Goal: Task Accomplishment & Management: Use online tool/utility

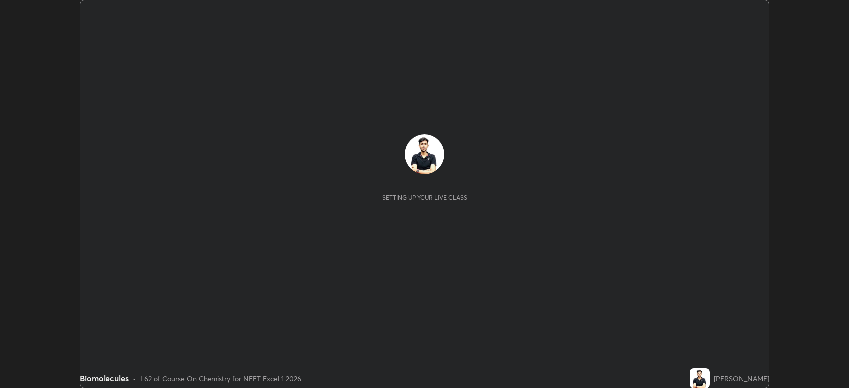
scroll to position [388, 849]
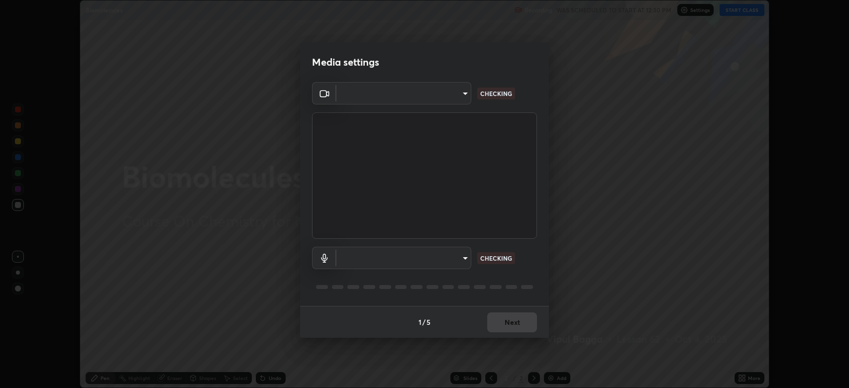
type input "794d03a334ab6cf92daa4269f68d25c817b6d7b5e31d9684855891884d0ab025"
type input "fdb80894c4ebc7df2e002856e42fb67b53546d0361b9f9eb09d9d3152e6861d2"
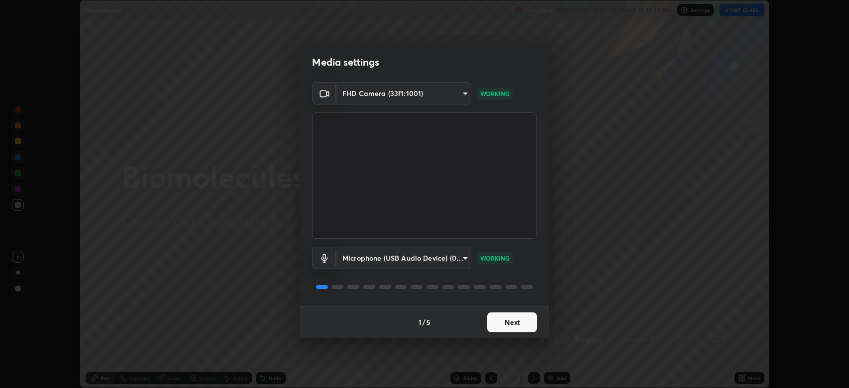
click at [513, 321] on button "Next" at bounding box center [512, 322] width 50 height 20
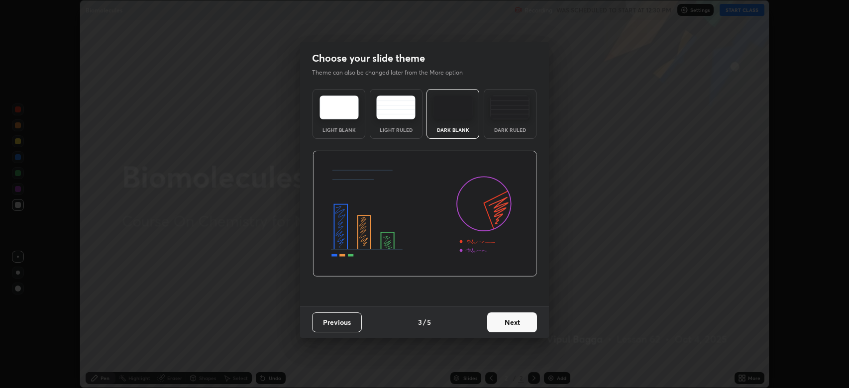
click at [510, 318] on button "Next" at bounding box center [512, 322] width 50 height 20
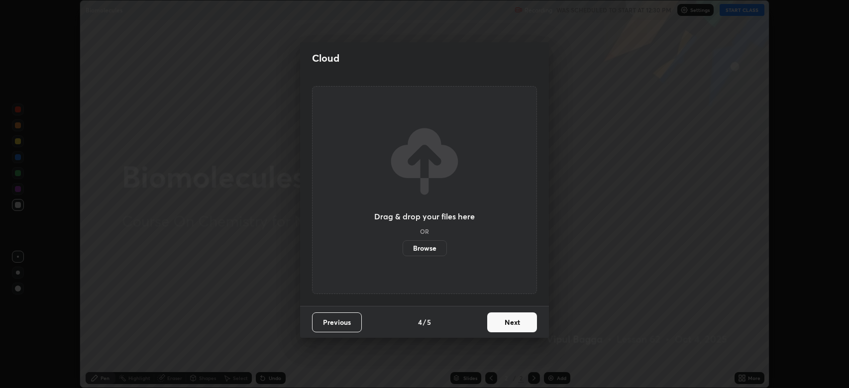
click at [509, 318] on button "Next" at bounding box center [512, 322] width 50 height 20
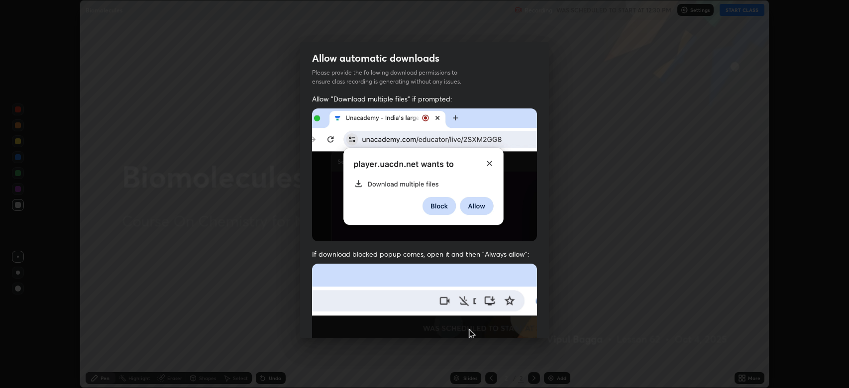
click at [513, 315] on img at bounding box center [424, 372] width 225 height 217
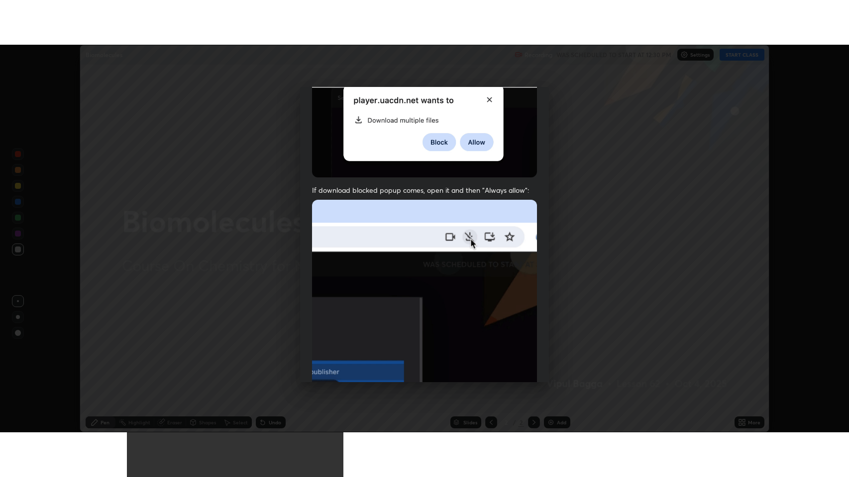
scroll to position [202, 0]
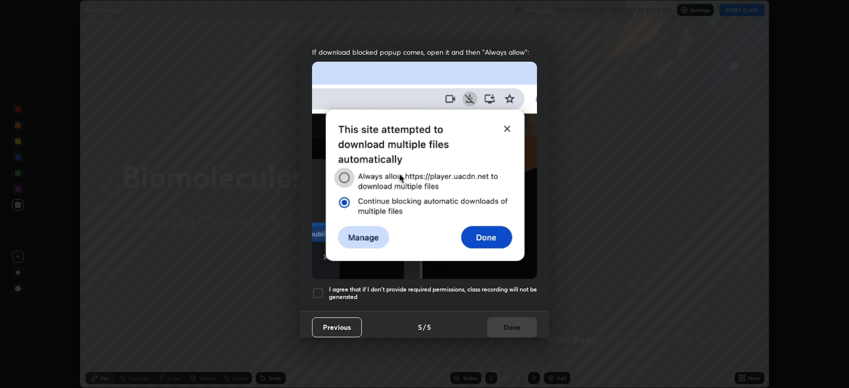
click at [314, 287] on div at bounding box center [318, 293] width 12 height 12
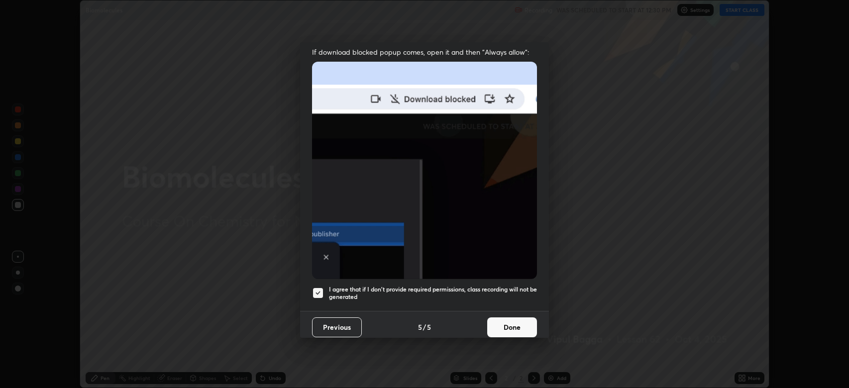
click at [503, 317] on button "Done" at bounding box center [512, 327] width 50 height 20
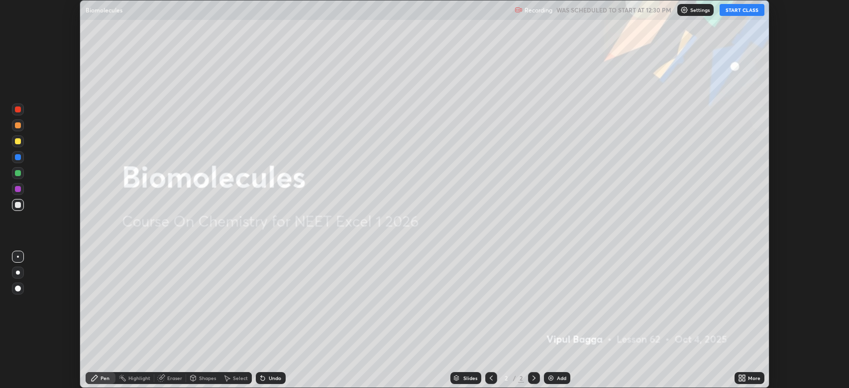
click at [734, 10] on button "START CLASS" at bounding box center [741, 10] width 45 height 12
click at [750, 378] on div "More" at bounding box center [754, 378] width 12 height 5
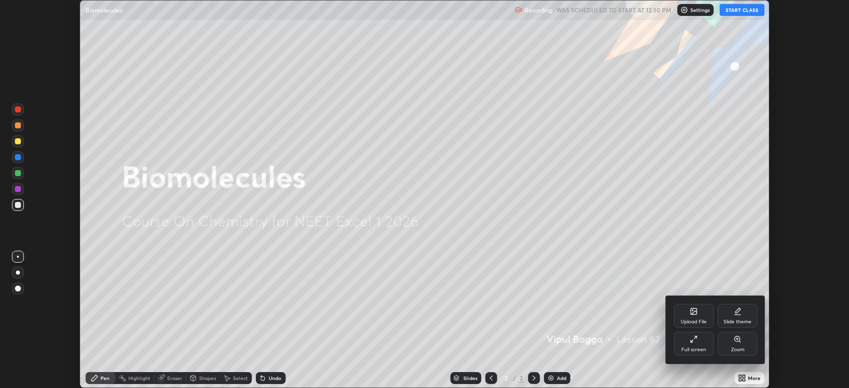
click at [685, 341] on div "Full screen" at bounding box center [693, 344] width 40 height 24
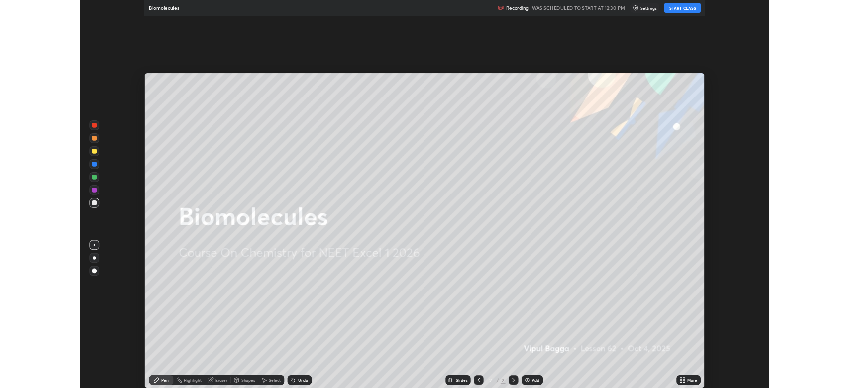
scroll to position [477, 849]
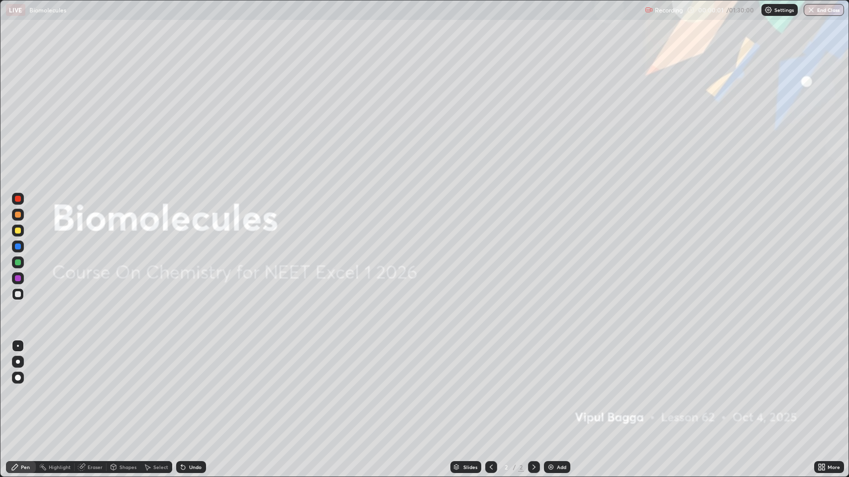
click at [557, 387] on div "Add" at bounding box center [561, 467] width 9 height 5
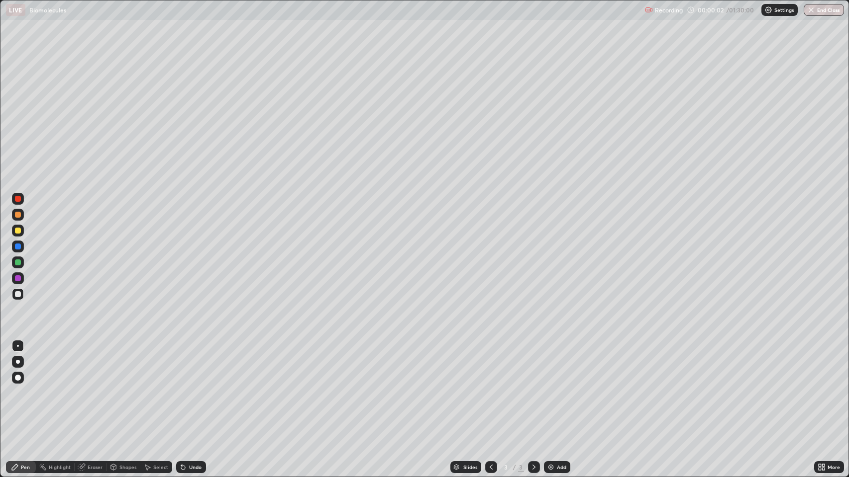
click at [20, 232] on div at bounding box center [18, 231] width 6 height 6
click at [17, 378] on div at bounding box center [18, 378] width 6 height 6
click at [18, 378] on div at bounding box center [18, 378] width 6 height 6
click at [15, 230] on div at bounding box center [18, 231] width 6 height 6
click at [14, 375] on div at bounding box center [18, 378] width 12 height 12
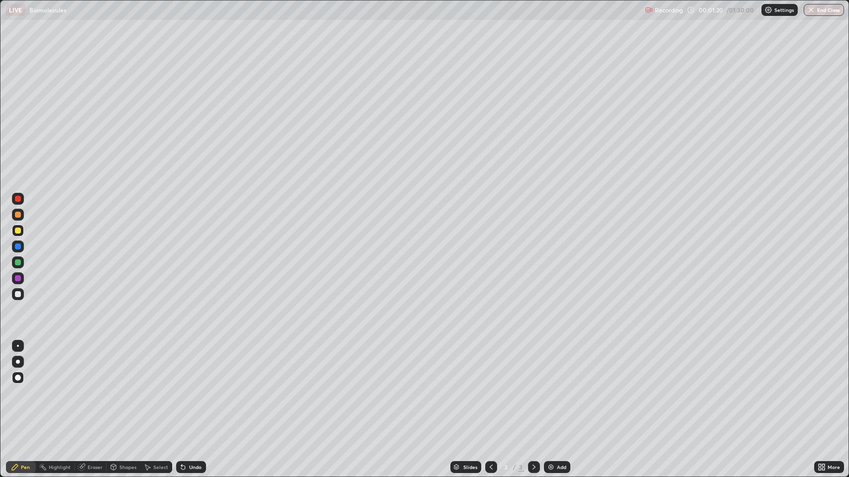
click at [20, 294] on div at bounding box center [18, 294] width 6 height 6
click at [195, 387] on div "Undo" at bounding box center [195, 467] width 12 height 5
click at [194, 387] on div "Undo" at bounding box center [195, 467] width 12 height 5
click at [15, 200] on div at bounding box center [18, 199] width 6 height 6
click at [18, 214] on div at bounding box center [18, 215] width 6 height 6
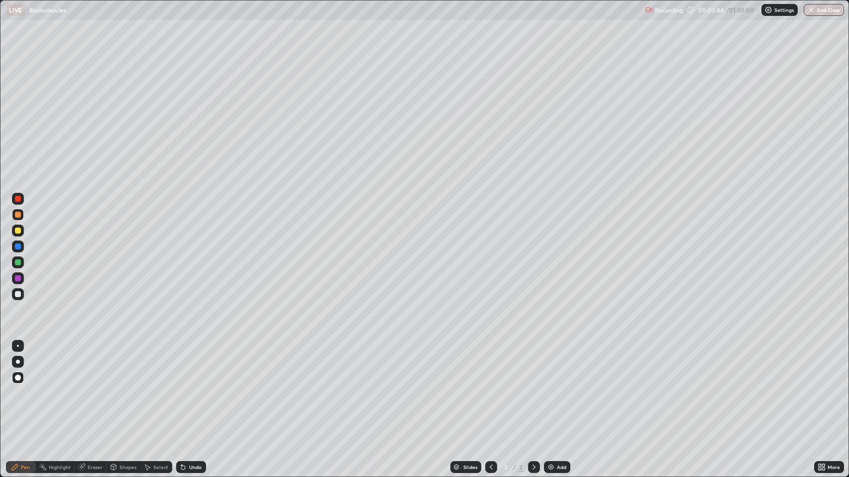
click at [19, 248] on div at bounding box center [18, 247] width 6 height 6
click at [16, 261] on div at bounding box center [18, 263] width 6 height 6
click at [190, 387] on div "Undo" at bounding box center [191, 468] width 30 height 12
click at [197, 387] on div "Undo" at bounding box center [191, 468] width 30 height 12
click at [554, 387] on div "Add" at bounding box center [557, 468] width 26 height 12
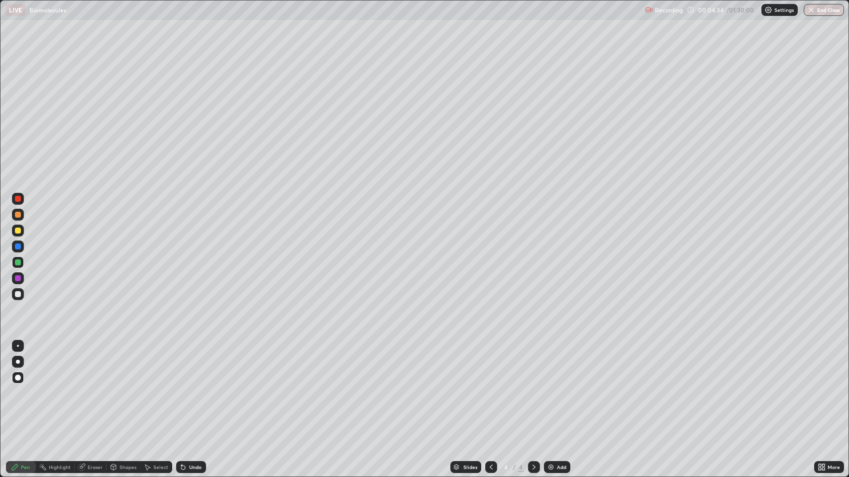
click at [20, 294] on div at bounding box center [18, 294] width 6 height 6
click at [91, 387] on div "Eraser" at bounding box center [95, 467] width 15 height 5
click at [24, 387] on div "Pen" at bounding box center [25, 467] width 9 height 5
click at [192, 387] on div "Undo" at bounding box center [195, 467] width 12 height 5
click at [19, 215] on div at bounding box center [18, 215] width 6 height 6
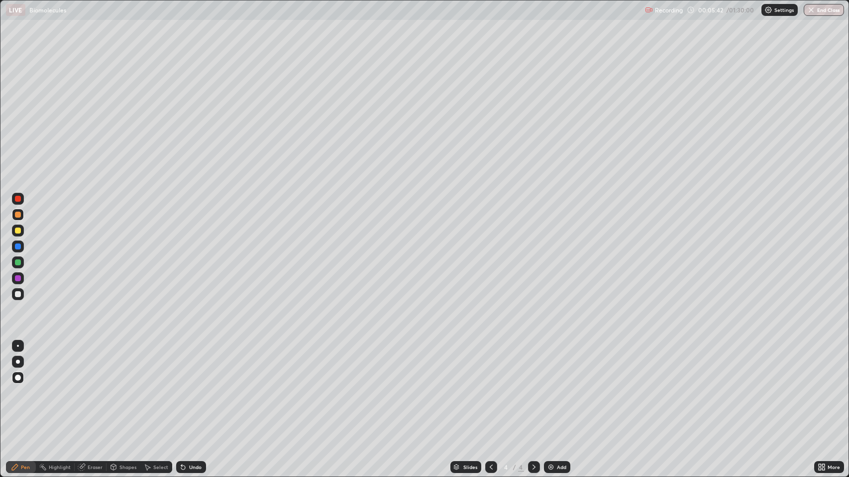
click at [17, 245] on div at bounding box center [18, 247] width 6 height 6
click at [20, 294] on div at bounding box center [18, 294] width 6 height 6
click at [564, 387] on div "Add" at bounding box center [561, 467] width 9 height 5
click at [18, 199] on div at bounding box center [18, 199] width 6 height 6
click at [18, 294] on div at bounding box center [18, 294] width 6 height 6
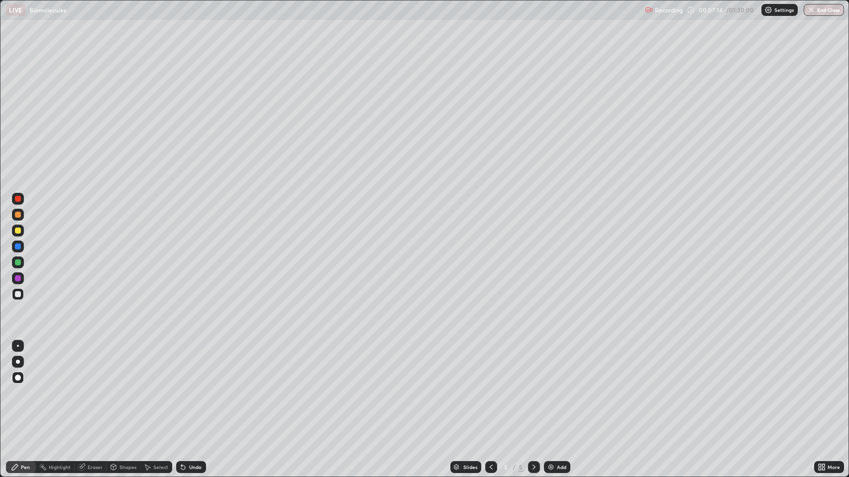
click at [18, 214] on div at bounding box center [18, 215] width 6 height 6
click at [17, 230] on div at bounding box center [18, 231] width 6 height 6
click at [18, 294] on div at bounding box center [18, 294] width 6 height 6
click at [557, 387] on div "Add" at bounding box center [561, 467] width 9 height 5
click at [19, 201] on div at bounding box center [18, 199] width 6 height 6
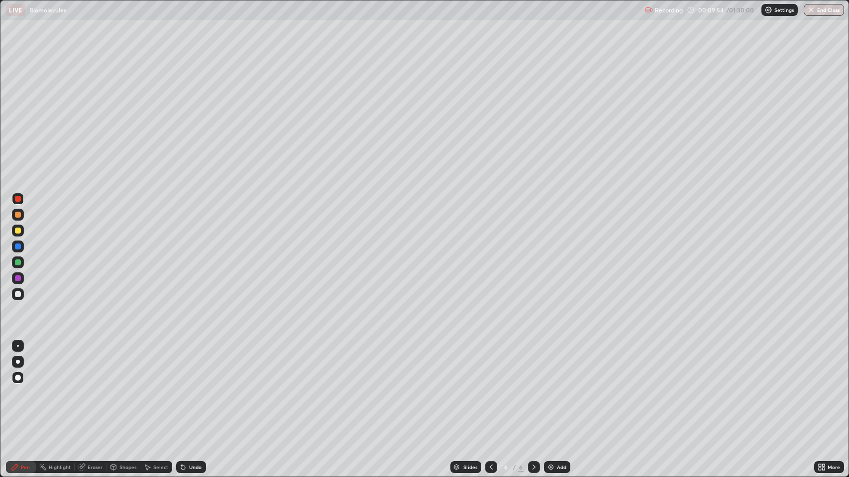
click at [18, 294] on div at bounding box center [18, 294] width 6 height 6
click at [16, 213] on div at bounding box center [18, 215] width 6 height 6
click at [14, 228] on div at bounding box center [18, 231] width 12 height 12
click at [18, 263] on div at bounding box center [18, 263] width 6 height 6
click at [18, 296] on div at bounding box center [18, 294] width 6 height 6
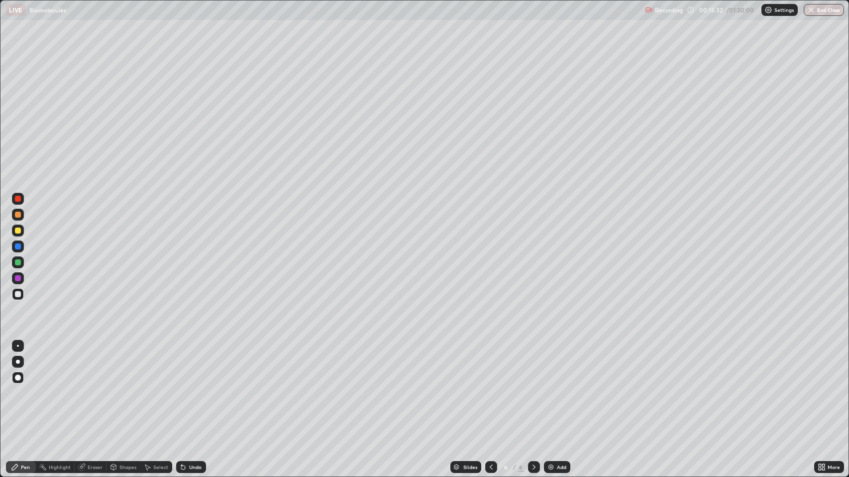
click at [555, 387] on div "Add" at bounding box center [557, 468] width 26 height 12
click at [190, 387] on div "Undo" at bounding box center [191, 468] width 30 height 12
click at [193, 387] on div "Undo" at bounding box center [195, 467] width 12 height 5
click at [190, 387] on div "Undo" at bounding box center [195, 467] width 12 height 5
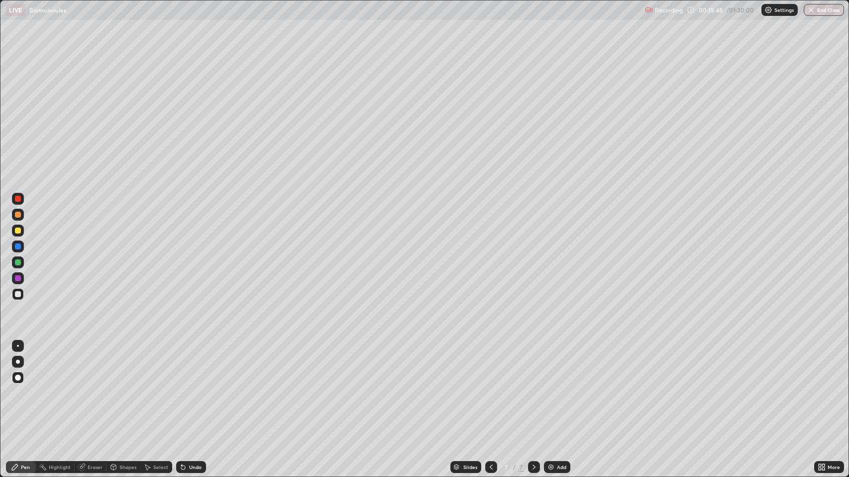
click at [181, 387] on icon at bounding box center [181, 465] width 1 height 1
click at [184, 387] on icon at bounding box center [183, 468] width 8 height 8
click at [187, 387] on div "Undo" at bounding box center [191, 468] width 30 height 12
click at [19, 200] on div at bounding box center [18, 199] width 6 height 6
click at [18, 294] on div at bounding box center [18, 294] width 6 height 6
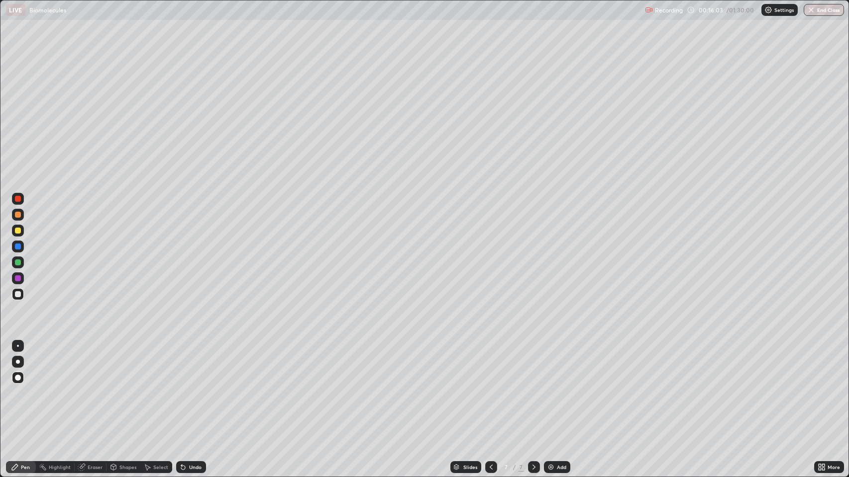
click at [196, 387] on div "Undo" at bounding box center [191, 468] width 30 height 12
click at [18, 263] on div at bounding box center [18, 263] width 6 height 6
click at [191, 387] on div "Undo" at bounding box center [195, 467] width 12 height 5
click at [181, 387] on icon at bounding box center [181, 465] width 1 height 1
click at [19, 295] on div at bounding box center [18, 294] width 6 height 6
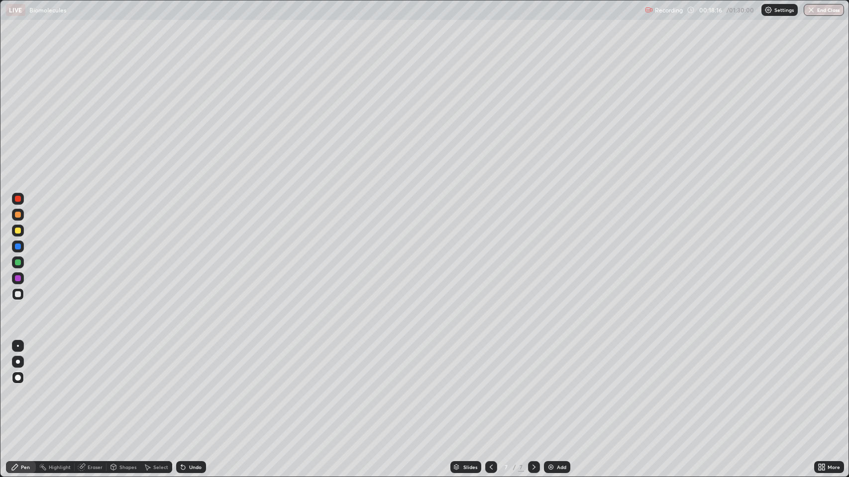
click at [17, 247] on div at bounding box center [18, 247] width 6 height 6
click at [18, 214] on div at bounding box center [18, 215] width 6 height 6
click at [18, 231] on div at bounding box center [18, 231] width 6 height 6
click at [18, 294] on div at bounding box center [18, 294] width 6 height 6
click at [19, 387] on div "Pen" at bounding box center [21, 468] width 30 height 12
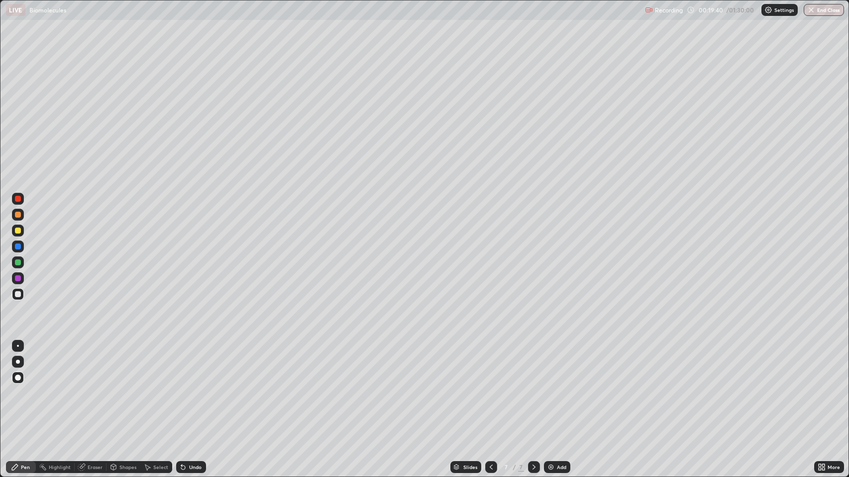
click at [557, 387] on div "Add" at bounding box center [561, 467] width 9 height 5
click at [118, 387] on div "Shapes" at bounding box center [123, 468] width 34 height 12
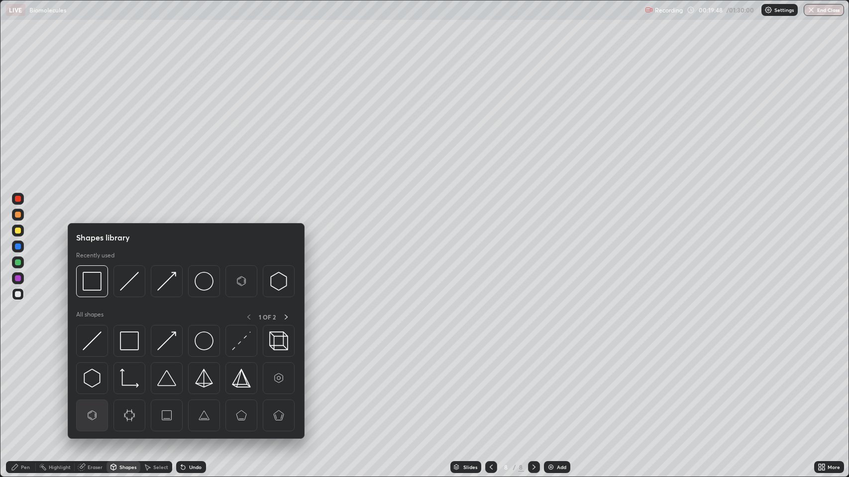
click at [97, 387] on img at bounding box center [92, 415] width 19 height 19
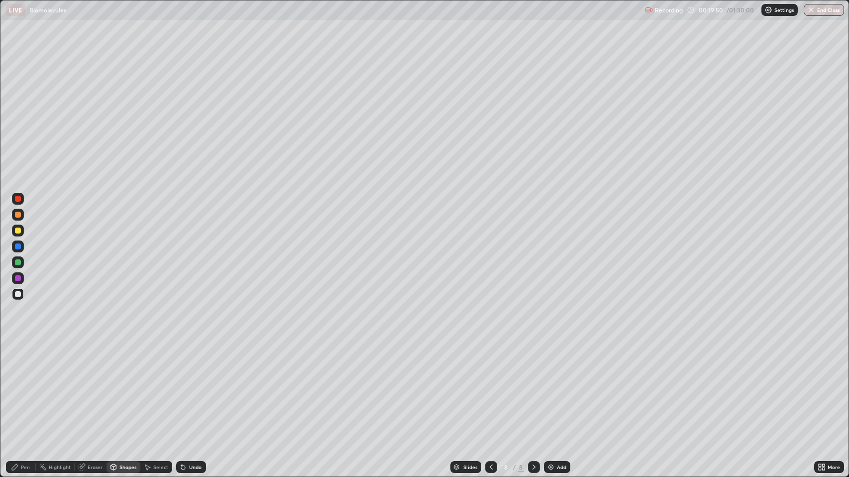
click at [25, 387] on div "Pen" at bounding box center [25, 467] width 9 height 5
click at [18, 213] on div at bounding box center [18, 215] width 6 height 6
click at [16, 288] on div at bounding box center [18, 294] width 12 height 12
click at [124, 387] on div "Shapes" at bounding box center [127, 467] width 17 height 5
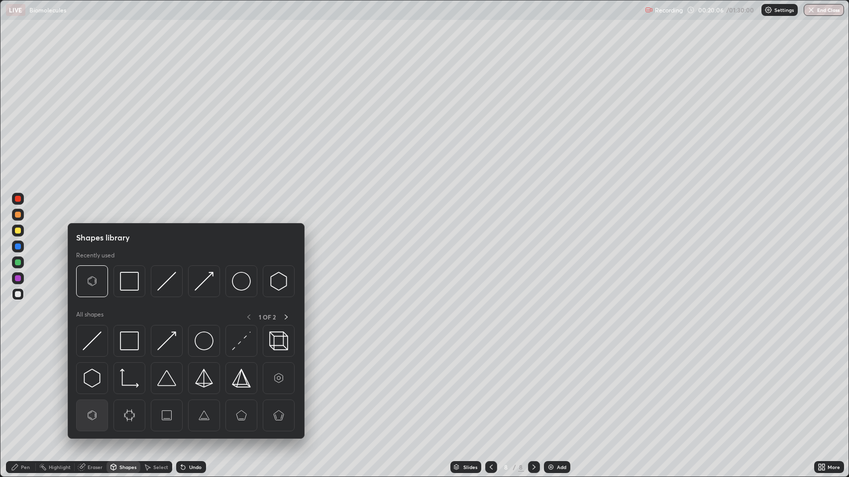
click at [93, 387] on img at bounding box center [92, 415] width 19 height 19
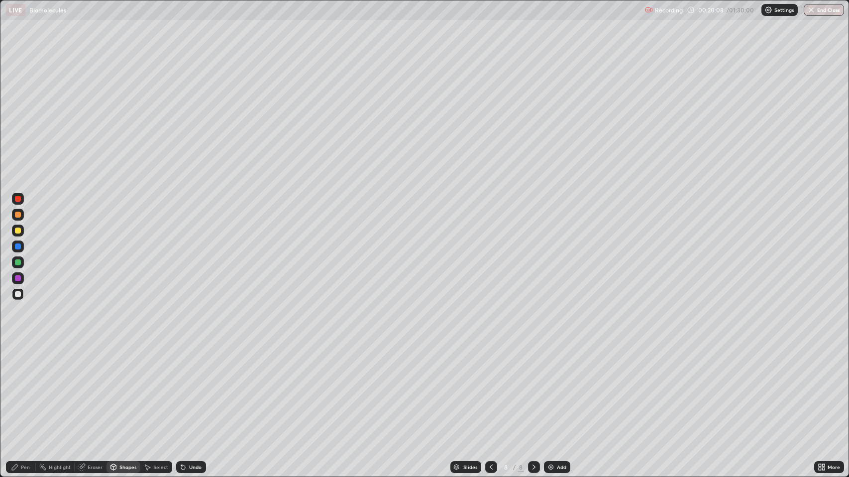
click at [25, 387] on div "Pen" at bounding box center [25, 467] width 9 height 5
click at [124, 387] on div "Shapes" at bounding box center [127, 467] width 17 height 5
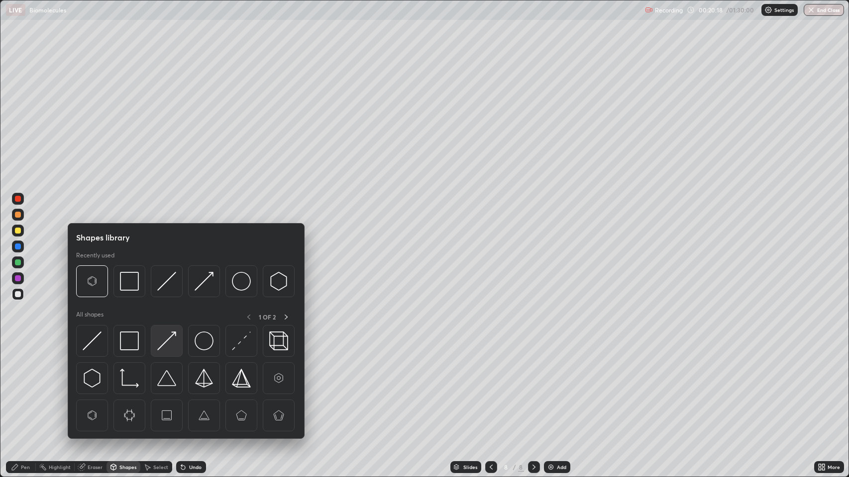
click at [169, 339] on img at bounding box center [166, 341] width 19 height 19
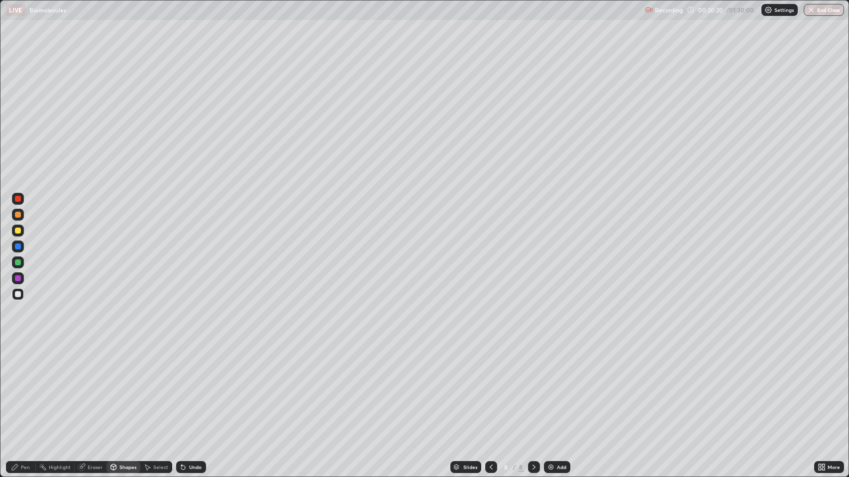
click at [29, 387] on div "Pen" at bounding box center [21, 468] width 30 height 12
click at [182, 387] on icon at bounding box center [183, 468] width 4 height 4
click at [119, 387] on div "Shapes" at bounding box center [127, 467] width 17 height 5
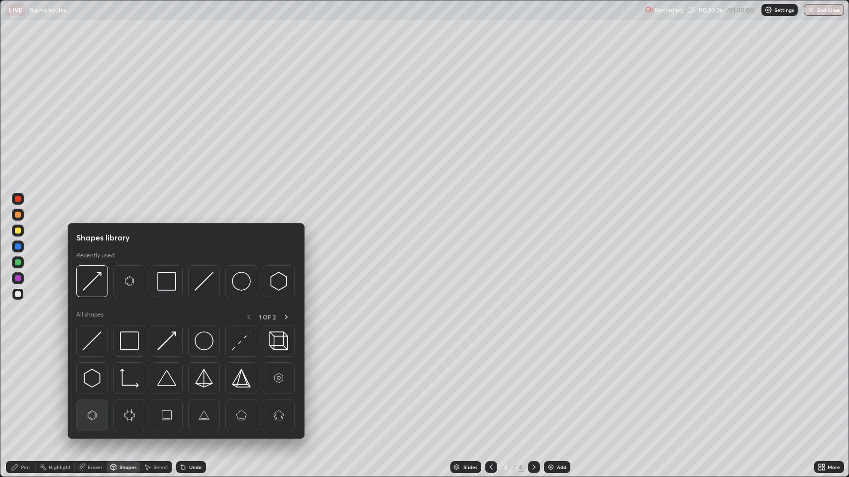
click at [90, 387] on img at bounding box center [92, 415] width 19 height 19
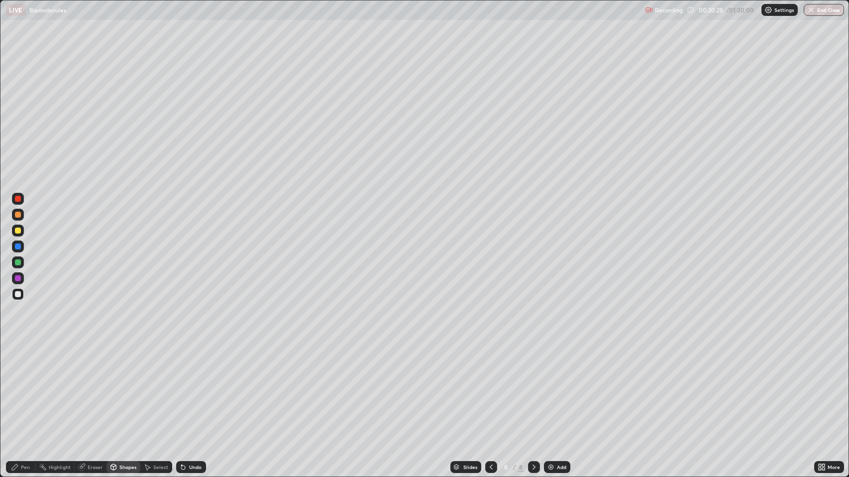
click at [30, 387] on div "Pen" at bounding box center [21, 468] width 30 height 12
click at [16, 212] on div at bounding box center [18, 215] width 6 height 6
click at [20, 387] on div "Pen" at bounding box center [21, 468] width 30 height 12
click at [17, 294] on div at bounding box center [18, 294] width 6 height 6
click at [551, 387] on img at bounding box center [551, 468] width 8 height 8
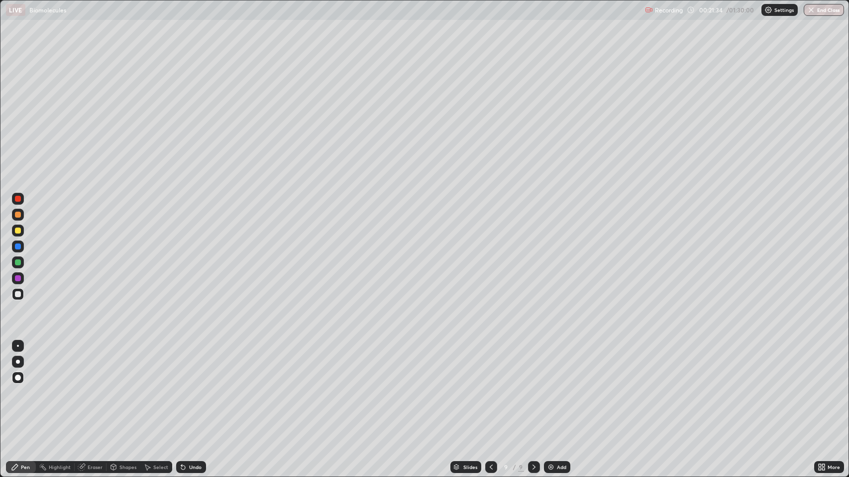
click at [92, 387] on div "Eraser" at bounding box center [95, 467] width 15 height 5
click at [30, 387] on div "Pen" at bounding box center [21, 468] width 30 height 12
click at [16, 198] on div at bounding box center [18, 199] width 6 height 6
click at [17, 233] on div at bounding box center [18, 231] width 6 height 6
click at [18, 294] on div at bounding box center [18, 294] width 6 height 6
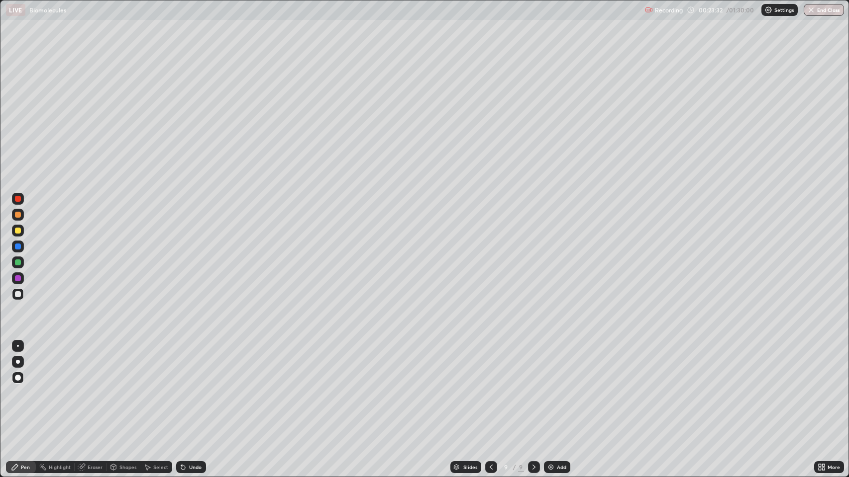
click at [15, 387] on icon at bounding box center [15, 468] width 8 height 8
click at [18, 293] on div at bounding box center [18, 294] width 6 height 6
click at [550, 387] on img at bounding box center [551, 468] width 8 height 8
click at [125, 387] on div "Shapes" at bounding box center [127, 467] width 17 height 5
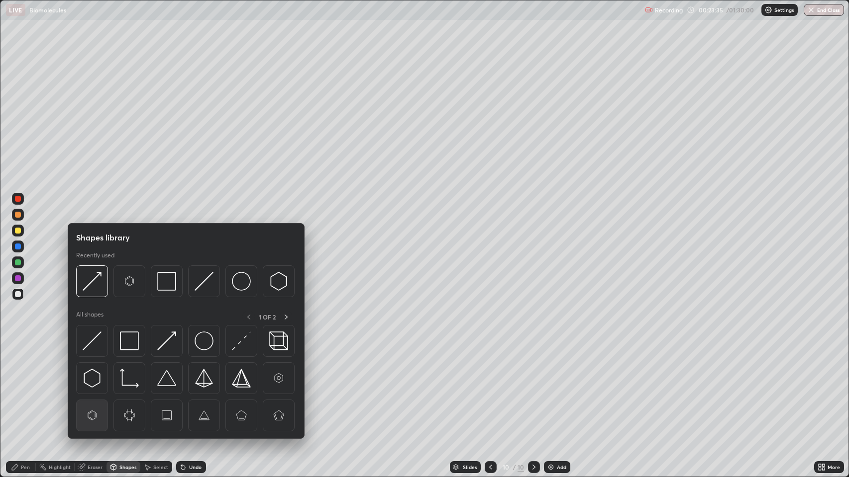
click at [97, 387] on img at bounding box center [92, 415] width 19 height 19
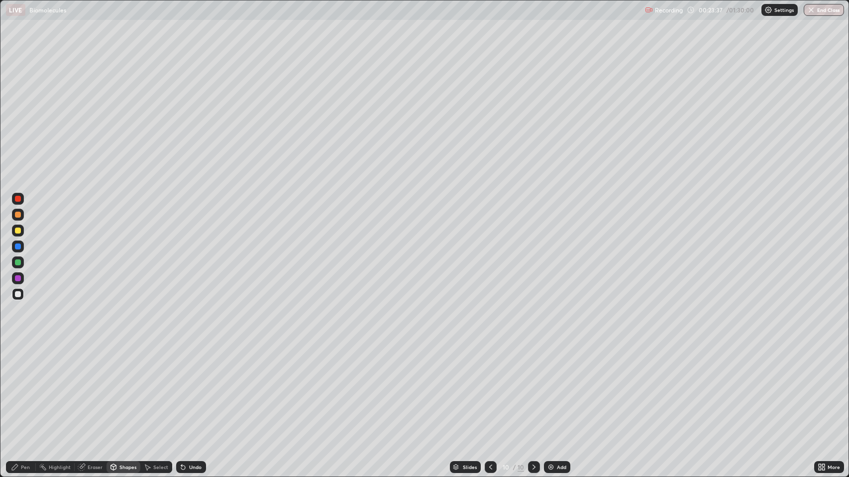
click at [26, 387] on div "Pen" at bounding box center [25, 467] width 9 height 5
click at [189, 387] on div "Undo" at bounding box center [191, 468] width 30 height 12
click at [190, 387] on div "Undo" at bounding box center [195, 467] width 12 height 5
click at [191, 387] on div "Undo" at bounding box center [191, 468] width 30 height 12
click at [190, 387] on div "Undo" at bounding box center [191, 468] width 30 height 12
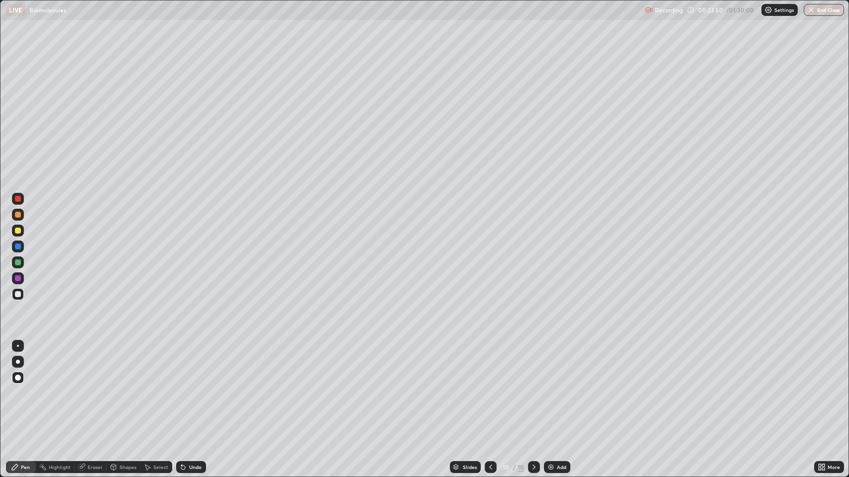
click at [16, 217] on div at bounding box center [18, 215] width 6 height 6
click at [125, 387] on div "Shapes" at bounding box center [127, 467] width 17 height 5
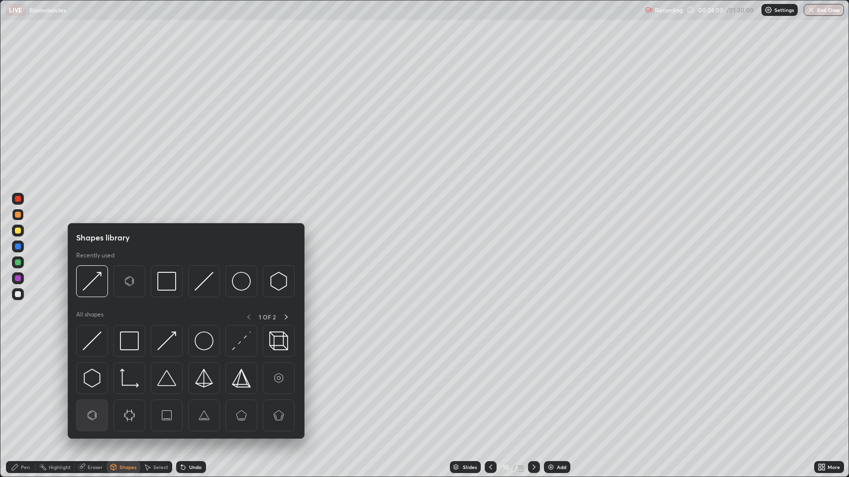
click at [94, 387] on img at bounding box center [92, 415] width 19 height 19
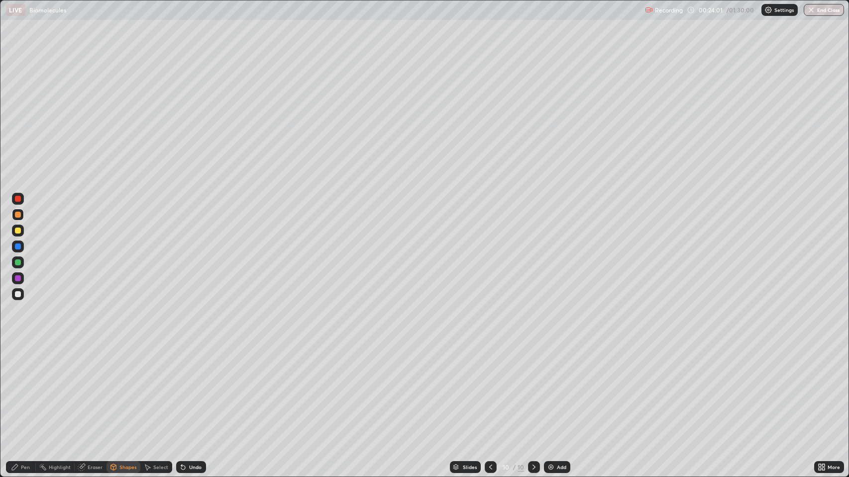
click at [25, 387] on div "Pen" at bounding box center [25, 467] width 9 height 5
click at [18, 245] on div at bounding box center [18, 247] width 6 height 6
click at [15, 295] on div at bounding box center [18, 294] width 6 height 6
click at [560, 387] on div "Add" at bounding box center [561, 467] width 9 height 5
click at [123, 387] on div "Shapes" at bounding box center [123, 468] width 34 height 12
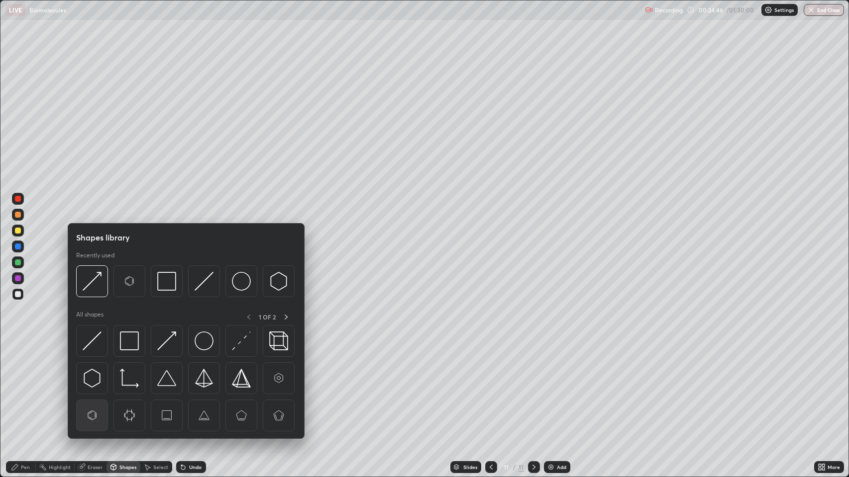
click at [94, 387] on img at bounding box center [92, 415] width 19 height 19
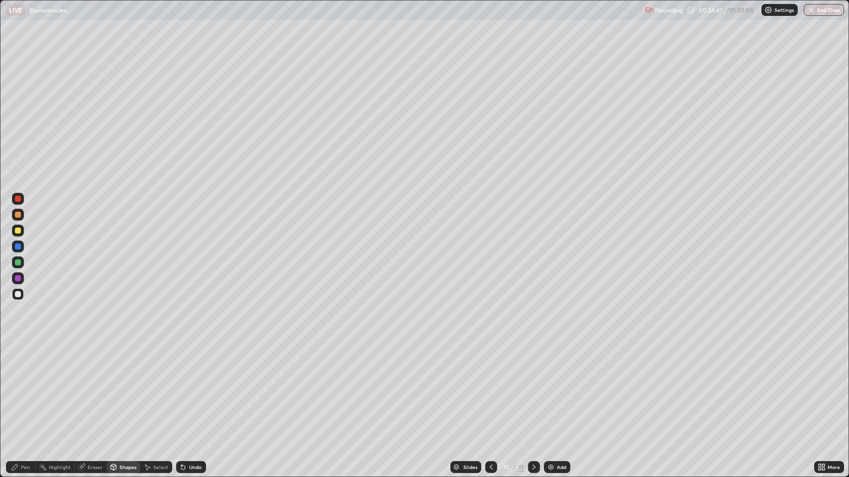
click at [24, 387] on div "Pen" at bounding box center [25, 467] width 9 height 5
click at [17, 201] on div at bounding box center [18, 199] width 6 height 6
click at [18, 245] on div at bounding box center [18, 247] width 6 height 6
click at [28, 387] on div "Pen" at bounding box center [25, 467] width 9 height 5
click at [15, 292] on div at bounding box center [18, 294] width 6 height 6
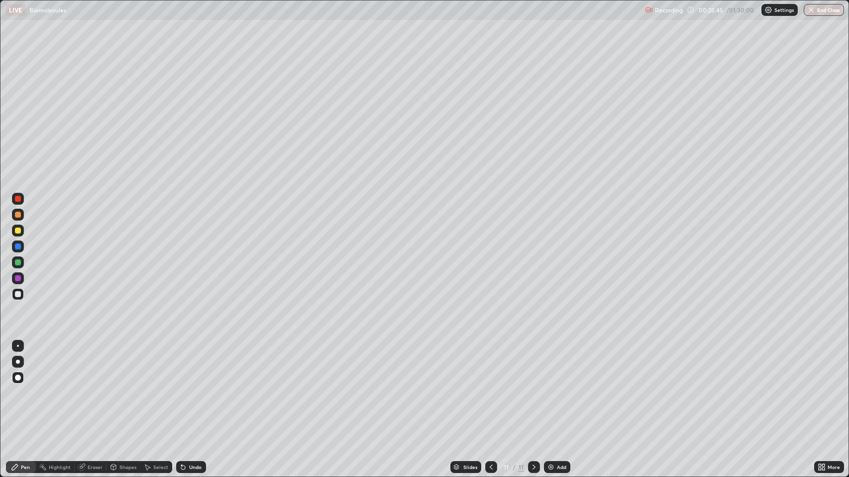
click at [557, 387] on div "Add" at bounding box center [561, 467] width 9 height 5
click at [121, 387] on div "Shapes" at bounding box center [127, 467] width 17 height 5
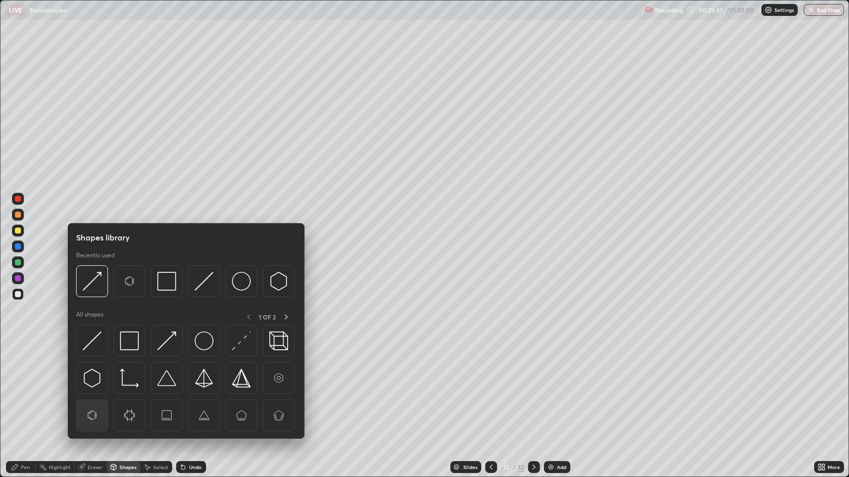
click at [92, 387] on img at bounding box center [92, 415] width 19 height 19
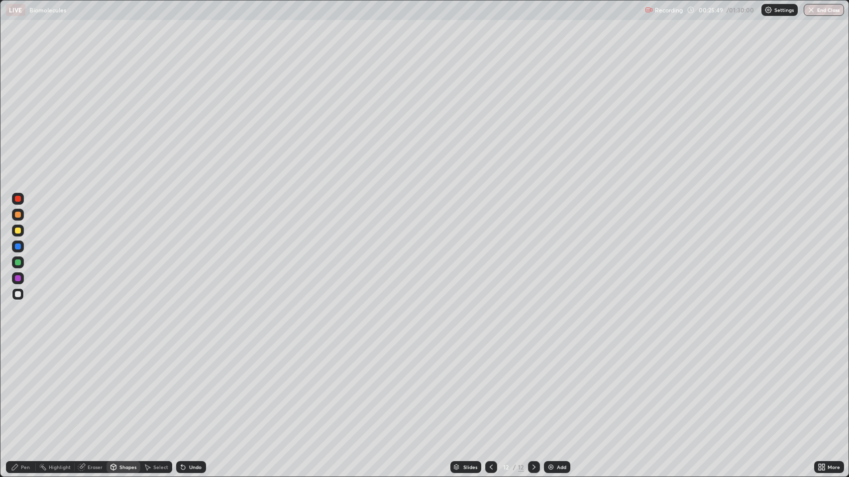
click at [20, 387] on div "Pen" at bounding box center [21, 468] width 30 height 20
click at [16, 212] on div at bounding box center [18, 215] width 6 height 6
click at [16, 296] on div at bounding box center [18, 294] width 6 height 6
click at [127, 387] on div "Shapes" at bounding box center [127, 467] width 17 height 5
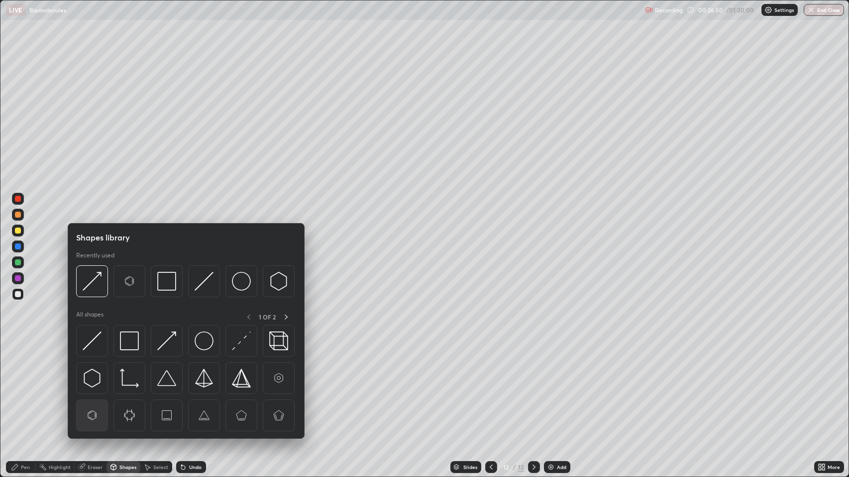
click at [93, 387] on img at bounding box center [92, 415] width 19 height 19
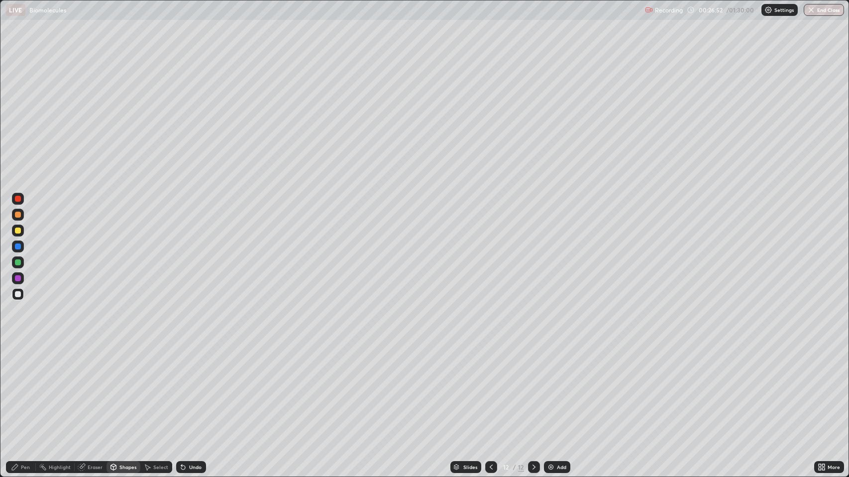
click at [25, 387] on div "Pen" at bounding box center [25, 467] width 9 height 5
click at [127, 387] on div "Shapes" at bounding box center [127, 467] width 17 height 5
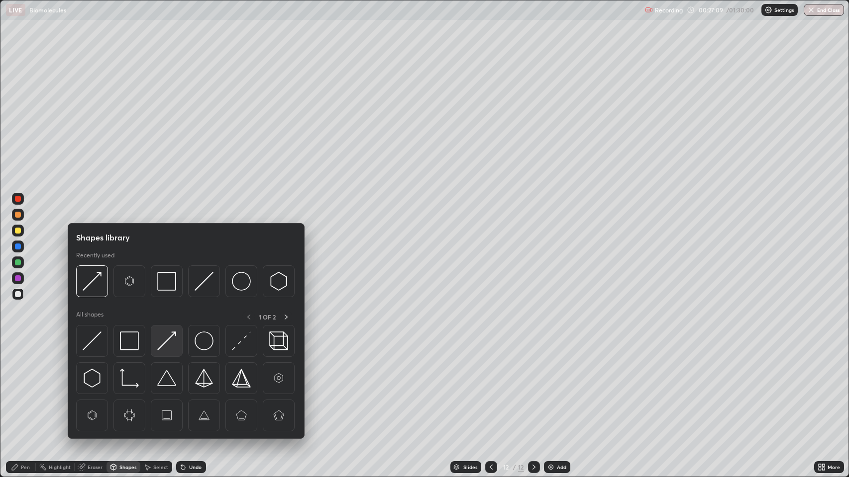
click at [164, 343] on img at bounding box center [166, 341] width 19 height 19
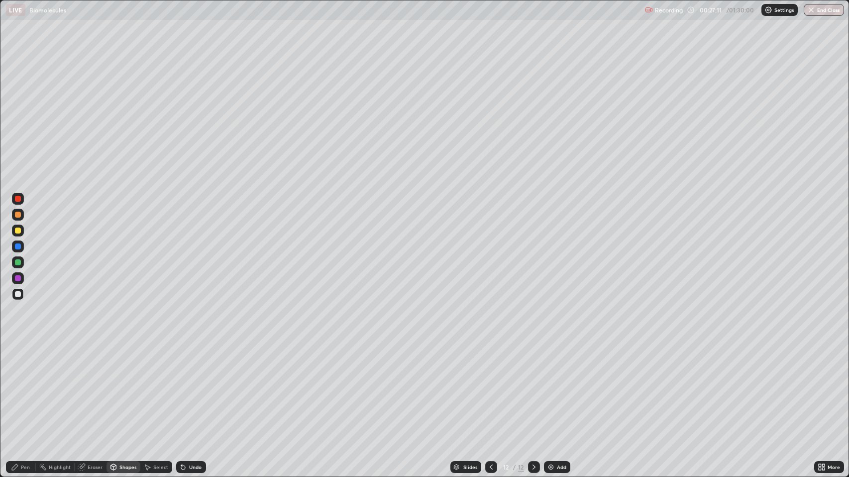
click at [19, 387] on div "Pen" at bounding box center [21, 468] width 30 height 12
click at [16, 232] on div at bounding box center [18, 231] width 6 height 6
click at [20, 387] on div "Pen" at bounding box center [21, 468] width 30 height 12
click at [15, 296] on div at bounding box center [18, 294] width 6 height 6
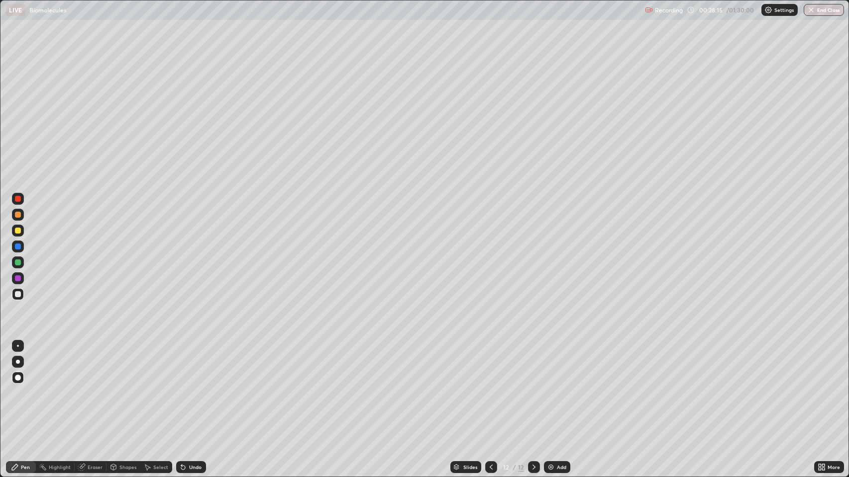
click at [532, 387] on icon at bounding box center [533, 467] width 3 height 5
click at [554, 387] on div "Add" at bounding box center [557, 468] width 26 height 12
click at [16, 199] on div at bounding box center [18, 199] width 6 height 6
click at [554, 387] on div "Add" at bounding box center [557, 468] width 26 height 12
click at [18, 228] on div at bounding box center [18, 231] width 6 height 6
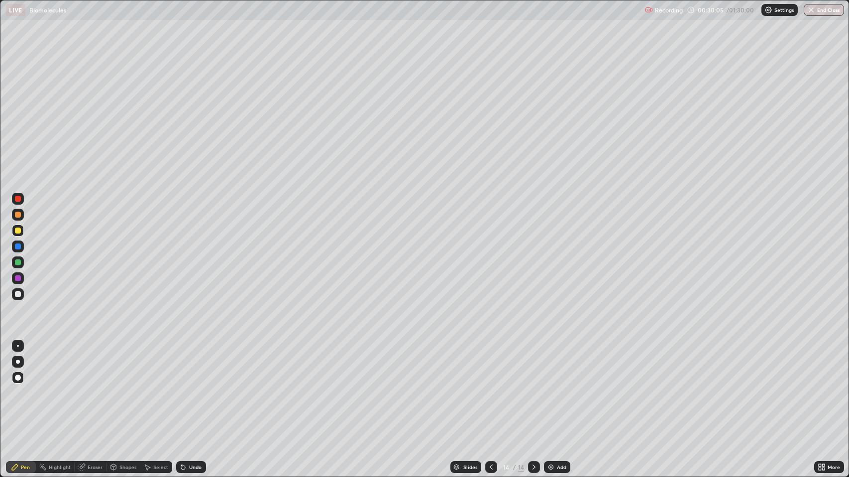
click at [18, 378] on div at bounding box center [18, 378] width 6 height 6
click at [195, 387] on div "Undo" at bounding box center [195, 467] width 12 height 5
click at [131, 387] on div "Shapes" at bounding box center [127, 467] width 17 height 5
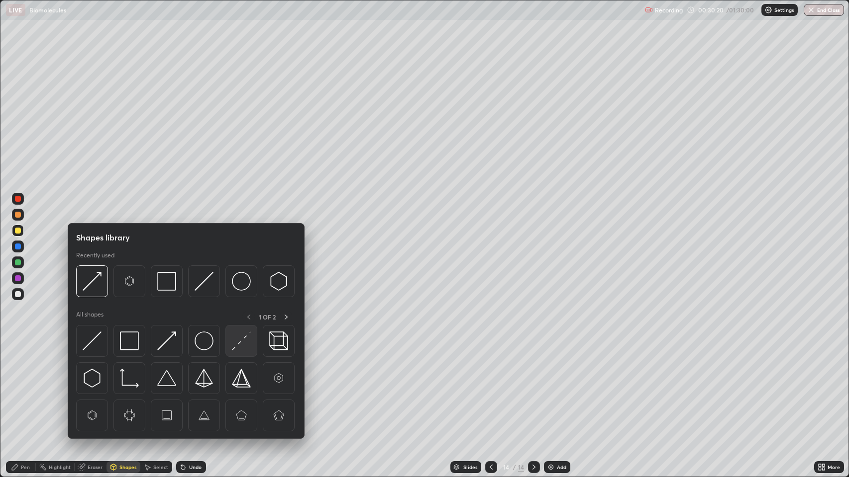
click at [238, 335] on img at bounding box center [241, 341] width 19 height 19
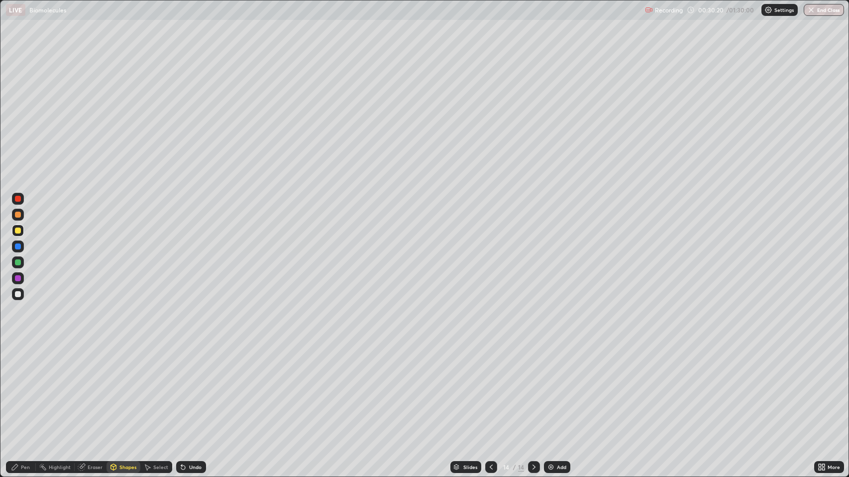
click at [18, 295] on div at bounding box center [18, 294] width 6 height 6
click at [19, 387] on div "Pen" at bounding box center [21, 468] width 30 height 12
click at [17, 246] on div at bounding box center [18, 247] width 6 height 6
click at [125, 387] on div "Shapes" at bounding box center [127, 467] width 17 height 5
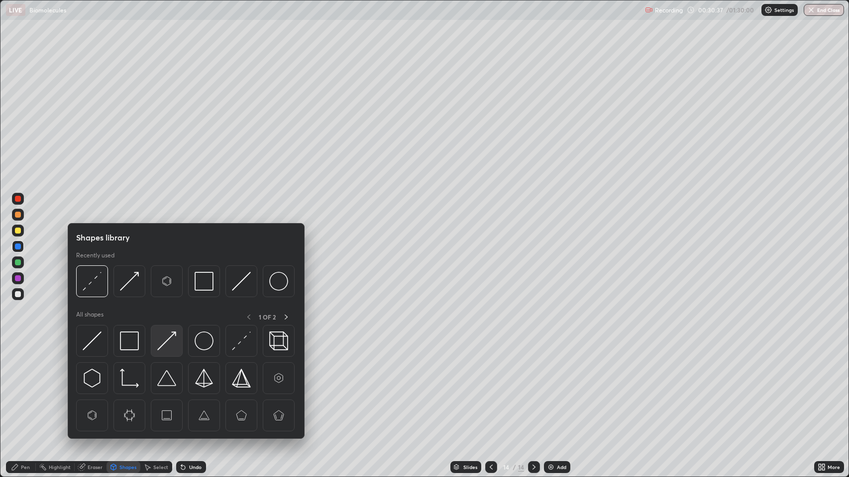
click at [173, 338] on img at bounding box center [166, 341] width 19 height 19
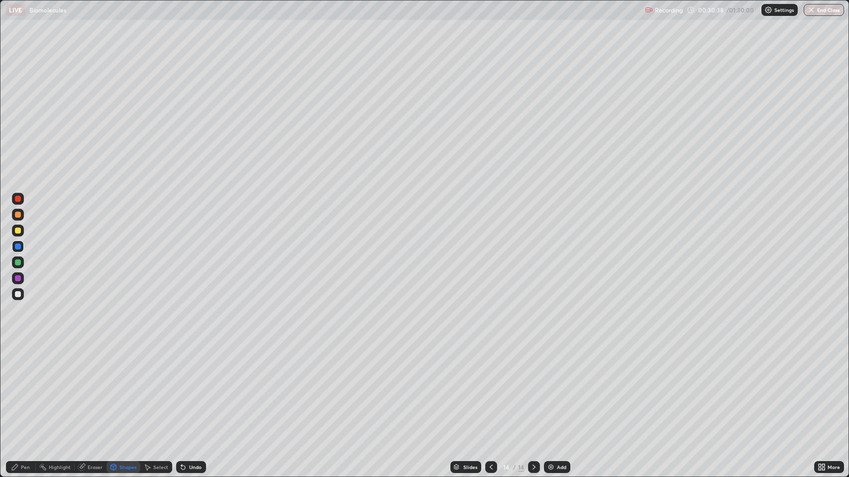
click at [19, 292] on div at bounding box center [18, 294] width 6 height 6
click at [22, 387] on div "Pen" at bounding box center [21, 468] width 30 height 12
click at [129, 387] on div "Shapes" at bounding box center [127, 467] width 17 height 5
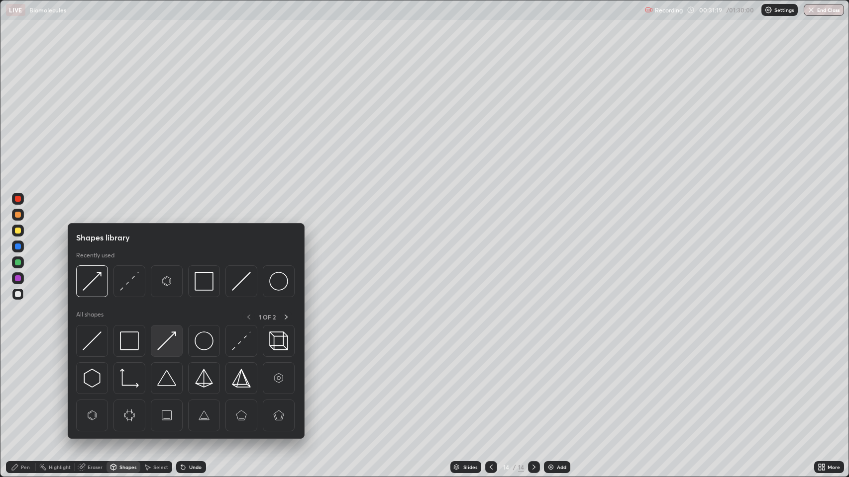
click at [168, 337] on img at bounding box center [166, 341] width 19 height 19
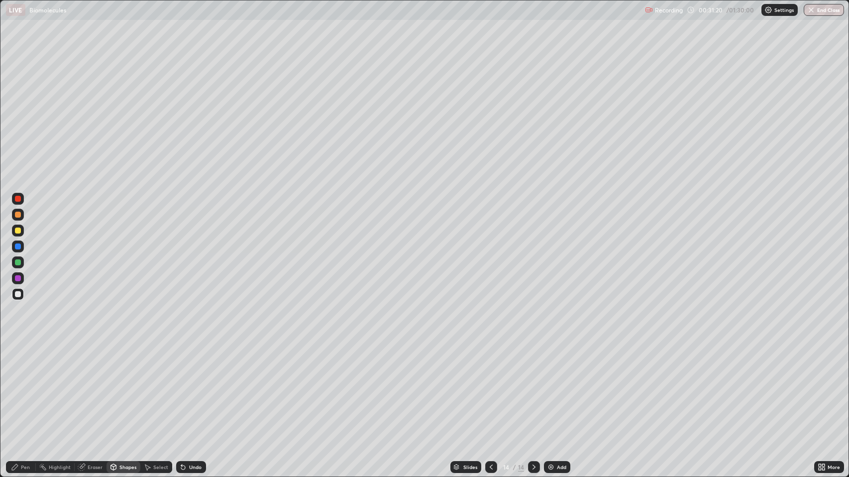
click at [20, 294] on div at bounding box center [18, 294] width 6 height 6
click at [21, 387] on div "Pen" at bounding box center [25, 467] width 9 height 5
click at [18, 198] on div at bounding box center [18, 199] width 6 height 6
click at [16, 292] on div at bounding box center [18, 294] width 6 height 6
click at [25, 387] on div "Pen" at bounding box center [25, 467] width 9 height 5
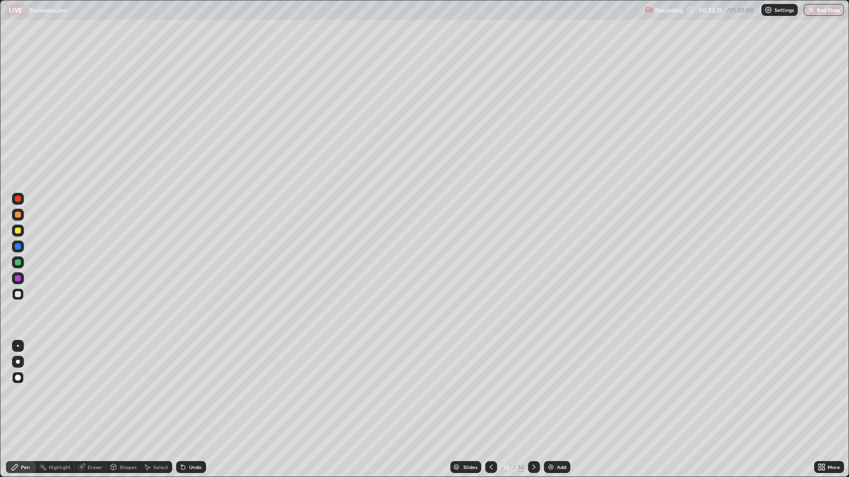
click at [18, 229] on div at bounding box center [18, 231] width 6 height 6
click at [558, 387] on div "Add" at bounding box center [561, 467] width 9 height 5
click at [490, 387] on icon at bounding box center [490, 467] width 3 height 5
click at [18, 294] on div at bounding box center [18, 294] width 6 height 6
click at [531, 387] on icon at bounding box center [534, 468] width 8 height 8
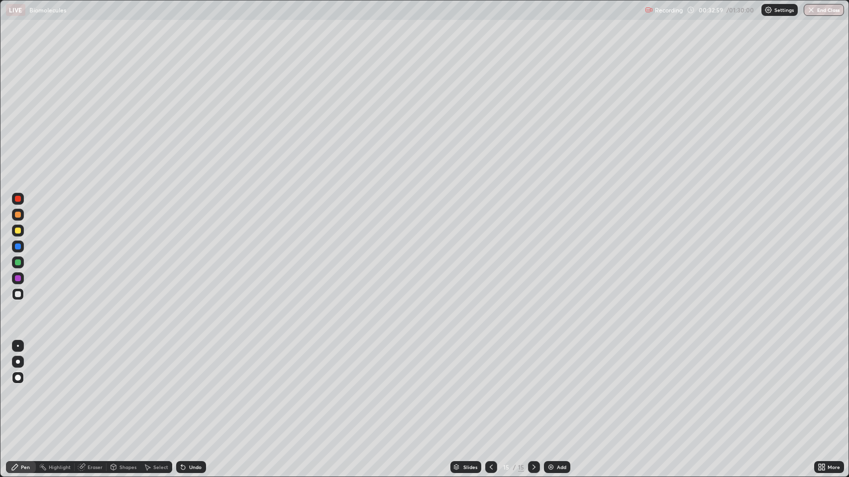
click at [18, 231] on div at bounding box center [18, 231] width 6 height 6
click at [118, 387] on div "Shapes" at bounding box center [123, 468] width 34 height 12
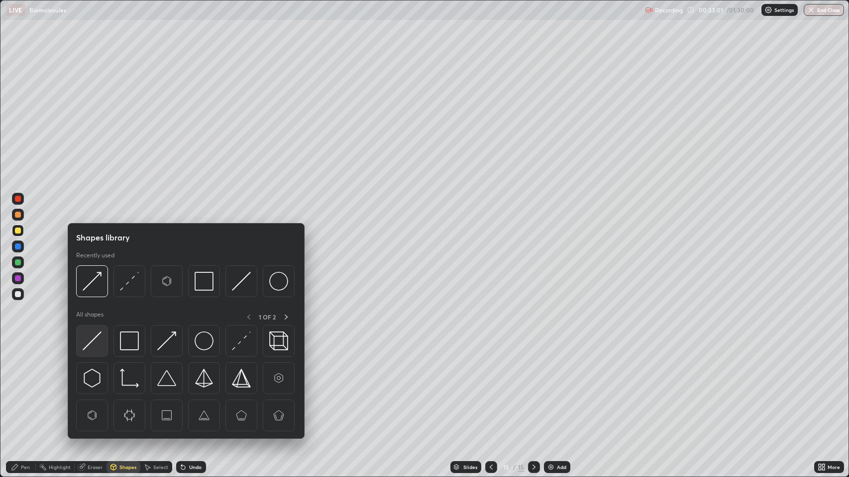
click at [91, 341] on img at bounding box center [92, 341] width 19 height 19
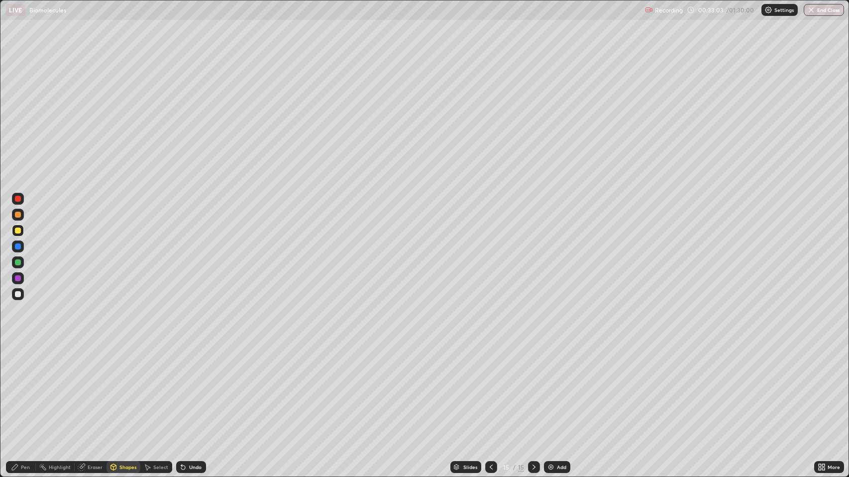
click at [22, 387] on div "Pen" at bounding box center [25, 467] width 9 height 5
click at [17, 215] on div at bounding box center [18, 215] width 6 height 6
click at [123, 387] on div "Shapes" at bounding box center [127, 467] width 17 height 5
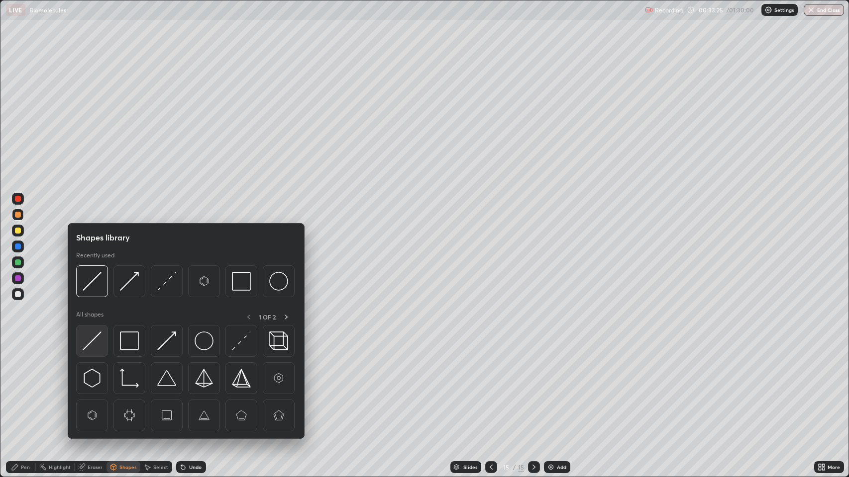
click at [94, 345] on img at bounding box center [92, 341] width 19 height 19
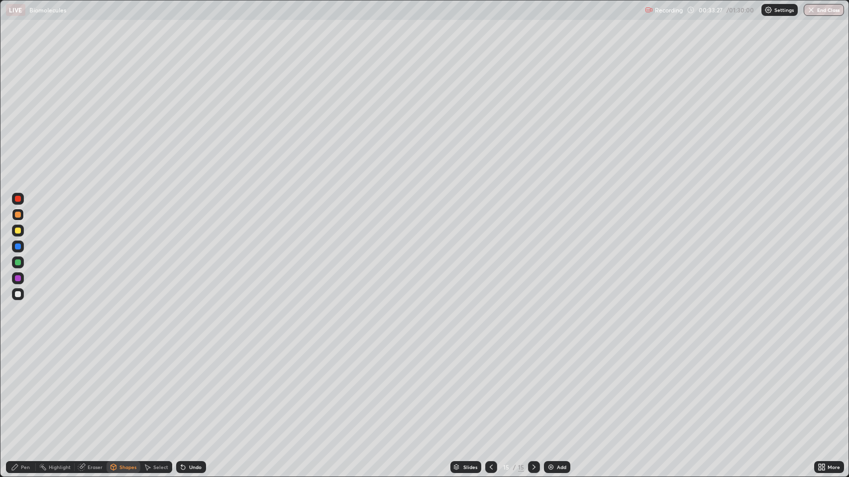
click at [27, 387] on div "Pen" at bounding box center [25, 467] width 9 height 5
click at [18, 293] on div at bounding box center [18, 294] width 6 height 6
click at [20, 217] on div at bounding box center [18, 215] width 6 height 6
click at [19, 244] on div at bounding box center [18, 247] width 6 height 6
click at [18, 293] on div at bounding box center [18, 294] width 6 height 6
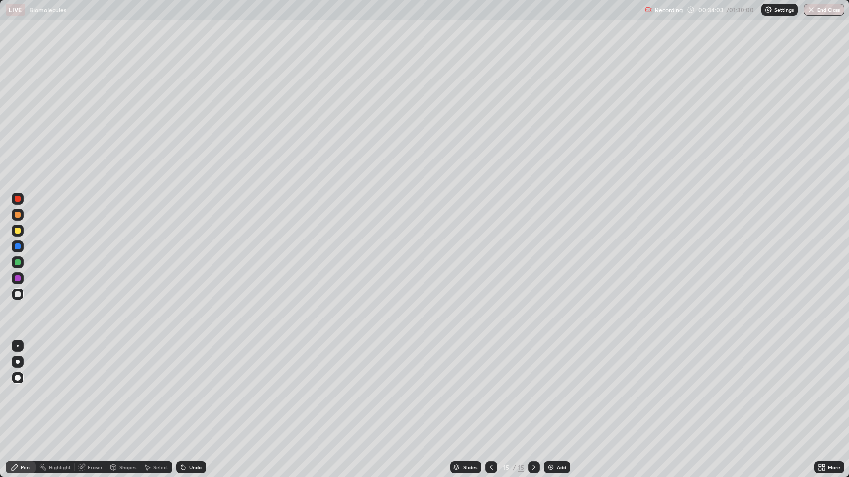
click at [20, 200] on div at bounding box center [18, 199] width 6 height 6
click at [15, 246] on div at bounding box center [18, 247] width 6 height 6
click at [16, 262] on div at bounding box center [18, 263] width 6 height 6
click at [17, 279] on div at bounding box center [18, 279] width 6 height 6
click at [16, 292] on div at bounding box center [18, 294] width 6 height 6
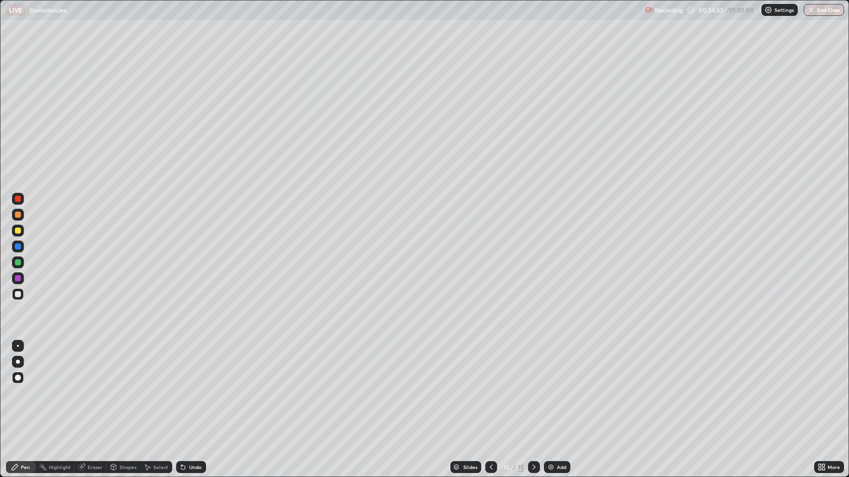
click at [18, 294] on div at bounding box center [18, 294] width 6 height 6
click at [16, 200] on div at bounding box center [18, 199] width 6 height 6
click at [123, 387] on div "Shapes" at bounding box center [127, 467] width 17 height 5
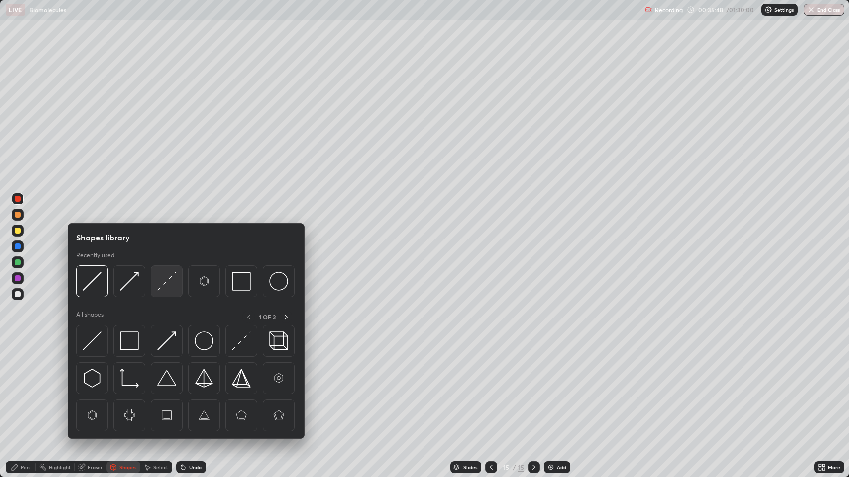
click at [163, 281] on img at bounding box center [166, 281] width 19 height 19
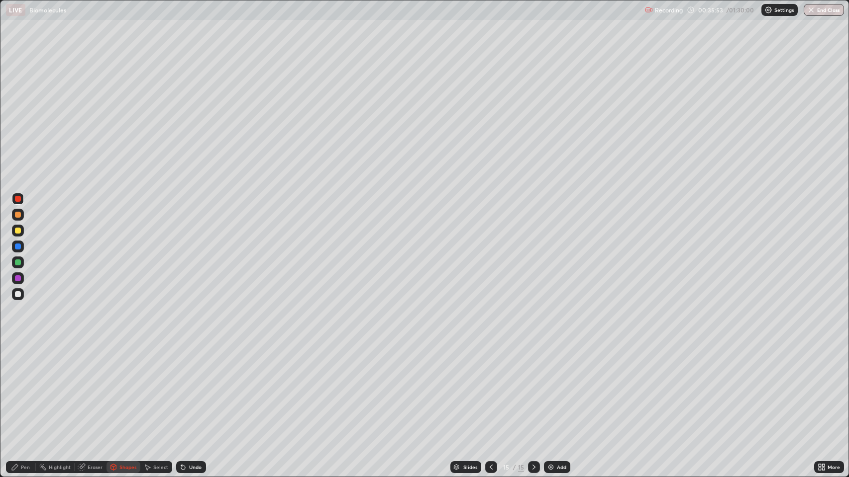
click at [23, 387] on div "Pen" at bounding box center [25, 467] width 9 height 5
click at [16, 294] on div at bounding box center [18, 294] width 6 height 6
click at [16, 292] on div at bounding box center [18, 294] width 6 height 6
click at [94, 387] on div "Eraser" at bounding box center [95, 467] width 15 height 5
click at [21, 387] on div "Pen" at bounding box center [25, 467] width 9 height 5
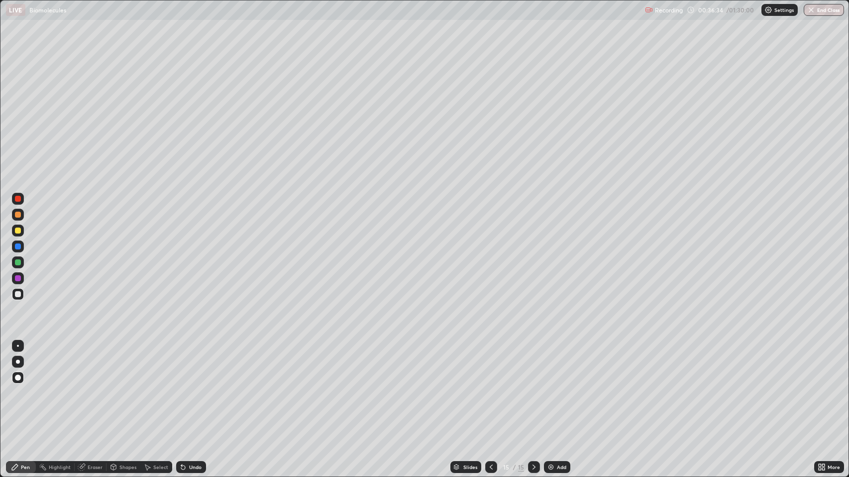
click at [18, 262] on div at bounding box center [18, 263] width 6 height 6
click at [92, 387] on div "Eraser" at bounding box center [91, 468] width 32 height 12
click at [27, 387] on div "Pen" at bounding box center [25, 467] width 9 height 5
click at [18, 291] on div at bounding box center [18, 294] width 6 height 6
click at [20, 215] on div at bounding box center [18, 215] width 6 height 6
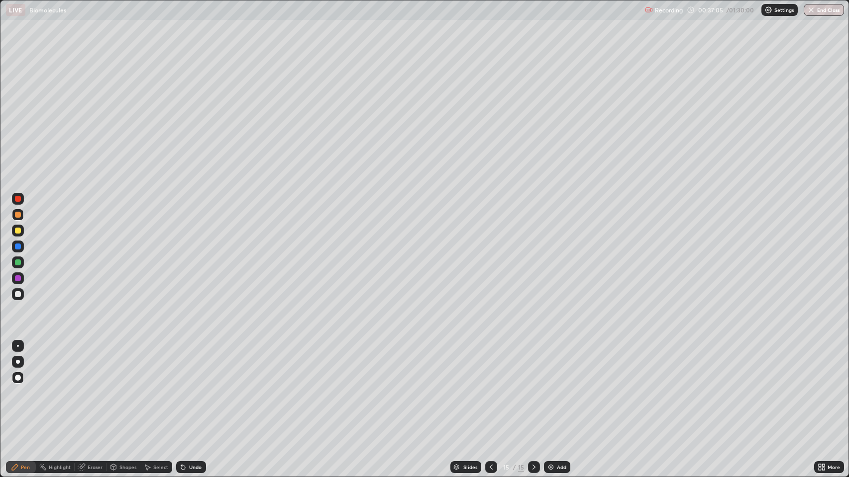
click at [18, 198] on div at bounding box center [18, 199] width 6 height 6
click at [17, 247] on div at bounding box center [18, 247] width 6 height 6
click at [18, 292] on div at bounding box center [18, 294] width 6 height 6
click at [95, 387] on div "Eraser" at bounding box center [95, 467] width 15 height 5
click at [27, 387] on div "Pen" at bounding box center [25, 467] width 9 height 5
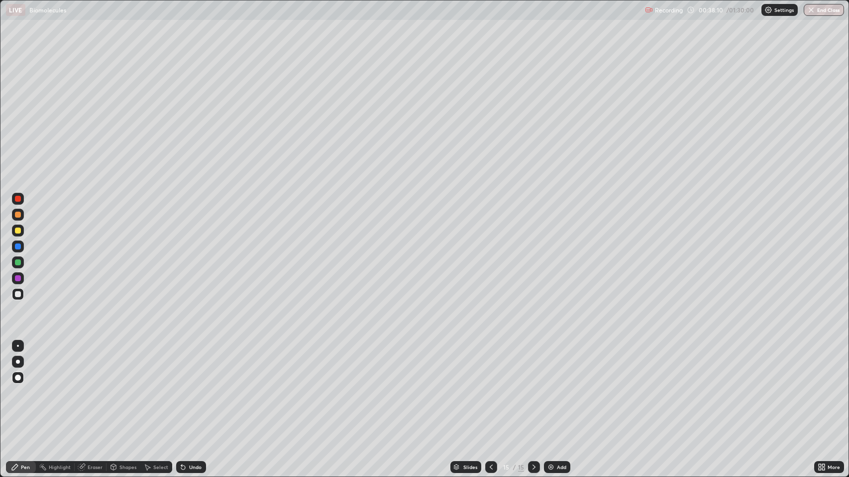
click at [19, 213] on div at bounding box center [18, 215] width 6 height 6
click at [17, 292] on div at bounding box center [18, 294] width 6 height 6
click at [22, 387] on div "Pen" at bounding box center [25, 467] width 9 height 5
click at [545, 387] on div "Add" at bounding box center [557, 468] width 26 height 12
click at [118, 387] on div "Shapes" at bounding box center [123, 468] width 34 height 12
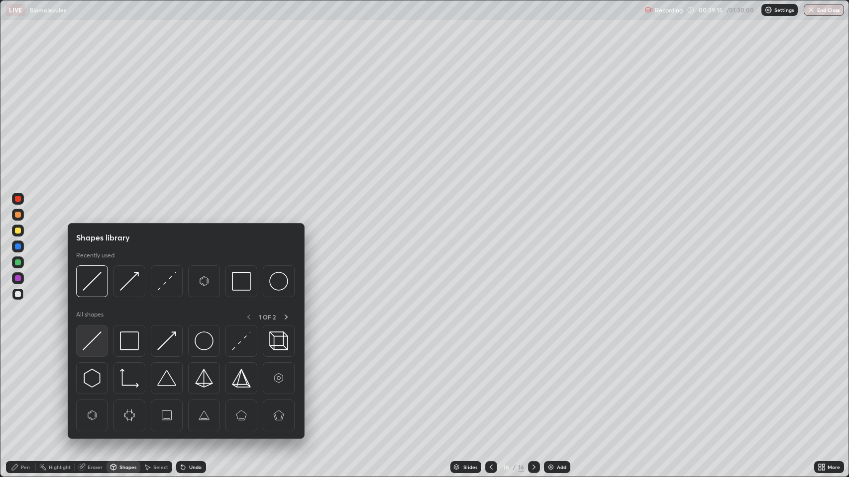
click at [95, 339] on img at bounding box center [92, 341] width 19 height 19
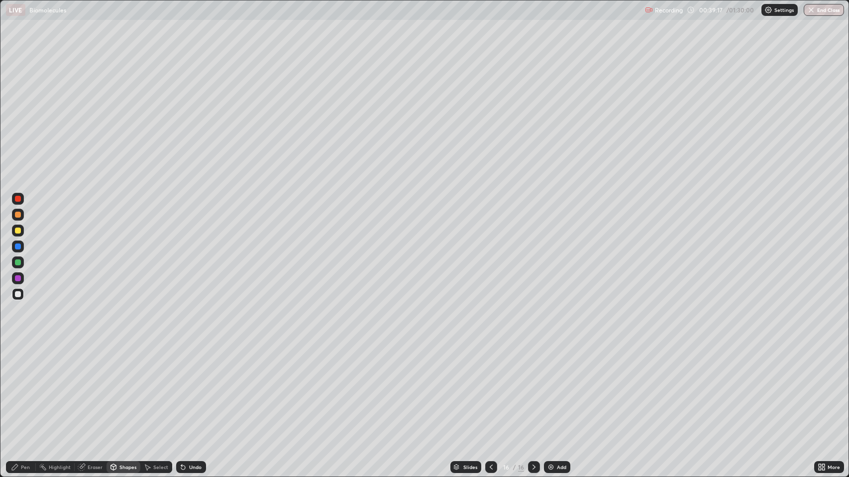
click at [27, 387] on div "Pen" at bounding box center [25, 467] width 9 height 5
click at [16, 292] on div at bounding box center [18, 294] width 6 height 6
click at [18, 215] on div at bounding box center [18, 215] width 6 height 6
click at [16, 213] on div at bounding box center [18, 215] width 6 height 6
click at [119, 387] on div "Shapes" at bounding box center [123, 468] width 34 height 12
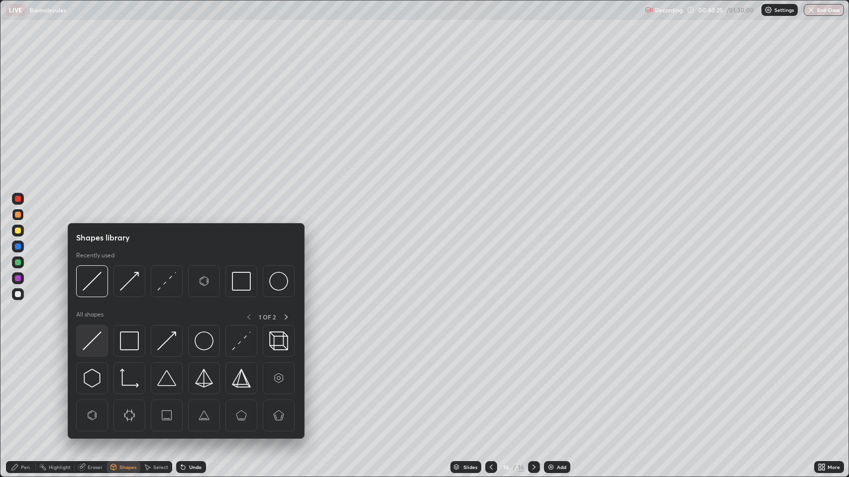
click at [89, 337] on img at bounding box center [92, 341] width 19 height 19
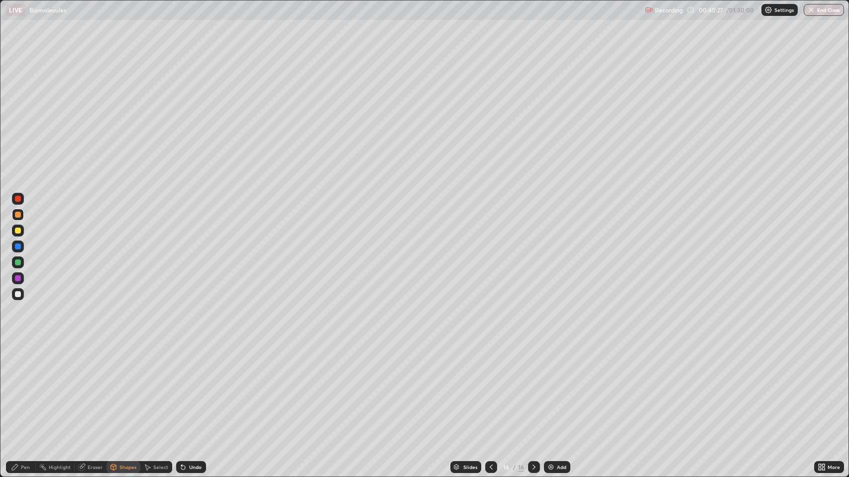
click at [125, 387] on div "Shapes" at bounding box center [127, 467] width 17 height 5
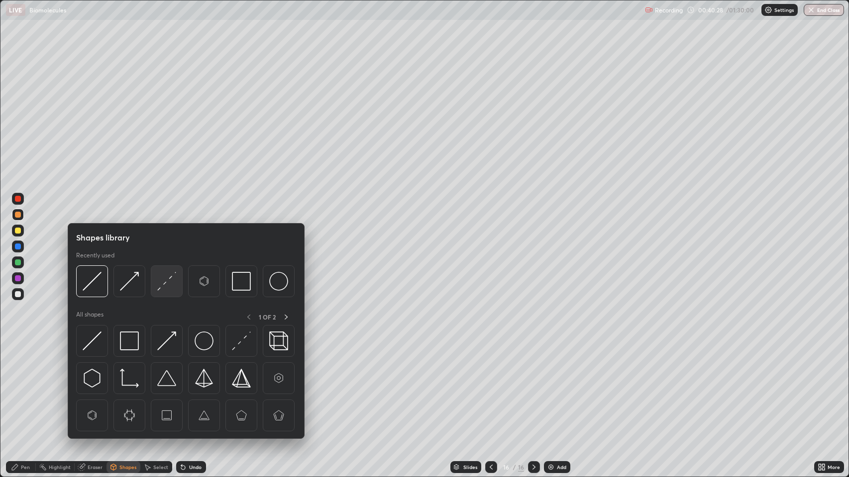
click at [165, 282] on img at bounding box center [166, 281] width 19 height 19
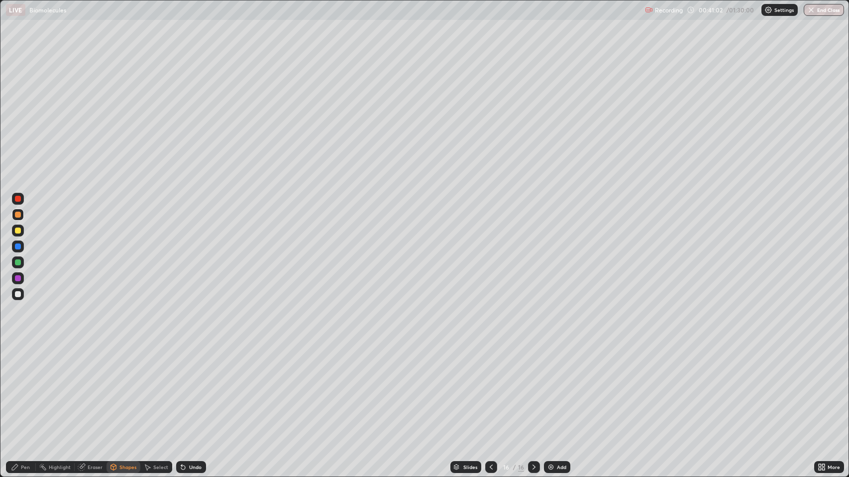
click at [16, 294] on div at bounding box center [18, 294] width 6 height 6
click at [119, 387] on div "Shapes" at bounding box center [123, 468] width 34 height 12
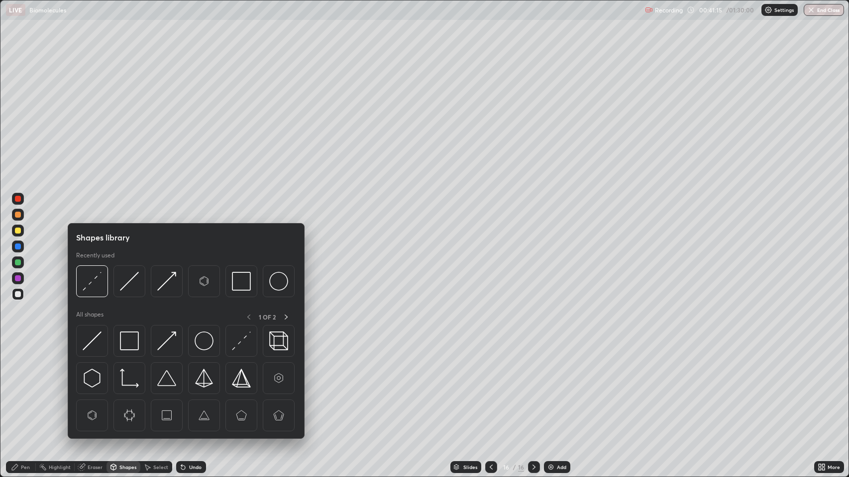
click at [167, 340] on img at bounding box center [166, 341] width 19 height 19
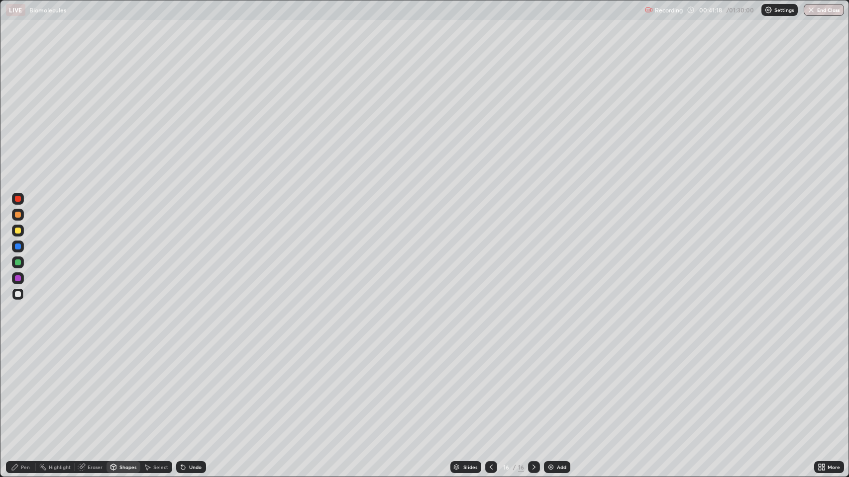
click at [193, 387] on div "Undo" at bounding box center [191, 468] width 30 height 12
click at [197, 387] on div "Undo" at bounding box center [191, 468] width 30 height 12
click at [194, 387] on div "Undo" at bounding box center [195, 467] width 12 height 5
click at [22, 387] on div "Pen" at bounding box center [25, 467] width 9 height 5
click at [15, 246] on div at bounding box center [18, 247] width 6 height 6
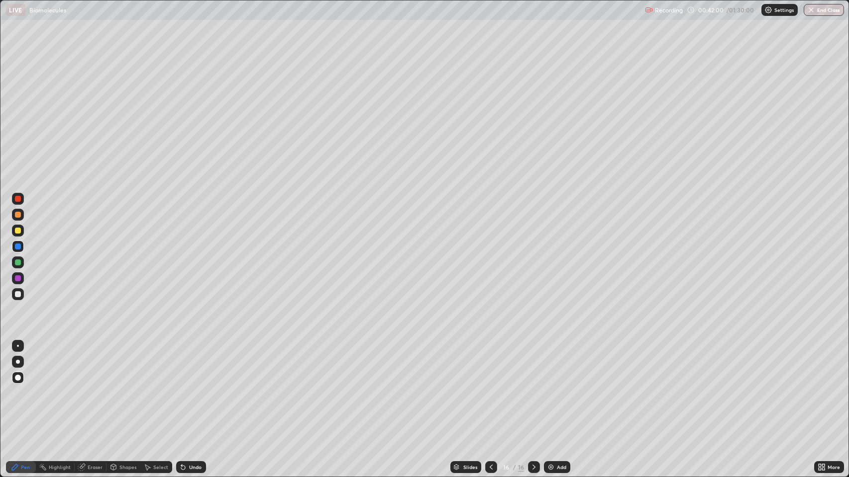
click at [24, 387] on div "Pen" at bounding box center [25, 467] width 9 height 5
click at [17, 291] on div at bounding box center [18, 294] width 6 height 6
click at [17, 247] on div at bounding box center [18, 247] width 6 height 6
click at [18, 246] on div at bounding box center [18, 247] width 6 height 6
click at [19, 264] on div at bounding box center [18, 263] width 6 height 6
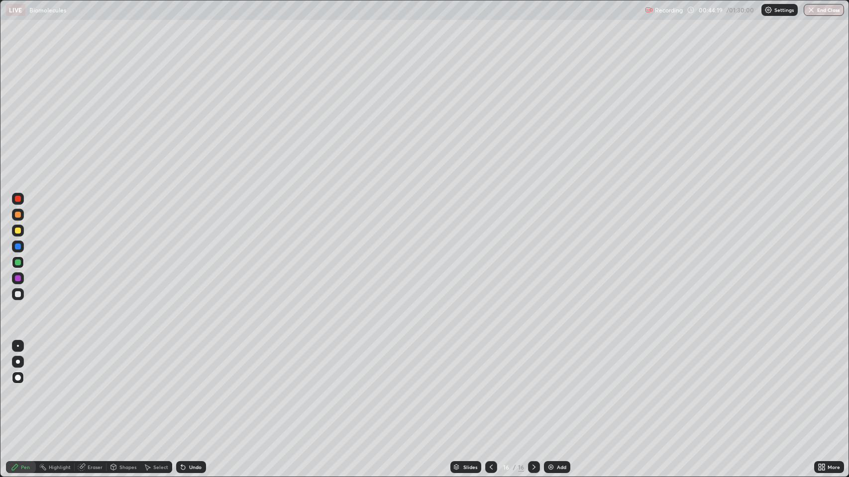
click at [16, 260] on div at bounding box center [18, 263] width 6 height 6
click at [18, 279] on div at bounding box center [18, 279] width 6 height 6
click at [17, 260] on div at bounding box center [18, 263] width 6 height 6
click at [18, 294] on div at bounding box center [18, 294] width 6 height 6
click at [557, 387] on div "Add" at bounding box center [561, 467] width 9 height 5
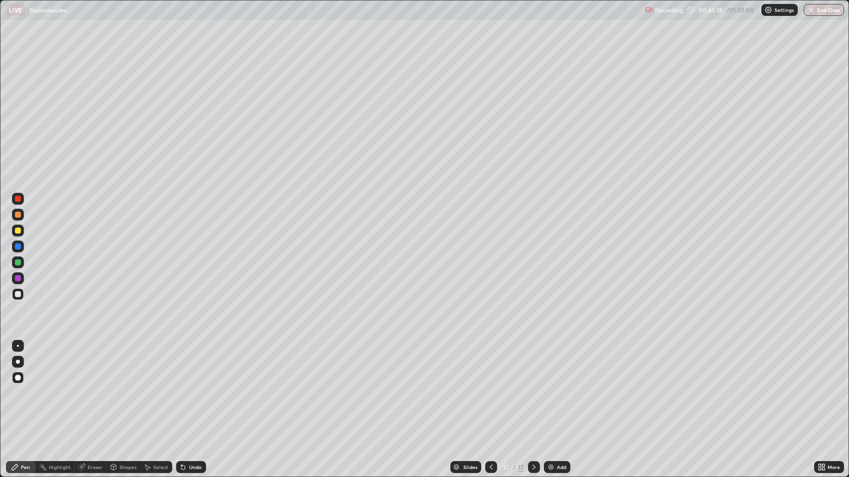
click at [17, 214] on div at bounding box center [18, 215] width 6 height 6
click at [127, 387] on div "Shapes" at bounding box center [127, 467] width 17 height 5
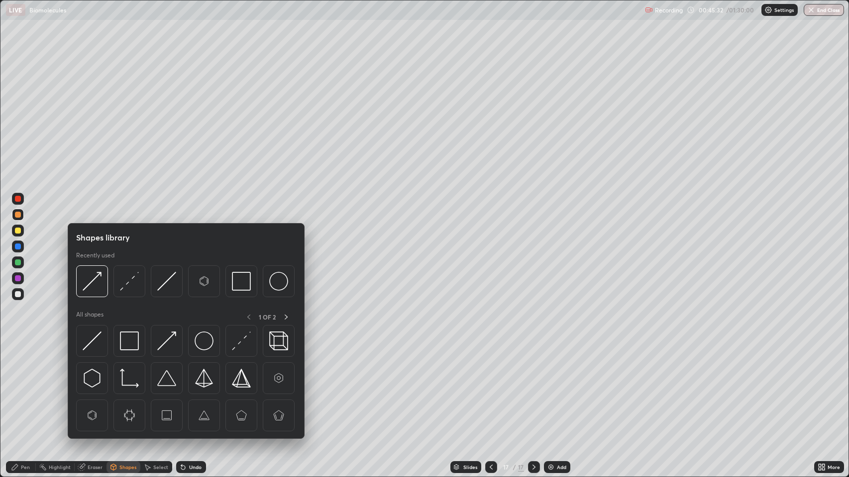
click at [90, 338] on img at bounding box center [92, 341] width 19 height 19
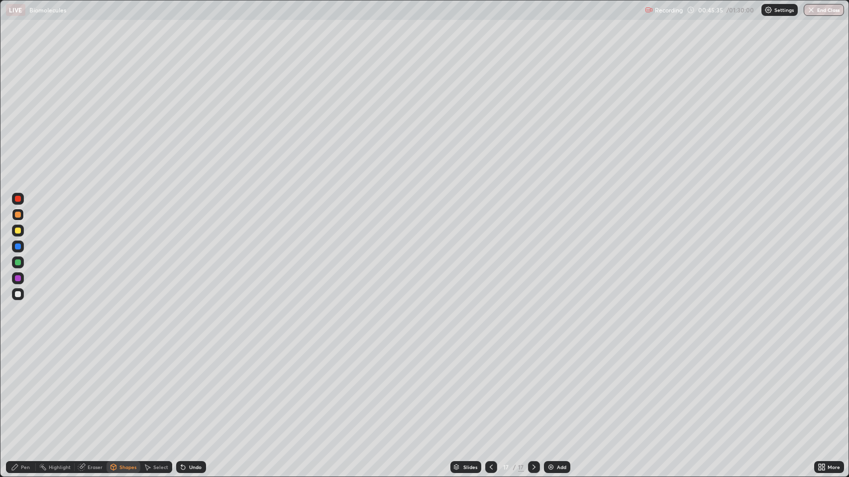
click at [121, 387] on div "Shapes" at bounding box center [127, 467] width 17 height 5
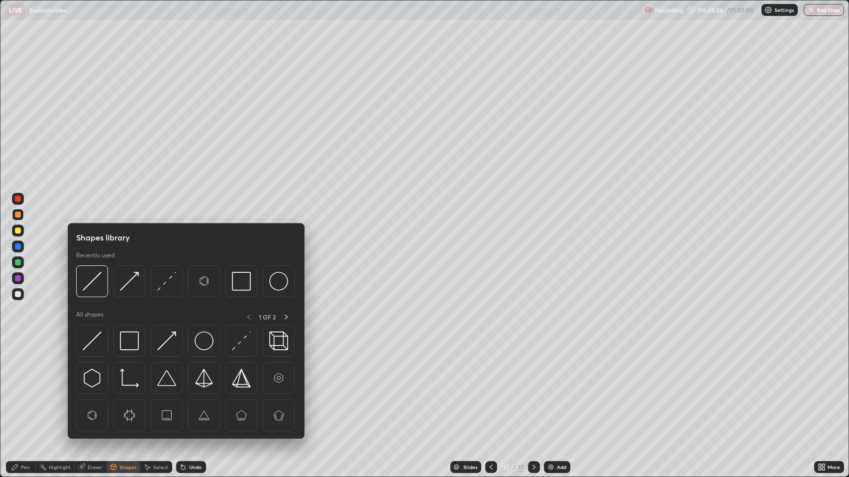
click at [129, 333] on img at bounding box center [129, 341] width 19 height 19
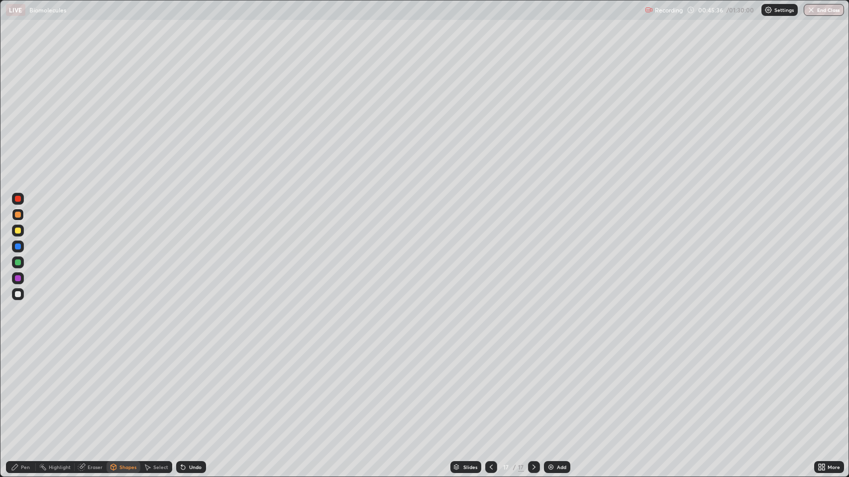
click at [18, 294] on div at bounding box center [18, 294] width 6 height 6
click at [192, 387] on div "Undo" at bounding box center [195, 467] width 12 height 5
click at [22, 387] on div "Pen" at bounding box center [25, 467] width 9 height 5
click at [120, 387] on div "Shapes" at bounding box center [123, 468] width 34 height 12
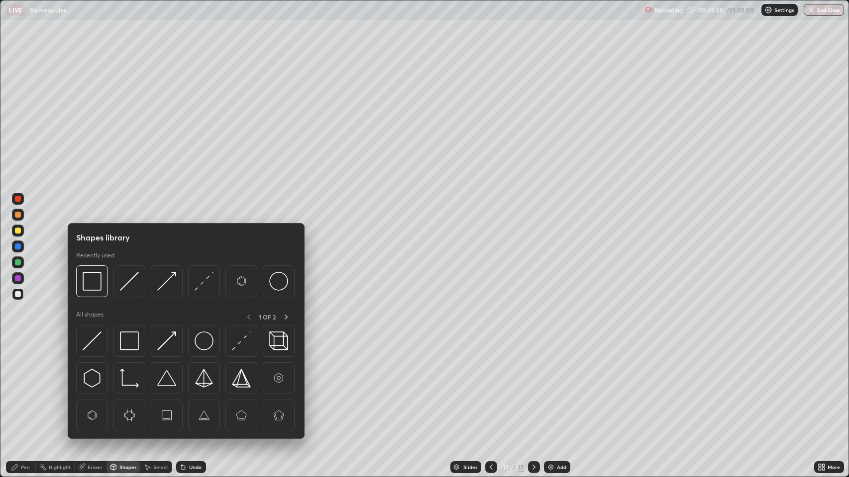
click at [24, 387] on div "Pen" at bounding box center [21, 468] width 30 height 12
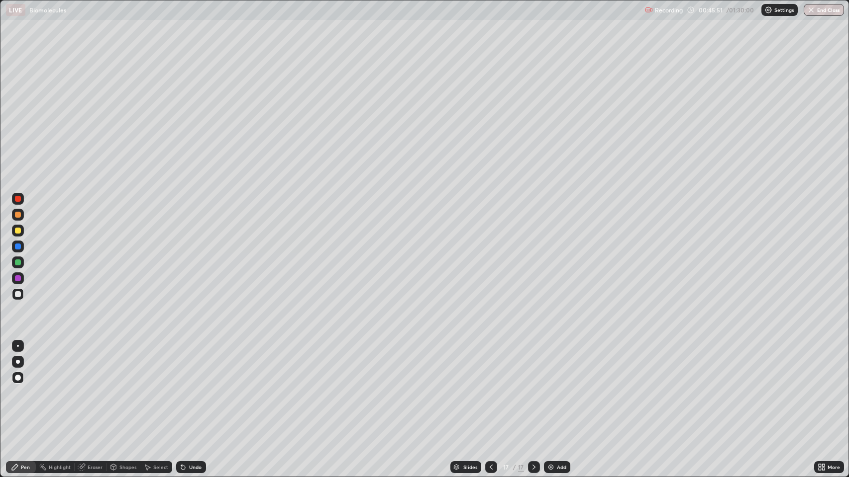
click at [16, 215] on div at bounding box center [18, 215] width 6 height 6
click at [18, 294] on div at bounding box center [18, 294] width 6 height 6
click at [126, 387] on div "Shapes" at bounding box center [127, 467] width 17 height 5
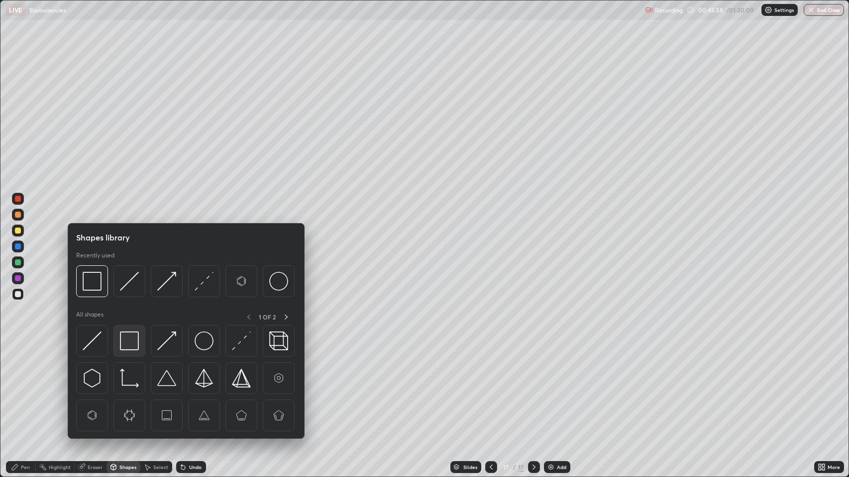
click at [122, 335] on img at bounding box center [129, 341] width 19 height 19
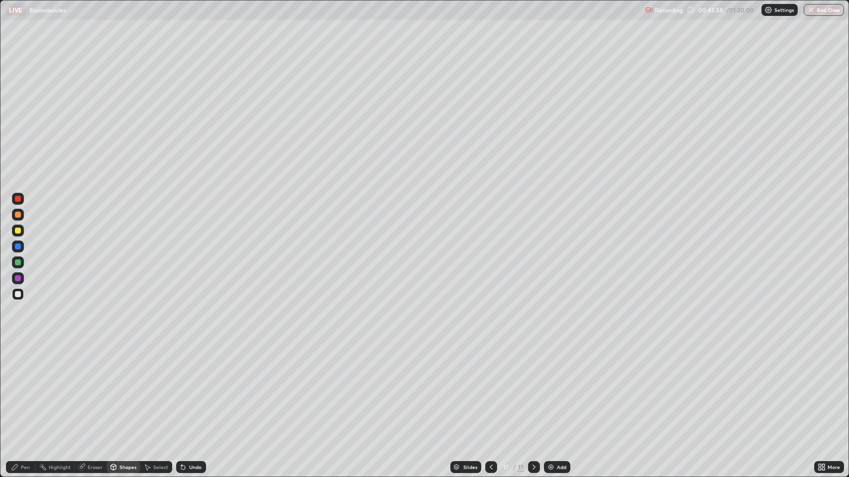
click at [15, 292] on div at bounding box center [18, 294] width 6 height 6
click at [23, 387] on div "Pen" at bounding box center [25, 467] width 9 height 5
click at [29, 387] on div "Pen" at bounding box center [25, 467] width 9 height 5
click at [15, 199] on div at bounding box center [18, 199] width 6 height 6
click at [15, 212] on div at bounding box center [18, 215] width 12 height 12
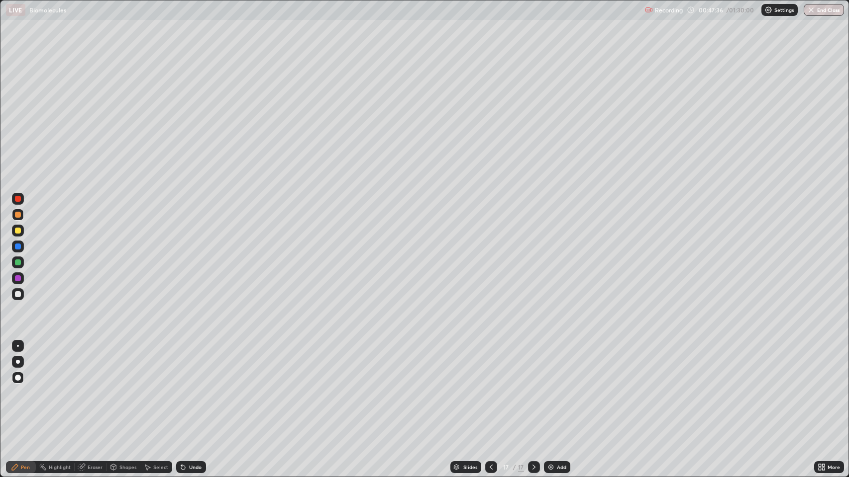
click at [18, 264] on div at bounding box center [18, 263] width 6 height 6
click at [195, 387] on div "Undo" at bounding box center [195, 467] width 12 height 5
click at [18, 294] on div at bounding box center [18, 294] width 6 height 6
click at [22, 387] on div "Pen" at bounding box center [25, 467] width 9 height 5
click at [19, 294] on div at bounding box center [18, 294] width 6 height 6
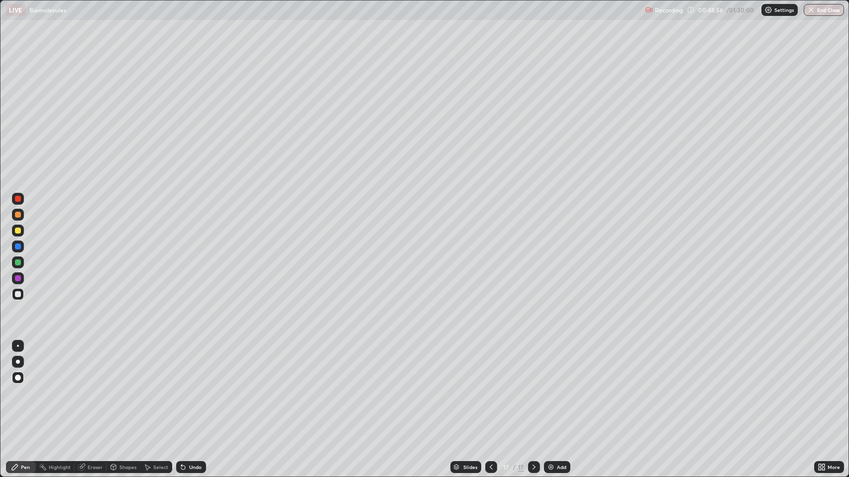
click at [558, 387] on div "Add" at bounding box center [561, 467] width 9 height 5
click at [14, 212] on div at bounding box center [18, 215] width 12 height 12
click at [198, 387] on div "Undo" at bounding box center [195, 467] width 12 height 5
click at [197, 387] on div "Undo" at bounding box center [195, 467] width 12 height 5
click at [127, 387] on div "Shapes" at bounding box center [127, 467] width 17 height 5
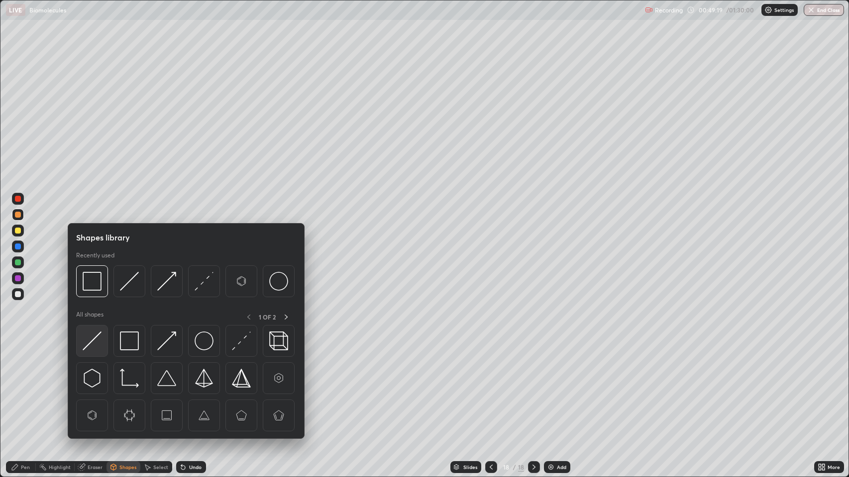
click at [89, 334] on img at bounding box center [92, 341] width 19 height 19
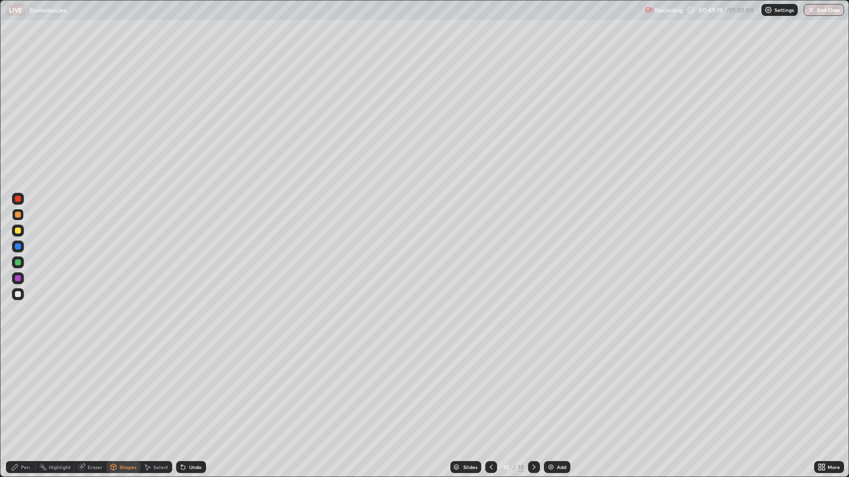
click at [17, 294] on div at bounding box center [18, 294] width 6 height 6
click at [25, 387] on div "Pen" at bounding box center [25, 467] width 9 height 5
click at [16, 214] on div at bounding box center [18, 215] width 6 height 6
click at [18, 197] on div at bounding box center [18, 199] width 6 height 6
click at [15, 246] on div at bounding box center [18, 247] width 6 height 6
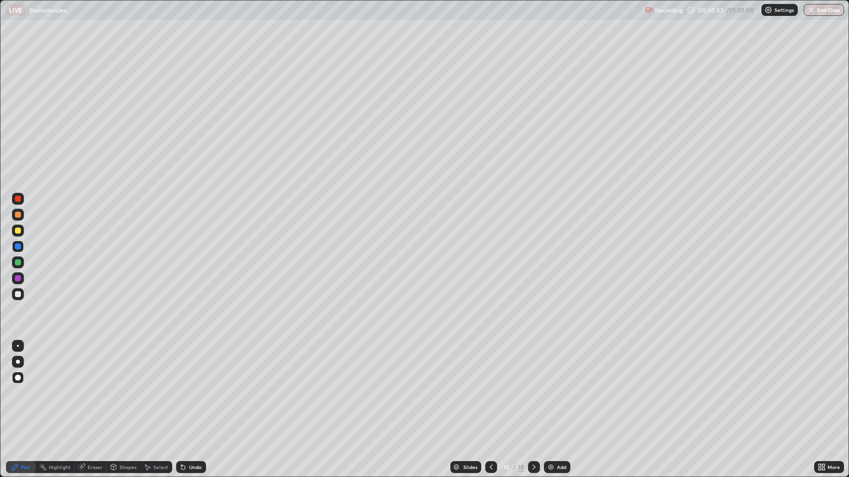
click at [18, 230] on div at bounding box center [18, 231] width 6 height 6
click at [119, 387] on div "Shapes" at bounding box center [127, 467] width 17 height 5
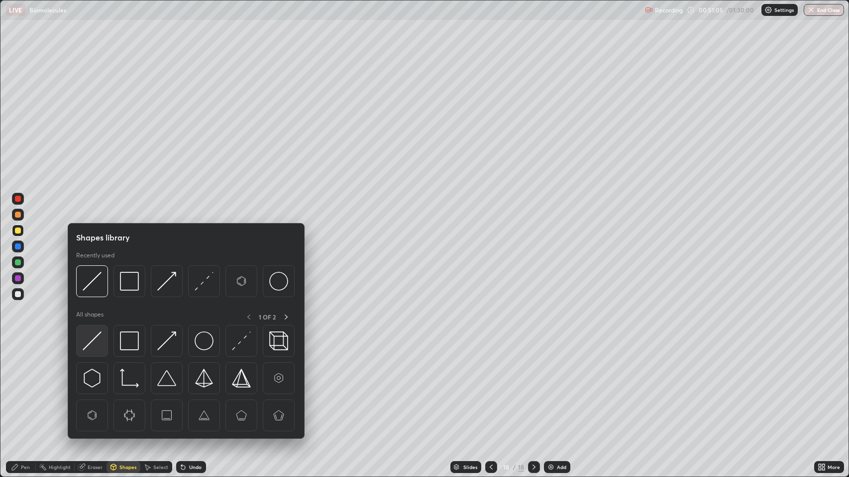
click at [93, 341] on img at bounding box center [92, 341] width 19 height 19
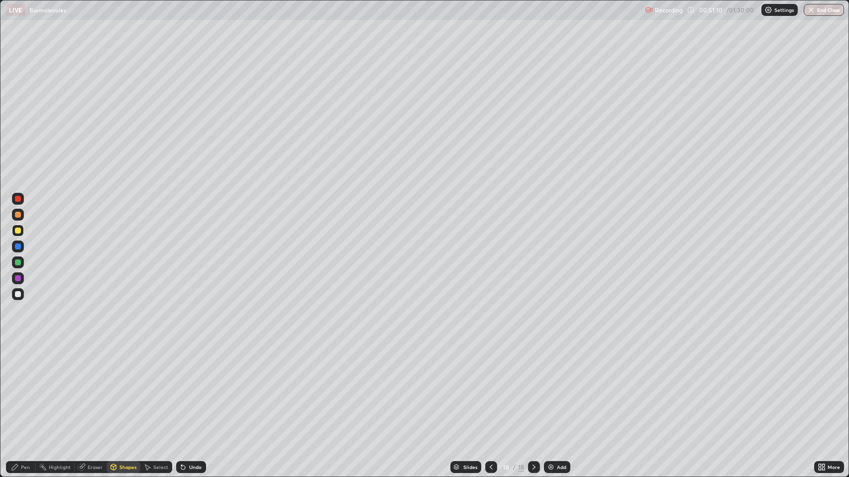
click at [16, 292] on div at bounding box center [18, 294] width 6 height 6
click at [20, 387] on div "Pen" at bounding box center [21, 468] width 30 height 12
click at [16, 297] on div at bounding box center [18, 294] width 6 height 6
click at [19, 296] on div at bounding box center [18, 294] width 6 height 6
click at [21, 387] on div "Pen" at bounding box center [25, 467] width 9 height 5
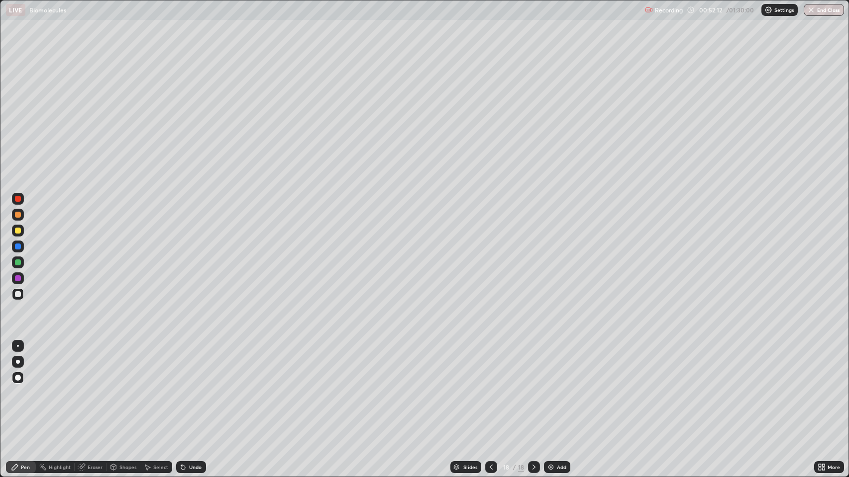
click at [131, 387] on div "Shapes" at bounding box center [127, 467] width 17 height 5
click at [25, 387] on div "Pen" at bounding box center [25, 467] width 9 height 5
click at [134, 387] on div "Shapes" at bounding box center [123, 468] width 34 height 12
click at [146, 387] on icon at bounding box center [147, 468] width 8 height 8
click at [29, 387] on div "Pen" at bounding box center [25, 467] width 9 height 5
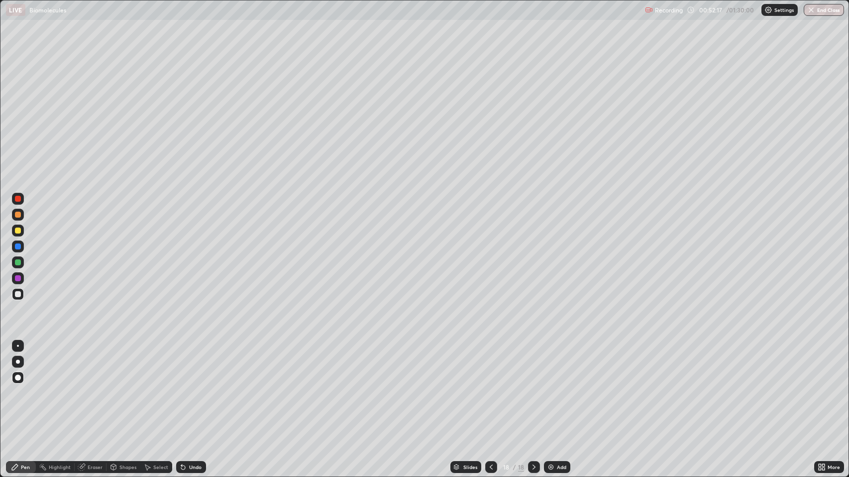
click at [146, 387] on icon at bounding box center [147, 468] width 5 height 6
click at [32, 387] on div "Pen" at bounding box center [21, 468] width 30 height 12
click at [18, 214] on div at bounding box center [18, 215] width 6 height 6
click at [19, 387] on div "Pen" at bounding box center [21, 468] width 30 height 12
click at [18, 294] on div at bounding box center [18, 294] width 6 height 6
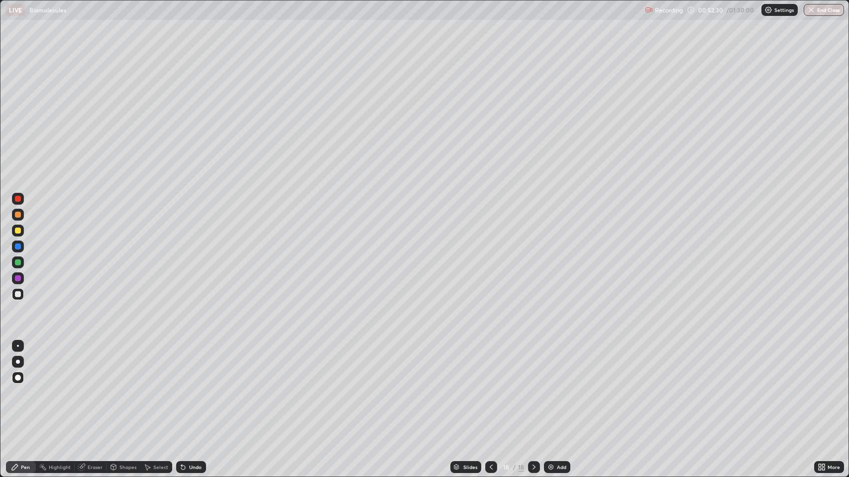
click at [18, 215] on div at bounding box center [18, 215] width 6 height 6
click at [17, 387] on icon at bounding box center [15, 468] width 6 height 6
click at [18, 294] on div at bounding box center [18, 294] width 6 height 6
click at [15, 293] on div at bounding box center [18, 294] width 6 height 6
click at [18, 294] on div at bounding box center [18, 294] width 6 height 6
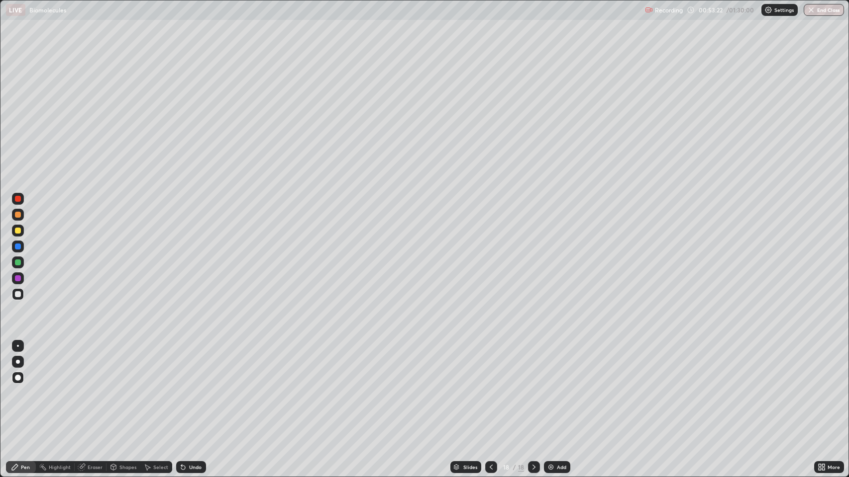
click at [23, 387] on div "Pen" at bounding box center [25, 467] width 9 height 5
click at [554, 387] on div "Add" at bounding box center [557, 468] width 26 height 12
click at [125, 387] on div "Shapes" at bounding box center [127, 467] width 17 height 5
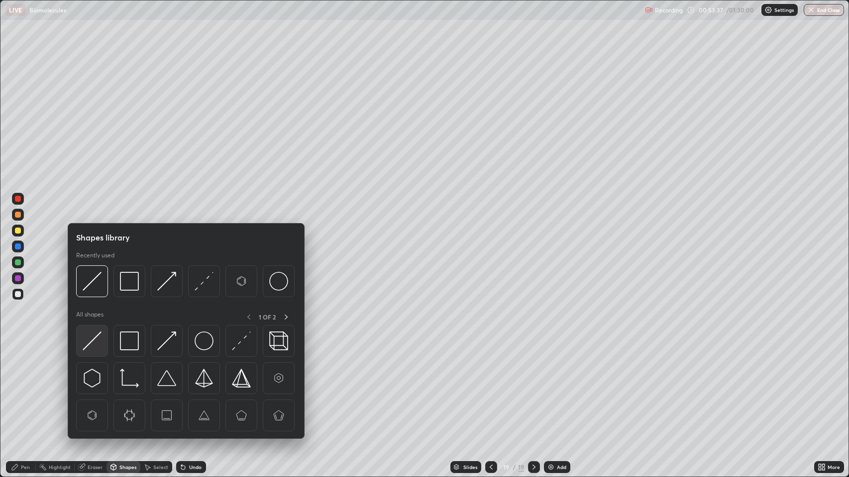
click at [97, 339] on img at bounding box center [92, 341] width 19 height 19
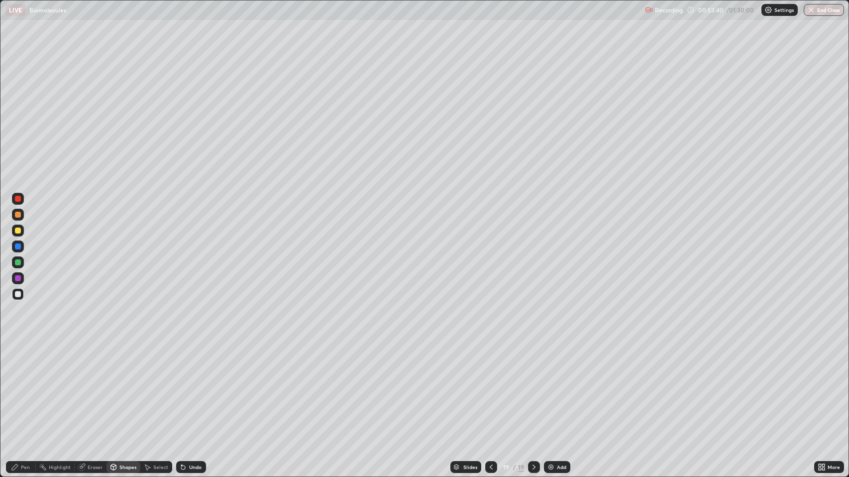
click at [25, 387] on div "Pen" at bounding box center [25, 467] width 9 height 5
click at [17, 228] on div at bounding box center [18, 231] width 6 height 6
click at [16, 295] on div at bounding box center [18, 294] width 6 height 6
click at [119, 387] on div "Shapes" at bounding box center [127, 467] width 17 height 5
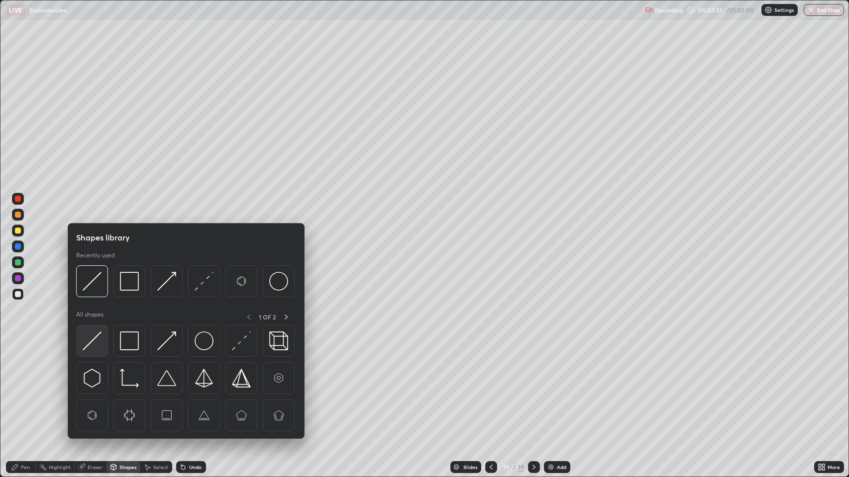
click at [95, 339] on img at bounding box center [92, 341] width 19 height 19
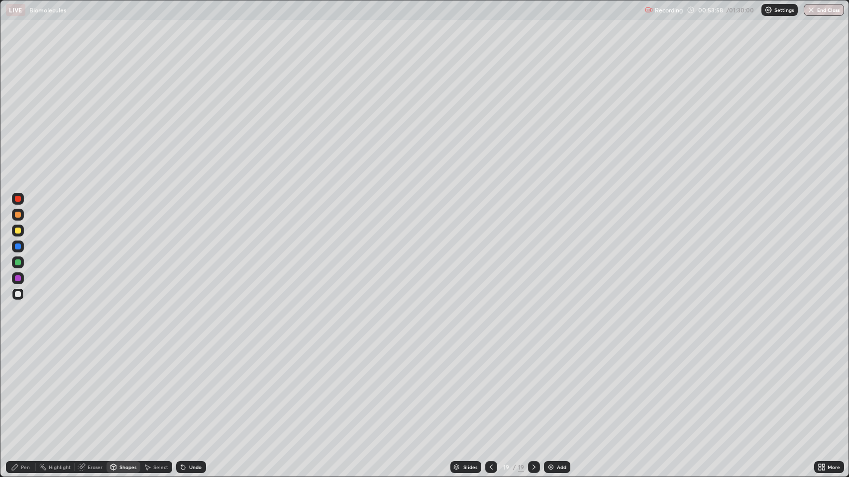
click at [190, 387] on div "Undo" at bounding box center [191, 468] width 30 height 12
click at [21, 387] on div "Pen" at bounding box center [25, 467] width 9 height 5
click at [18, 215] on div at bounding box center [18, 215] width 6 height 6
click at [203, 387] on div "Undo" at bounding box center [191, 468] width 30 height 12
click at [18, 293] on div at bounding box center [18, 294] width 6 height 6
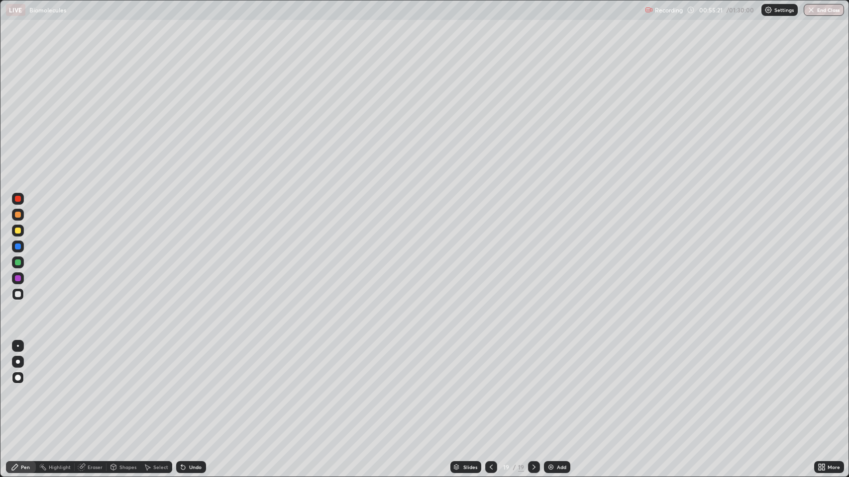
click at [30, 387] on div "Pen" at bounding box center [21, 468] width 30 height 12
click at [22, 387] on div "Pen" at bounding box center [25, 467] width 9 height 5
click at [18, 295] on div at bounding box center [18, 294] width 6 height 6
click at [557, 387] on div "Add" at bounding box center [561, 467] width 9 height 5
click at [125, 387] on div "Shapes" at bounding box center [127, 467] width 17 height 5
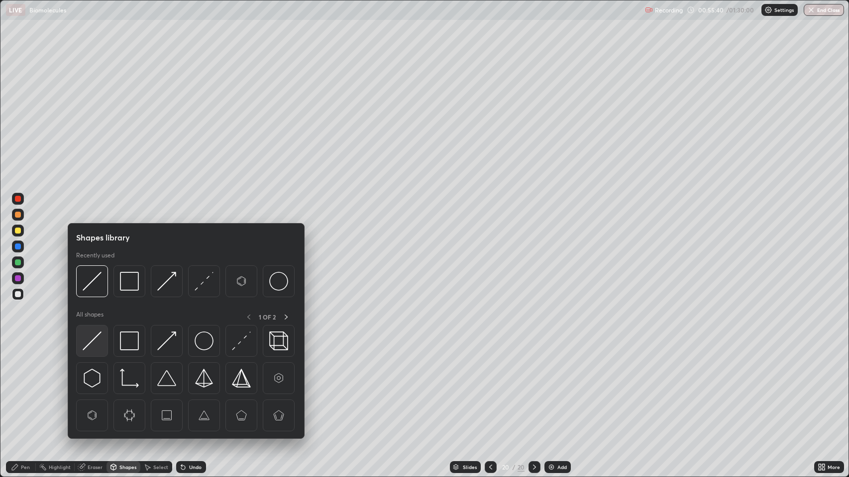
click at [92, 330] on div at bounding box center [92, 341] width 32 height 32
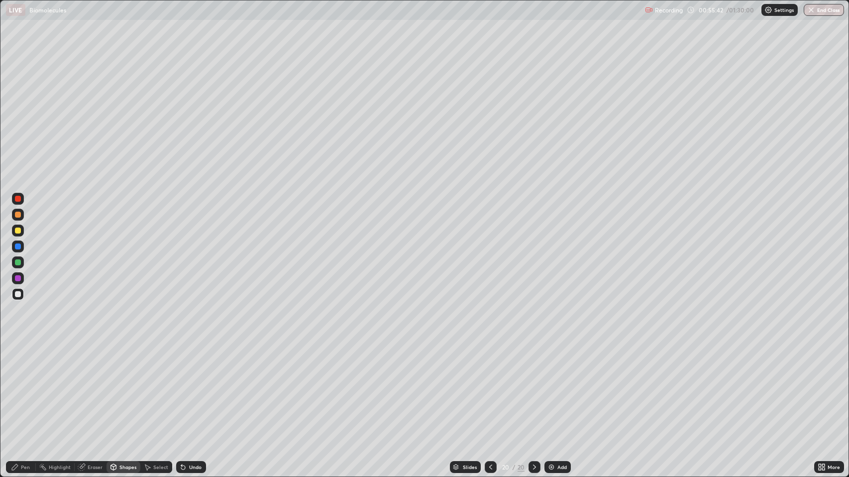
click at [103, 387] on div "Eraser" at bounding box center [91, 468] width 32 height 12
click at [126, 387] on div "Shapes" at bounding box center [127, 467] width 17 height 5
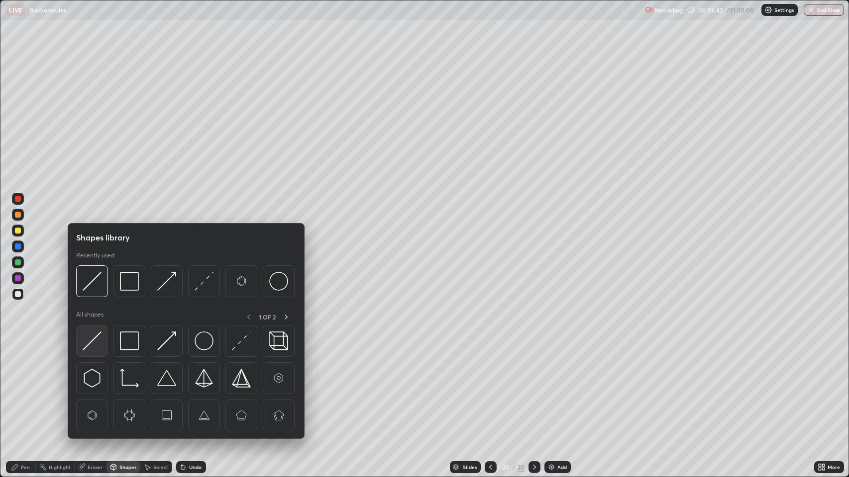
click at [95, 331] on div at bounding box center [92, 341] width 32 height 32
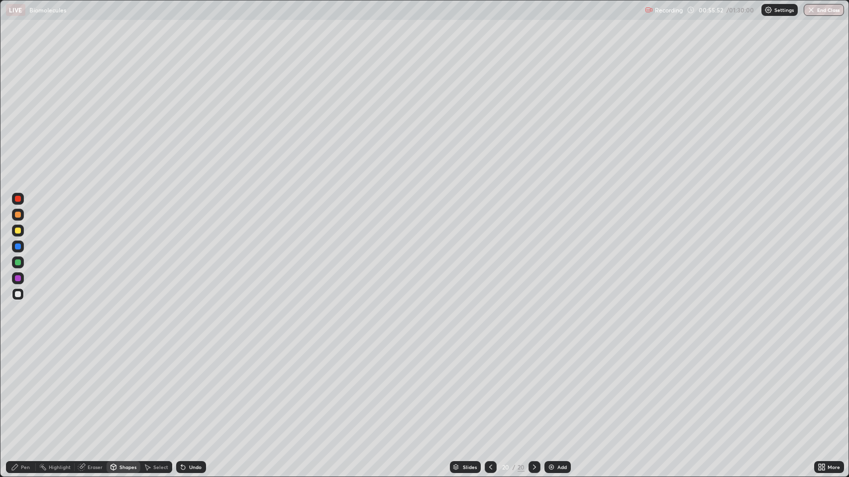
click at [198, 387] on div "Undo" at bounding box center [195, 467] width 12 height 5
click at [193, 387] on div "Undo" at bounding box center [195, 467] width 12 height 5
click at [194, 387] on div "Undo" at bounding box center [195, 467] width 12 height 5
click at [182, 387] on icon at bounding box center [183, 468] width 4 height 4
click at [190, 387] on div "Undo" at bounding box center [191, 468] width 30 height 12
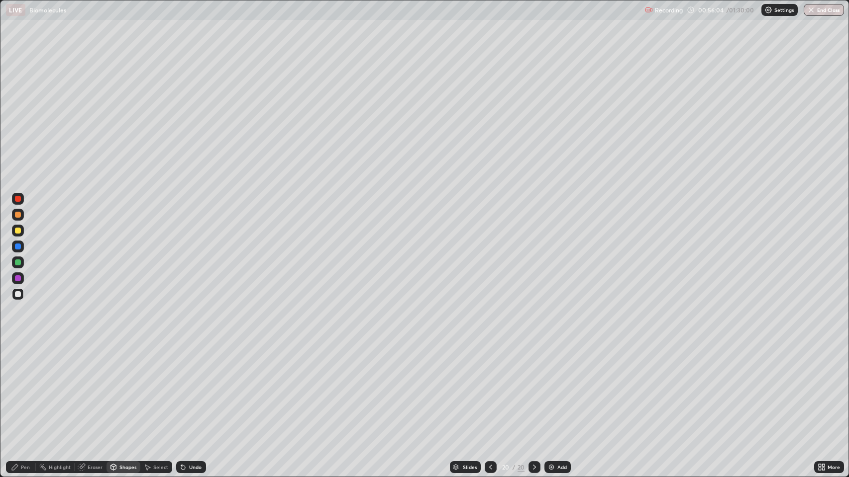
click at [95, 387] on div "Eraser" at bounding box center [95, 467] width 15 height 5
click at [158, 387] on div "Select" at bounding box center [160, 467] width 15 height 5
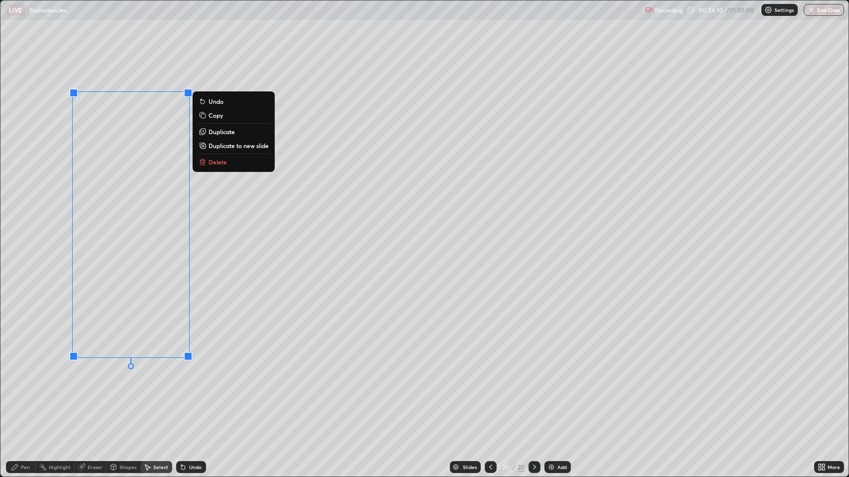
click at [229, 131] on p "Duplicate" at bounding box center [221, 132] width 26 height 8
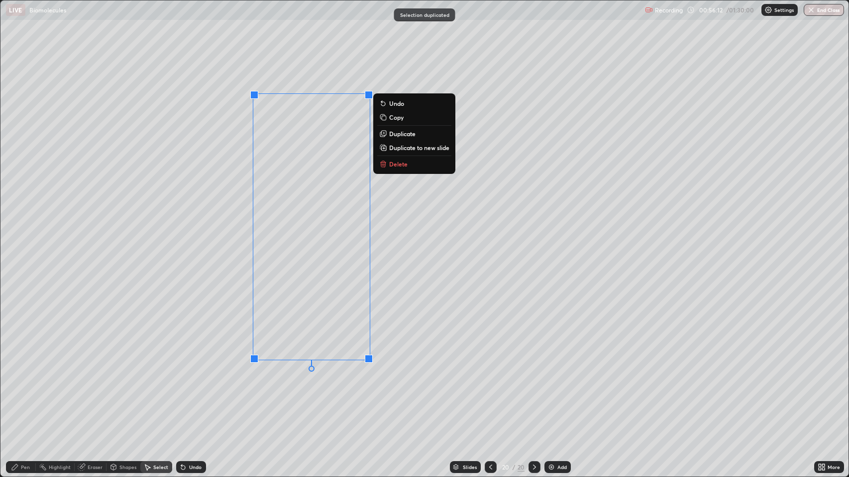
click at [399, 133] on p "Duplicate" at bounding box center [402, 134] width 26 height 8
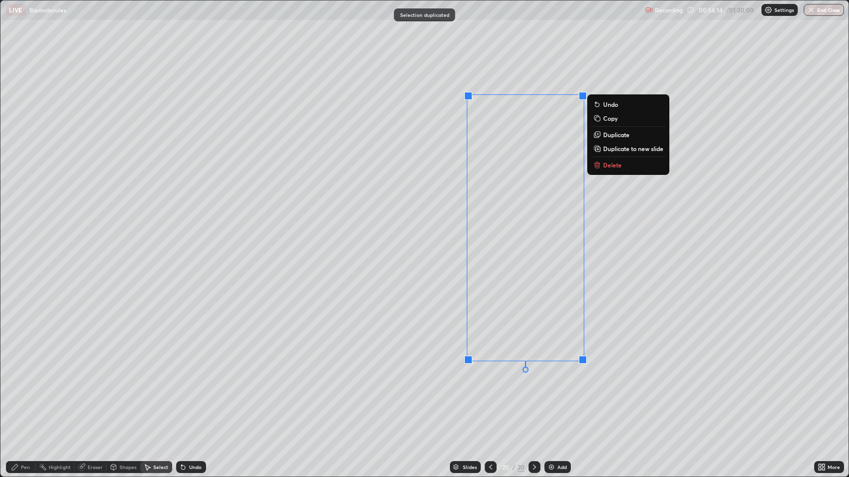
click at [606, 137] on p "Duplicate" at bounding box center [616, 135] width 26 height 8
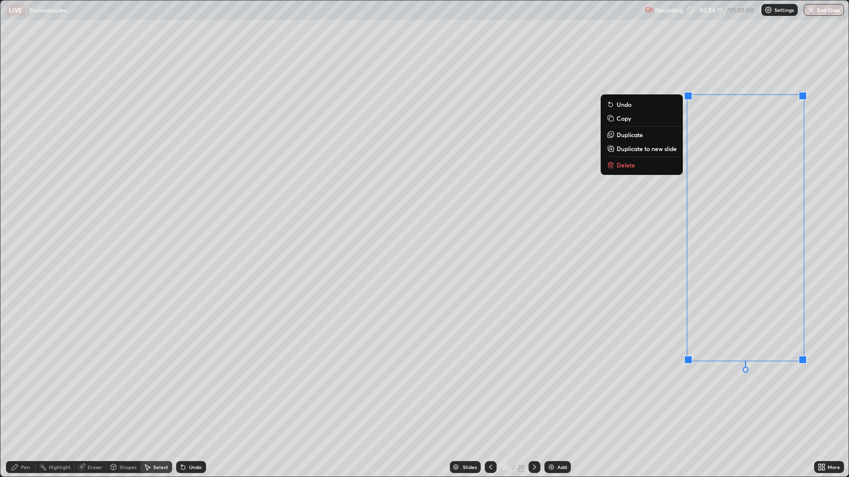
click at [30, 387] on div "Pen" at bounding box center [21, 468] width 30 height 12
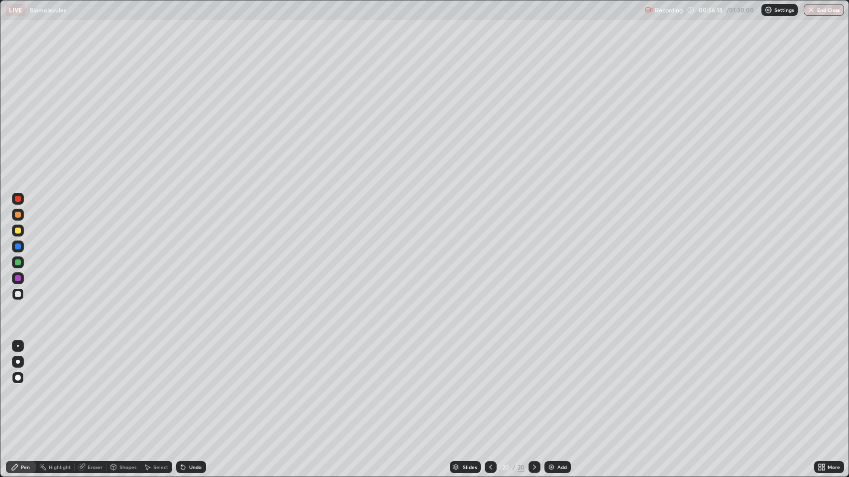
click at [18, 294] on div at bounding box center [18, 294] width 6 height 6
click at [16, 291] on div at bounding box center [18, 294] width 6 height 6
click at [17, 213] on div at bounding box center [18, 215] width 6 height 6
click at [19, 214] on div at bounding box center [18, 215] width 6 height 6
click at [17, 279] on div at bounding box center [18, 279] width 6 height 6
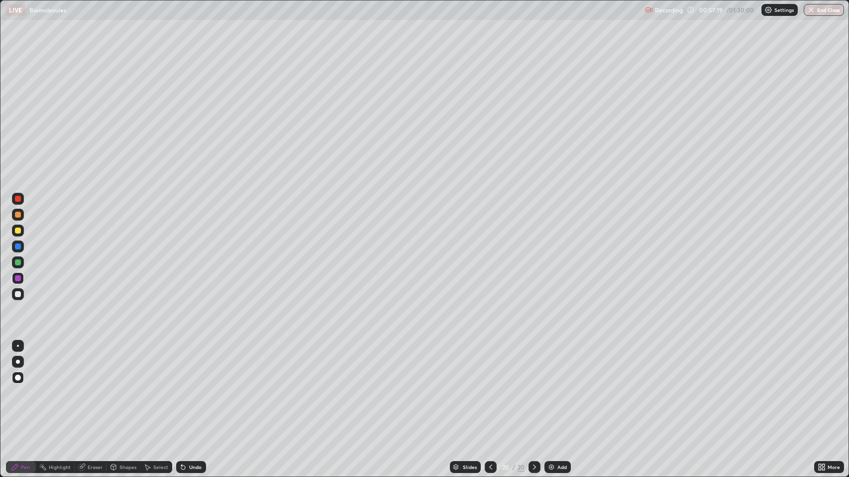
click at [17, 193] on div at bounding box center [18, 199] width 12 height 12
click at [18, 216] on div at bounding box center [18, 215] width 6 height 6
click at [19, 247] on div at bounding box center [18, 247] width 6 height 6
click at [20, 387] on div "Pen" at bounding box center [21, 468] width 30 height 12
click at [15, 212] on div at bounding box center [18, 215] width 6 height 6
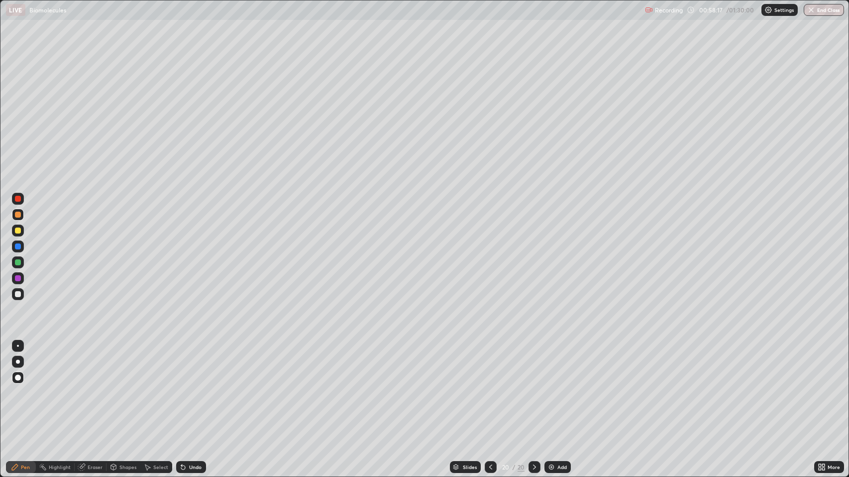
click at [17, 248] on div at bounding box center [18, 247] width 6 height 6
click at [20, 213] on div at bounding box center [18, 215] width 6 height 6
click at [17, 276] on div at bounding box center [18, 279] width 6 height 6
click at [19, 217] on div at bounding box center [18, 215] width 6 height 6
click at [187, 387] on div "Undo" at bounding box center [191, 468] width 30 height 12
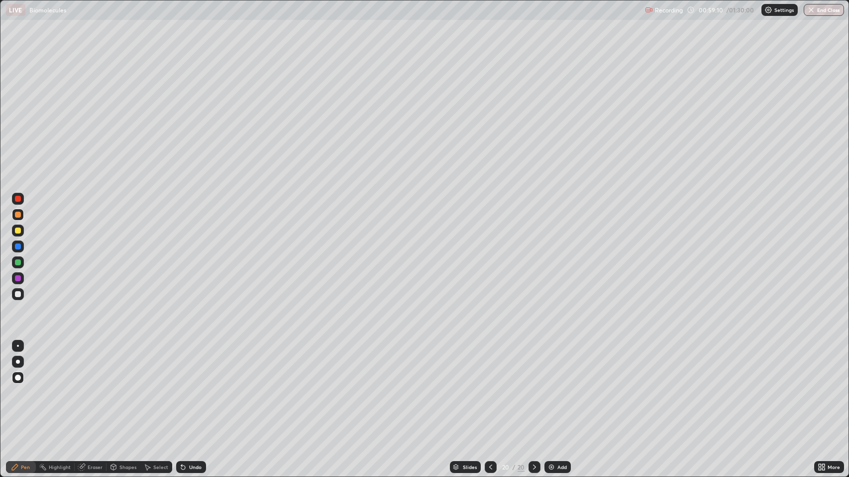
click at [20, 278] on div at bounding box center [18, 279] width 6 height 6
click at [16, 296] on div at bounding box center [18, 294] width 6 height 6
click at [19, 197] on div at bounding box center [18, 199] width 6 height 6
click at [17, 277] on div at bounding box center [18, 279] width 6 height 6
click at [18, 215] on div at bounding box center [18, 215] width 6 height 6
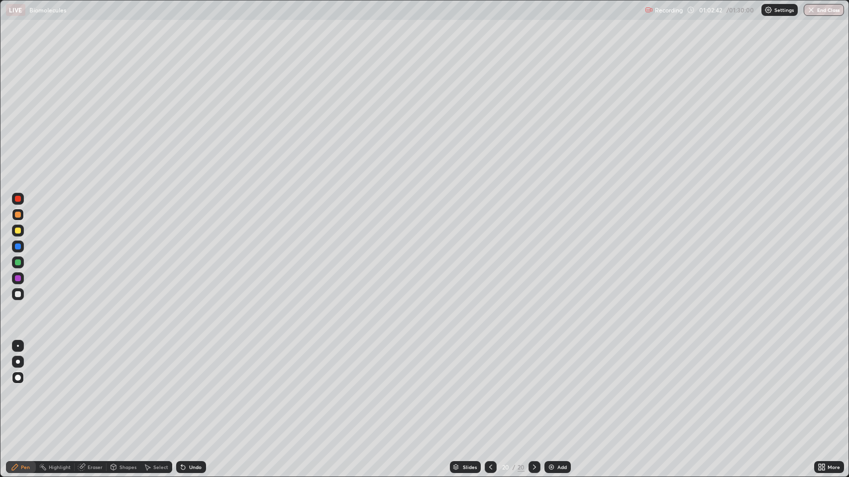
click at [17, 199] on div at bounding box center [18, 199] width 6 height 6
click at [560, 387] on div "Add" at bounding box center [561, 467] width 9 height 5
click at [129, 387] on div "Shapes" at bounding box center [127, 467] width 17 height 5
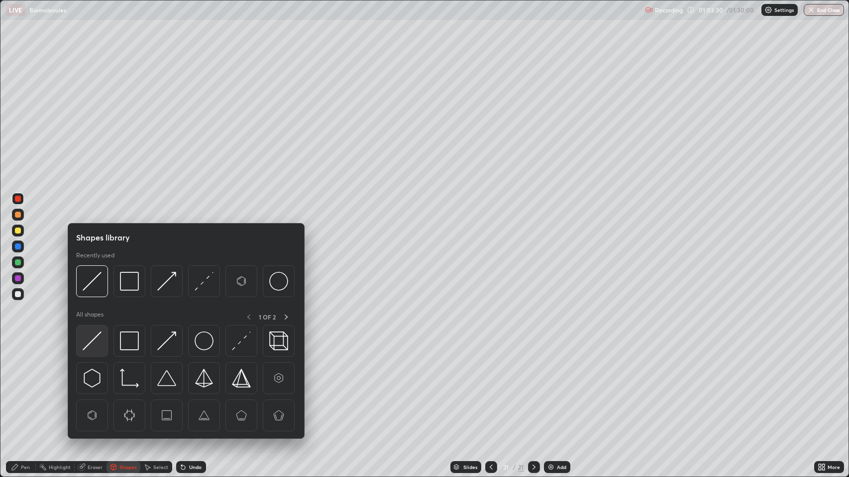
click at [96, 340] on img at bounding box center [92, 341] width 19 height 19
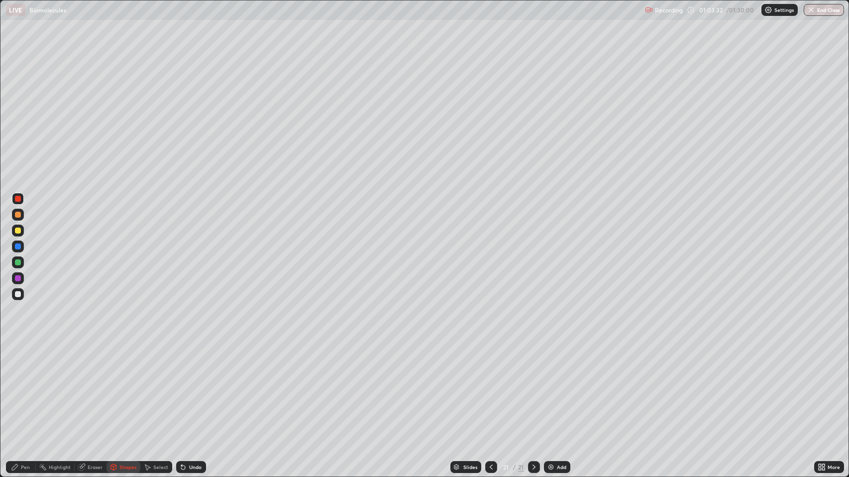
click at [195, 387] on div "Undo" at bounding box center [195, 467] width 12 height 5
click at [16, 293] on div at bounding box center [18, 294] width 6 height 6
click at [26, 387] on div "Pen" at bounding box center [25, 467] width 9 height 5
click at [18, 229] on div at bounding box center [18, 231] width 6 height 6
click at [16, 293] on div at bounding box center [18, 294] width 6 height 6
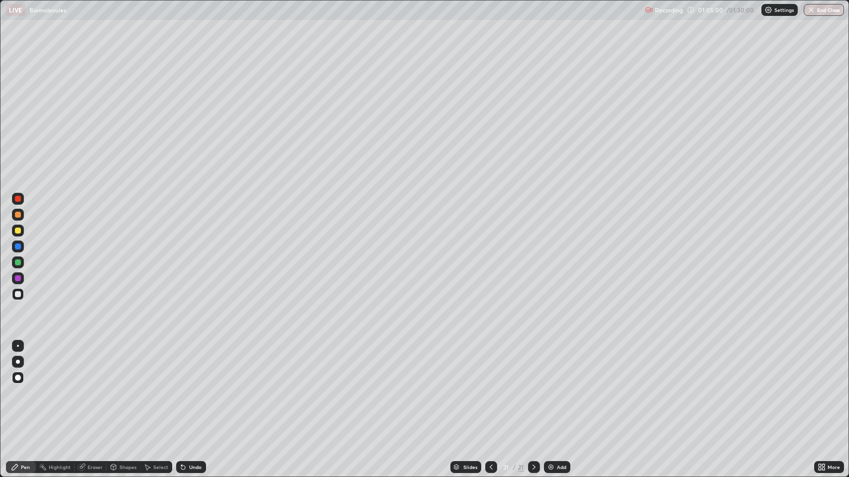
click at [16, 228] on div at bounding box center [18, 231] width 6 height 6
click at [15, 387] on icon at bounding box center [15, 468] width 6 height 6
click at [557, 387] on div "Add" at bounding box center [561, 467] width 9 height 5
click at [128, 387] on div "Shapes" at bounding box center [127, 467] width 17 height 5
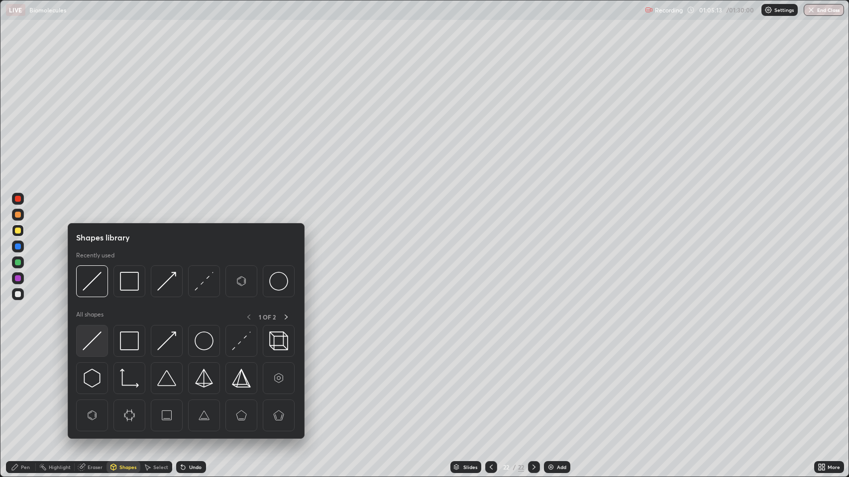
click at [92, 342] on img at bounding box center [92, 341] width 19 height 19
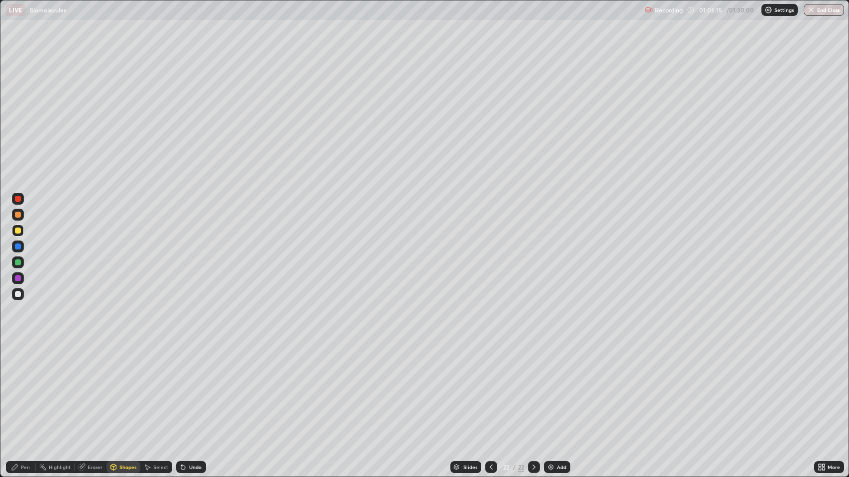
click at [24, 387] on div "Pen" at bounding box center [25, 467] width 9 height 5
click at [18, 294] on div at bounding box center [18, 294] width 6 height 6
click at [125, 387] on div "Shapes" at bounding box center [127, 467] width 17 height 5
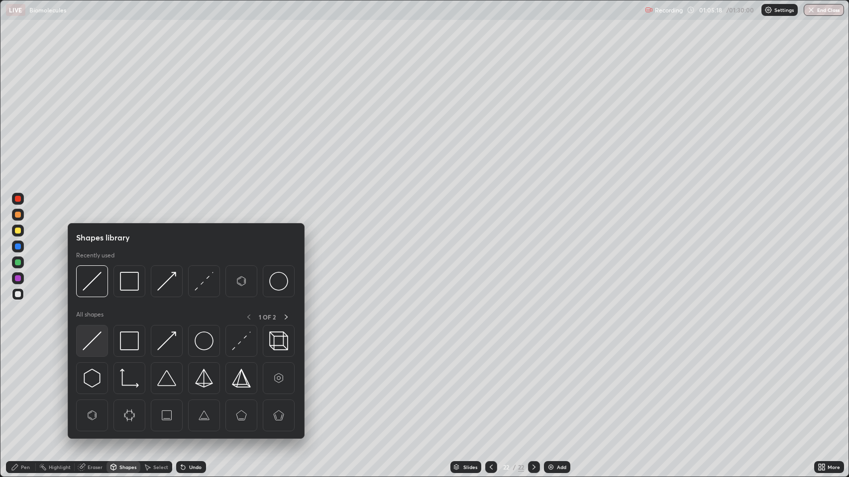
click at [95, 335] on img at bounding box center [92, 341] width 19 height 19
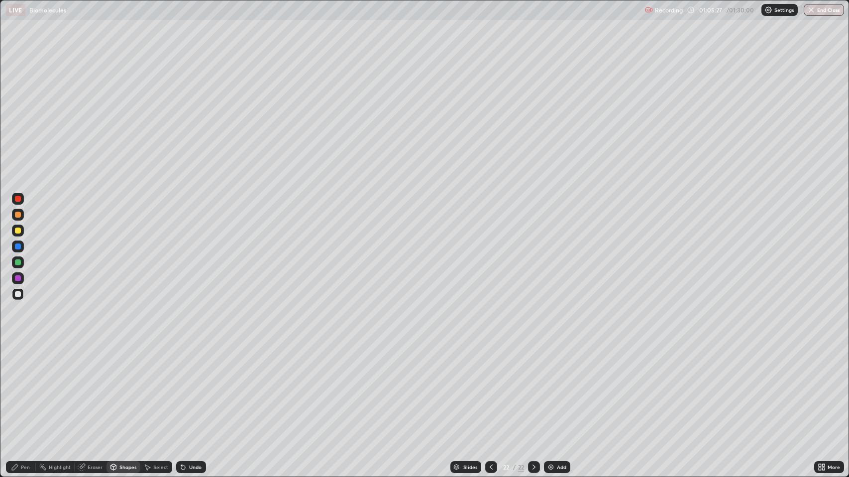
click at [24, 387] on div "Pen" at bounding box center [25, 467] width 9 height 5
click at [92, 387] on div "Eraser" at bounding box center [95, 467] width 15 height 5
click at [25, 387] on div "Pen" at bounding box center [25, 467] width 9 height 5
click at [155, 387] on div "Select" at bounding box center [160, 467] width 15 height 5
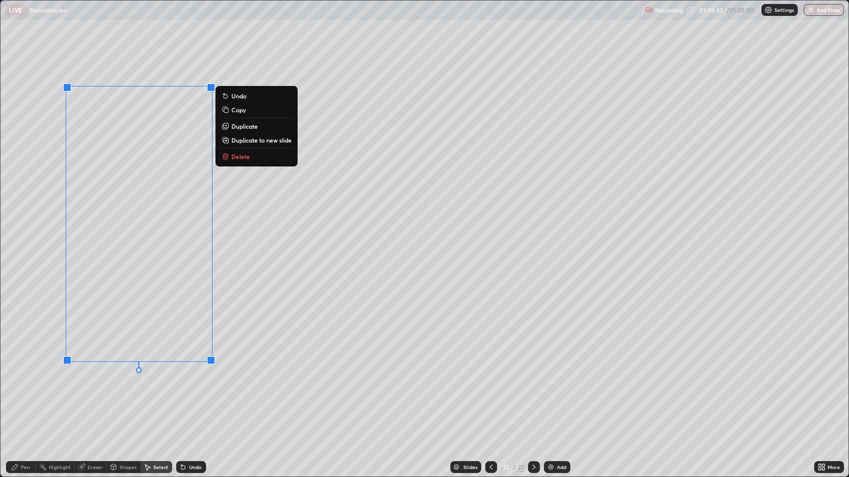
click at [238, 127] on p "Duplicate" at bounding box center [244, 126] width 26 height 8
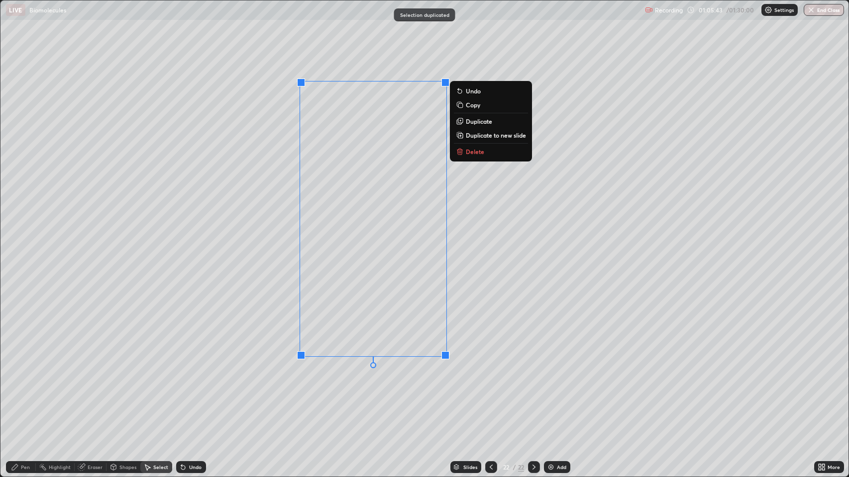
click at [468, 121] on p "Duplicate" at bounding box center [479, 121] width 26 height 8
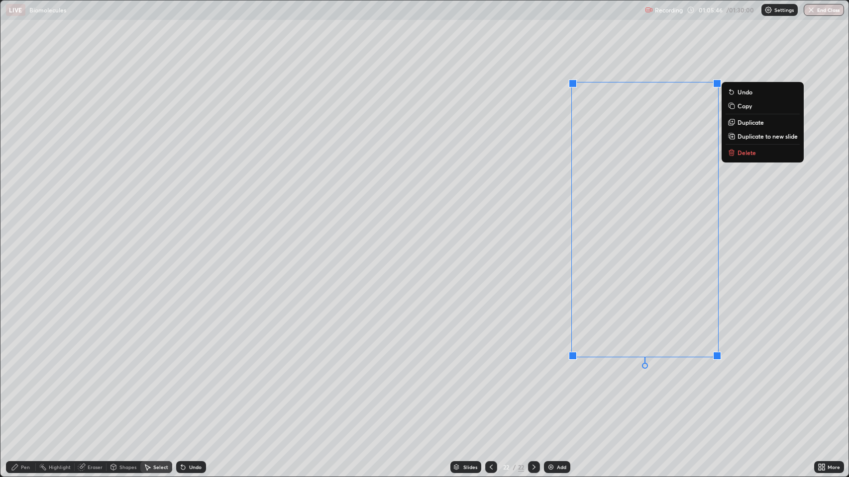
click at [25, 387] on div "Pen" at bounding box center [25, 467] width 9 height 5
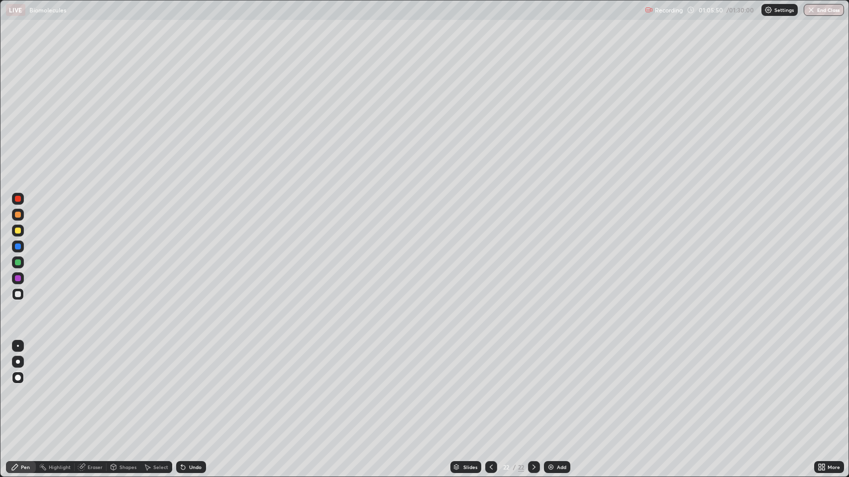
click at [19, 215] on div at bounding box center [18, 215] width 6 height 6
click at [15, 292] on div at bounding box center [18, 294] width 6 height 6
click at [16, 198] on div at bounding box center [18, 199] width 6 height 6
click at [16, 294] on div at bounding box center [18, 294] width 6 height 6
click at [18, 199] on div at bounding box center [18, 199] width 6 height 6
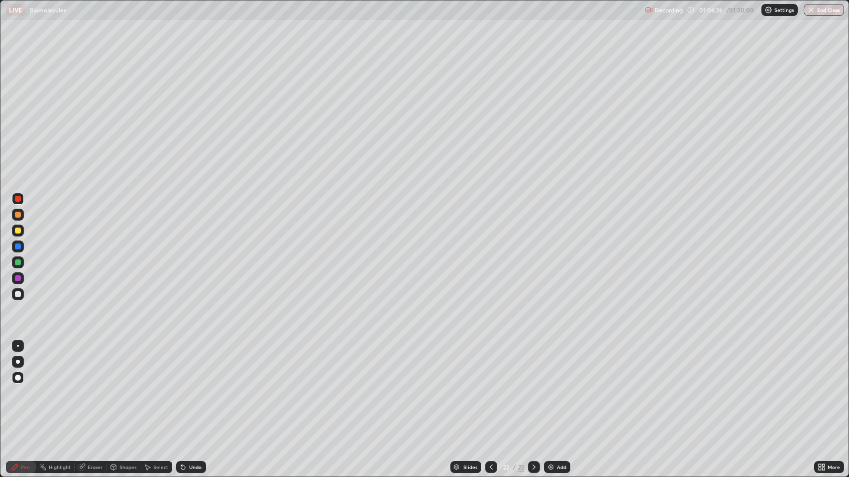
click at [18, 291] on div at bounding box center [18, 294] width 6 height 6
click at [15, 213] on div at bounding box center [18, 215] width 6 height 6
click at [18, 247] on div at bounding box center [18, 247] width 6 height 6
click at [16, 262] on div at bounding box center [18, 263] width 6 height 6
click at [18, 293] on div at bounding box center [18, 294] width 6 height 6
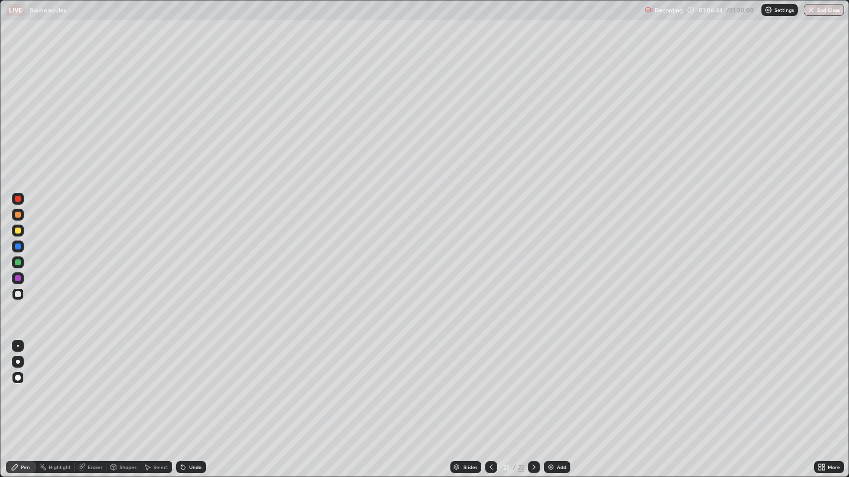
click at [20, 294] on div at bounding box center [18, 294] width 6 height 6
click at [16, 196] on div at bounding box center [18, 199] width 6 height 6
click at [16, 199] on div at bounding box center [18, 199] width 6 height 6
click at [18, 291] on div at bounding box center [18, 294] width 6 height 6
click at [194, 387] on div "Undo" at bounding box center [195, 467] width 12 height 5
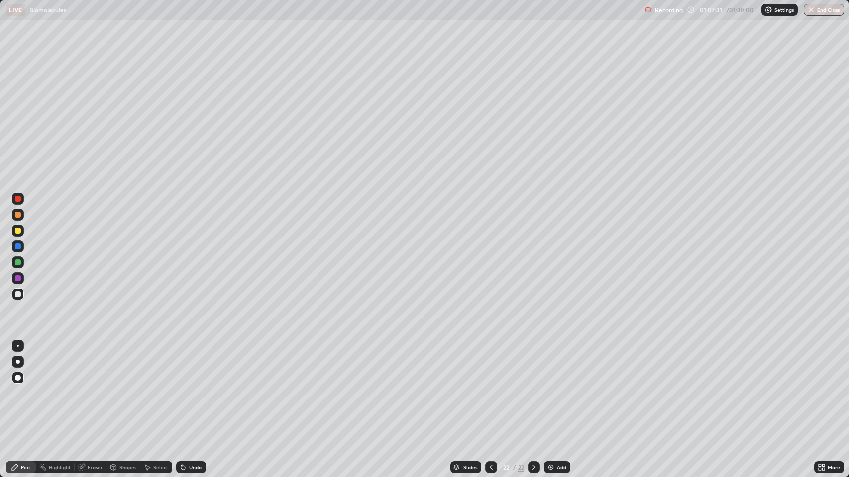
click at [16, 212] on div at bounding box center [18, 215] width 6 height 6
click at [19, 296] on div at bounding box center [18, 294] width 6 height 6
click at [19, 197] on div at bounding box center [18, 199] width 6 height 6
click at [18, 291] on div at bounding box center [18, 294] width 6 height 6
click at [91, 387] on div "Eraser" at bounding box center [95, 467] width 15 height 5
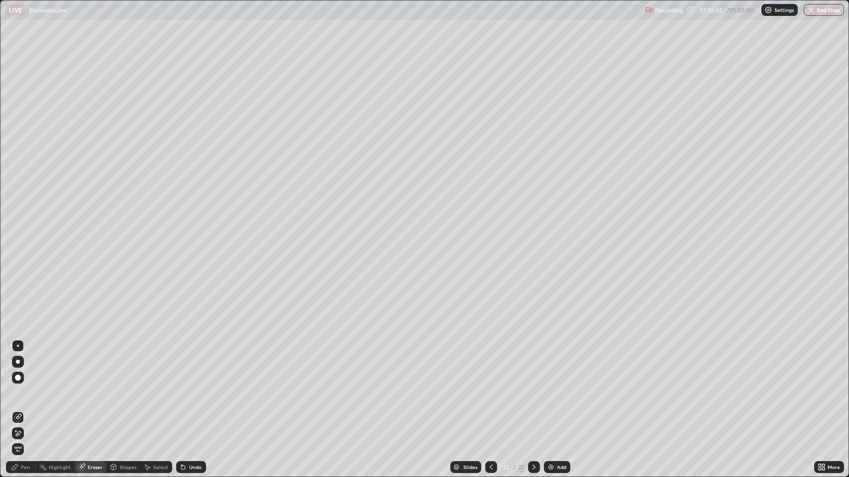
click at [16, 387] on icon at bounding box center [15, 431] width 1 height 1
click at [15, 387] on icon at bounding box center [15, 468] width 8 height 8
click at [19, 296] on div at bounding box center [18, 294] width 6 height 6
click at [22, 387] on div "Pen" at bounding box center [21, 468] width 30 height 12
click at [17, 295] on div at bounding box center [18, 294] width 6 height 6
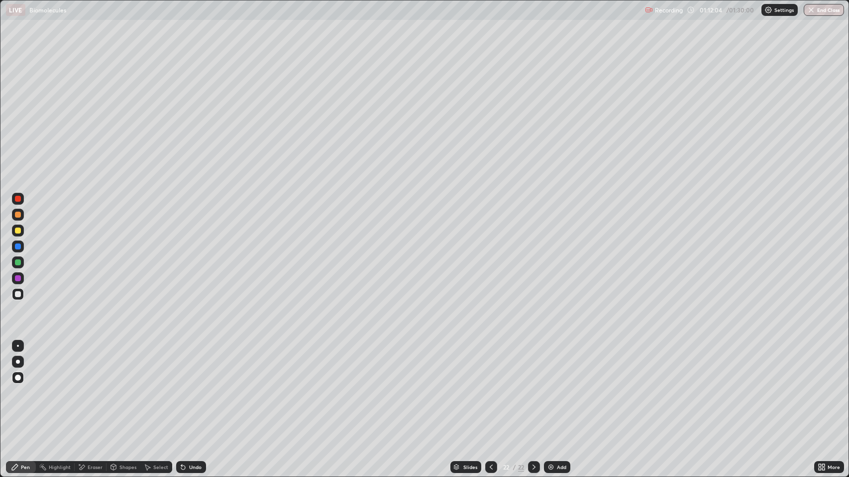
click at [20, 292] on div at bounding box center [18, 294] width 6 height 6
click at [15, 295] on div at bounding box center [18, 294] width 6 height 6
click at [19, 297] on div at bounding box center [18, 294] width 6 height 6
click at [25, 387] on div "Pen" at bounding box center [21, 468] width 30 height 12
click at [18, 380] on div at bounding box center [18, 378] width 6 height 6
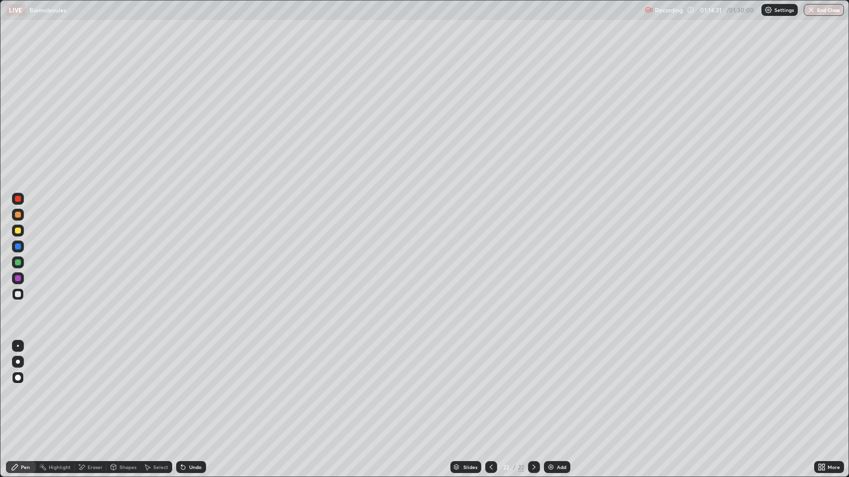
click at [14, 387] on icon at bounding box center [15, 468] width 6 height 6
click at [15, 294] on div at bounding box center [18, 294] width 6 height 6
click at [19, 297] on div at bounding box center [18, 294] width 6 height 6
click at [25, 387] on div "Pen" at bounding box center [25, 467] width 9 height 5
click at [19, 297] on div at bounding box center [18, 294] width 6 height 6
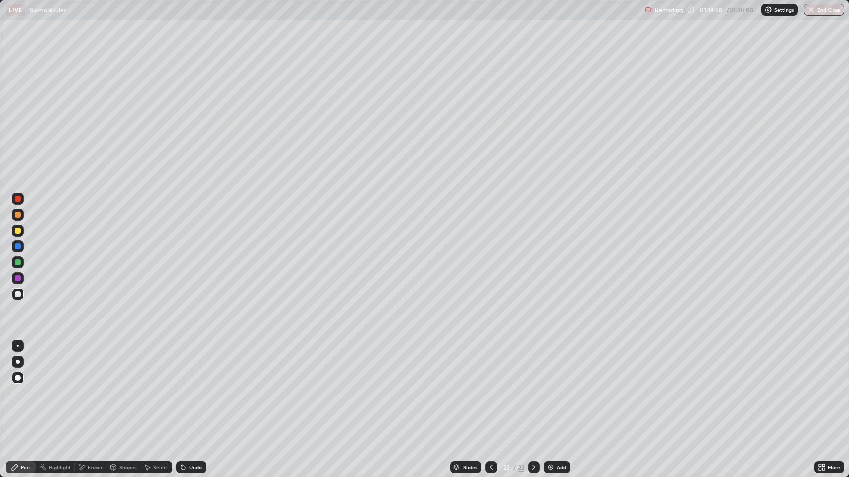
click at [554, 387] on div "Add" at bounding box center [557, 468] width 26 height 12
click at [17, 293] on div at bounding box center [18, 294] width 6 height 6
click at [192, 387] on div "Undo" at bounding box center [195, 467] width 12 height 5
click at [128, 387] on div "Shapes" at bounding box center [127, 467] width 17 height 5
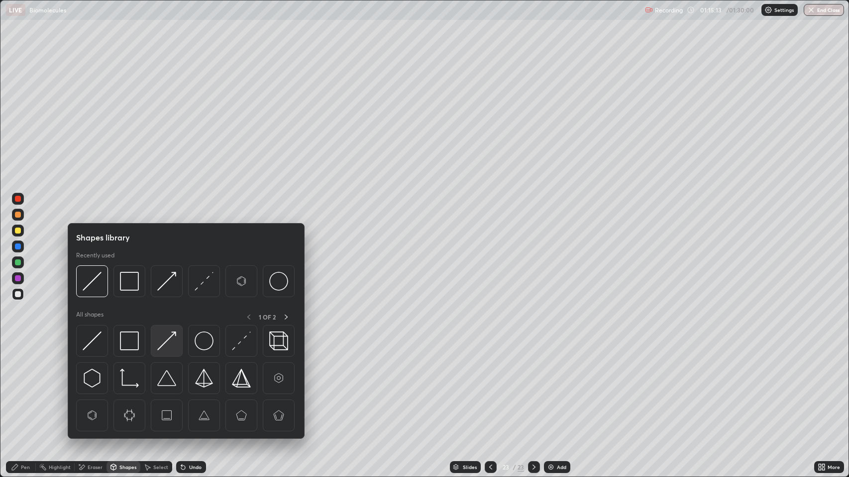
click at [163, 340] on img at bounding box center [166, 341] width 19 height 19
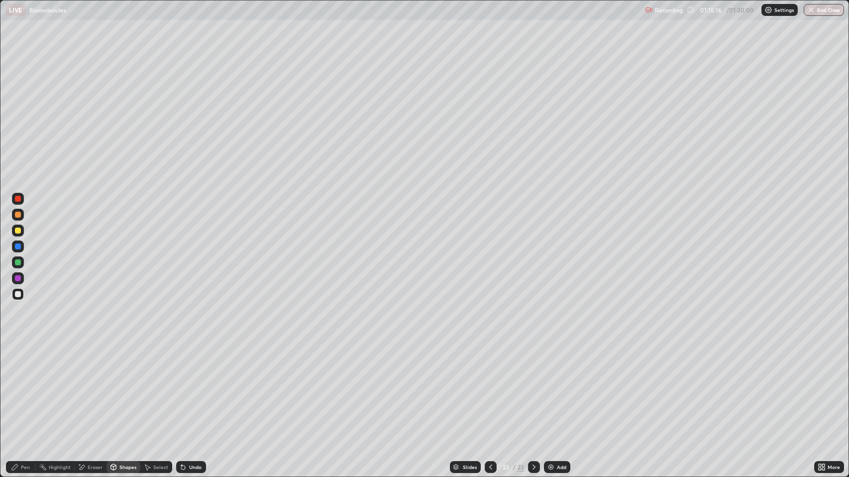
click at [33, 387] on div "Pen" at bounding box center [21, 468] width 30 height 12
click at [191, 387] on div "Undo" at bounding box center [195, 467] width 12 height 5
click at [196, 387] on div "Undo" at bounding box center [195, 467] width 12 height 5
click at [197, 387] on div "Undo" at bounding box center [195, 467] width 12 height 5
click at [123, 387] on div "Shapes" at bounding box center [127, 467] width 17 height 5
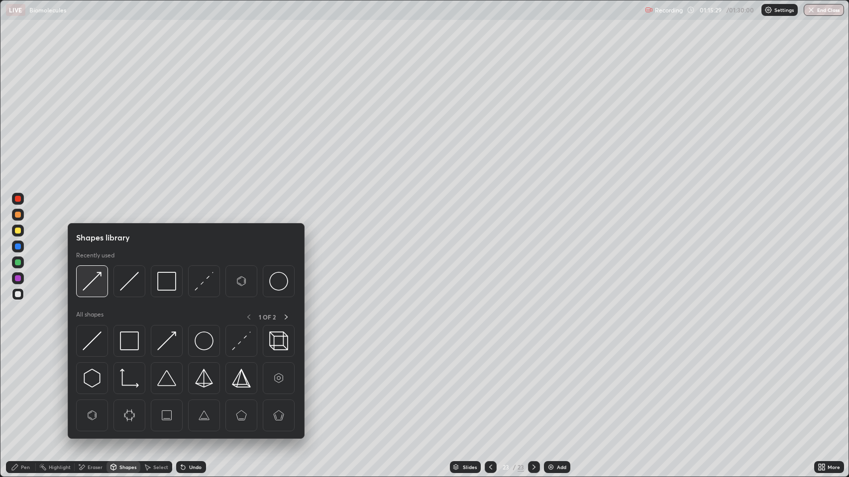
click at [92, 277] on img at bounding box center [92, 281] width 19 height 19
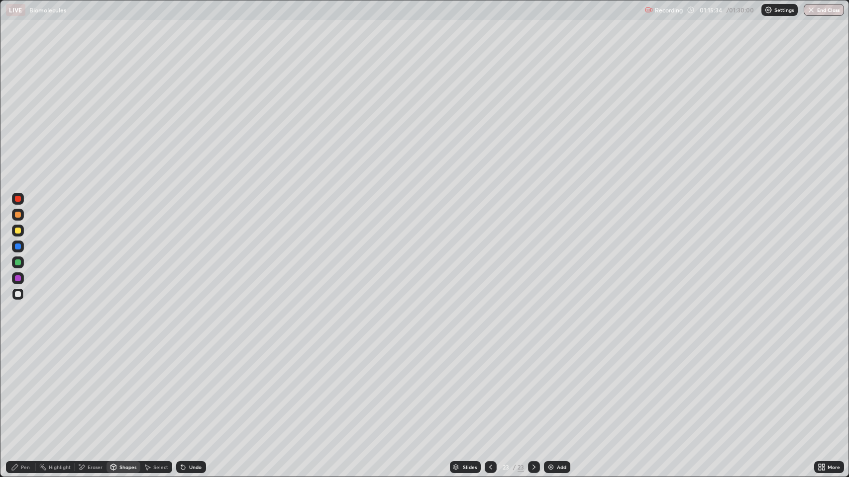
click at [25, 387] on div "Pen" at bounding box center [25, 467] width 9 height 5
click at [193, 387] on div "Undo" at bounding box center [195, 467] width 12 height 5
click at [194, 387] on div "Undo" at bounding box center [195, 467] width 12 height 5
click at [196, 387] on div "Undo" at bounding box center [195, 467] width 12 height 5
click at [194, 387] on div "Undo" at bounding box center [195, 467] width 12 height 5
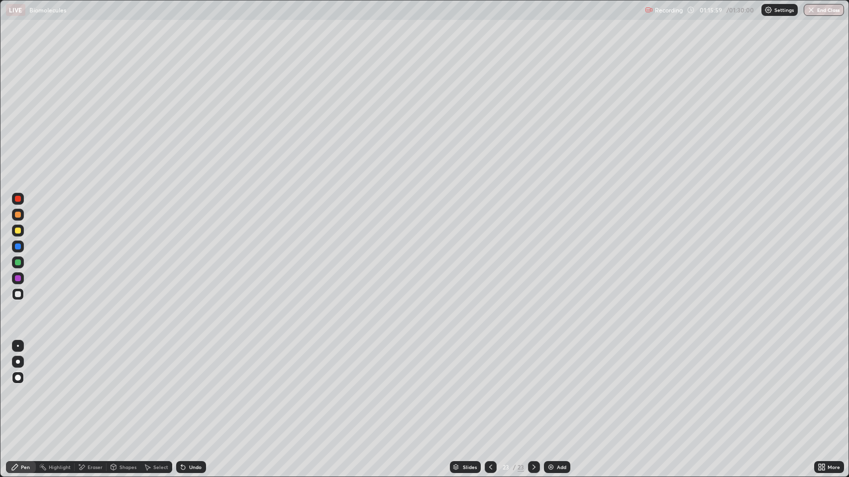
click at [129, 387] on div "Shapes" at bounding box center [127, 467] width 17 height 5
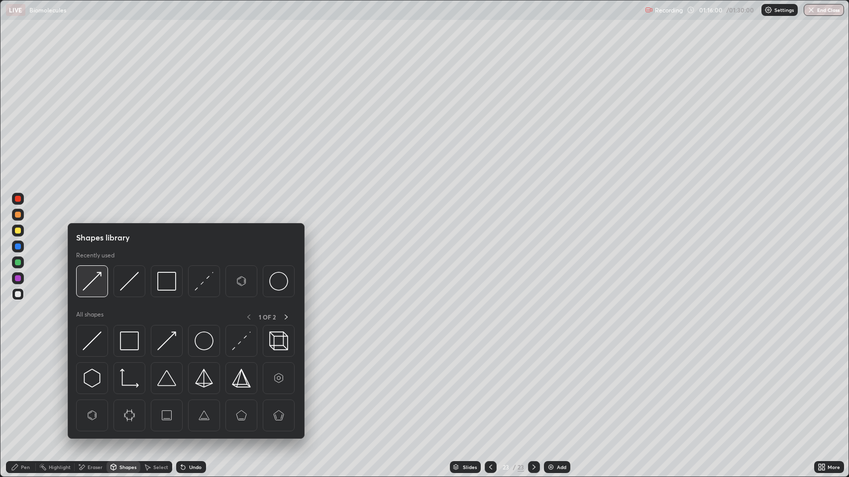
click at [93, 278] on img at bounding box center [92, 281] width 19 height 19
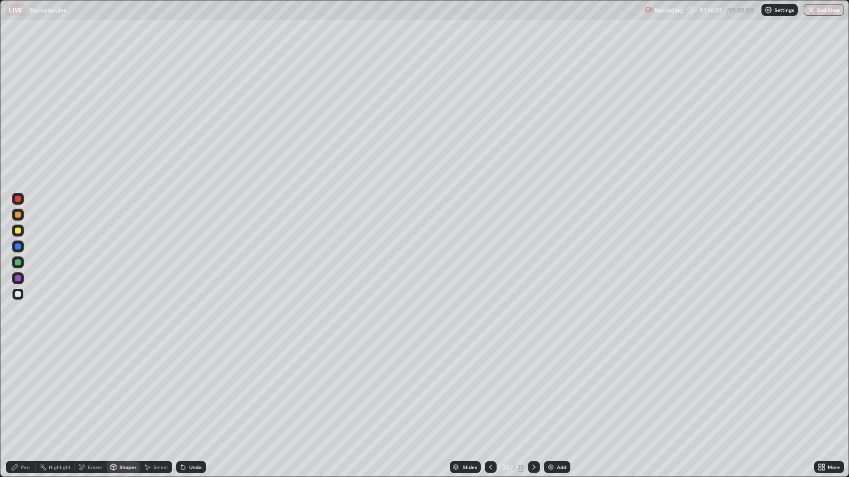
click at [191, 387] on div "Undo" at bounding box center [191, 468] width 30 height 12
click at [18, 387] on icon at bounding box center [15, 468] width 8 height 8
click at [89, 387] on div "Eraser" at bounding box center [95, 467] width 15 height 5
click at [22, 387] on div "Pen" at bounding box center [25, 467] width 9 height 5
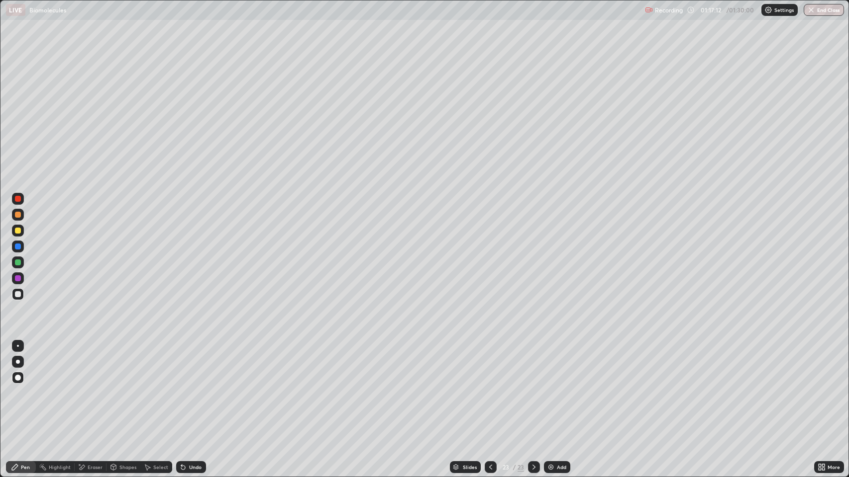
click at [92, 387] on div "Eraser" at bounding box center [95, 467] width 15 height 5
click at [127, 387] on div "Shapes" at bounding box center [127, 467] width 17 height 5
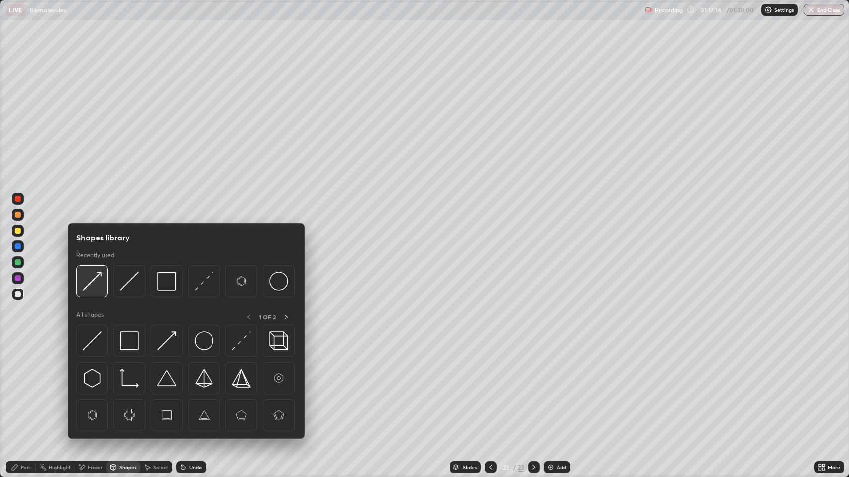
click at [89, 283] on img at bounding box center [92, 281] width 19 height 19
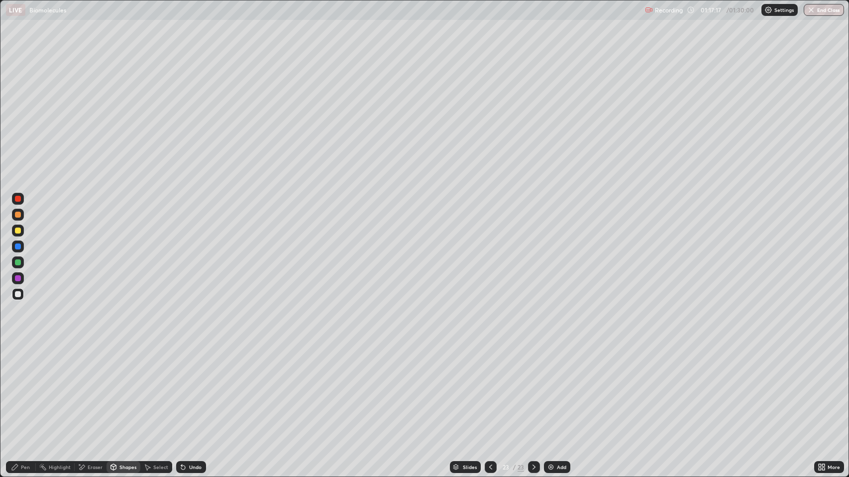
click at [24, 387] on div "Pen" at bounding box center [25, 467] width 9 height 5
click at [95, 387] on div "Eraser" at bounding box center [95, 467] width 15 height 5
click at [29, 387] on div "Pen" at bounding box center [25, 467] width 9 height 5
click at [88, 387] on div "Eraser" at bounding box center [91, 468] width 32 height 12
click at [25, 387] on div "Pen" at bounding box center [25, 467] width 9 height 5
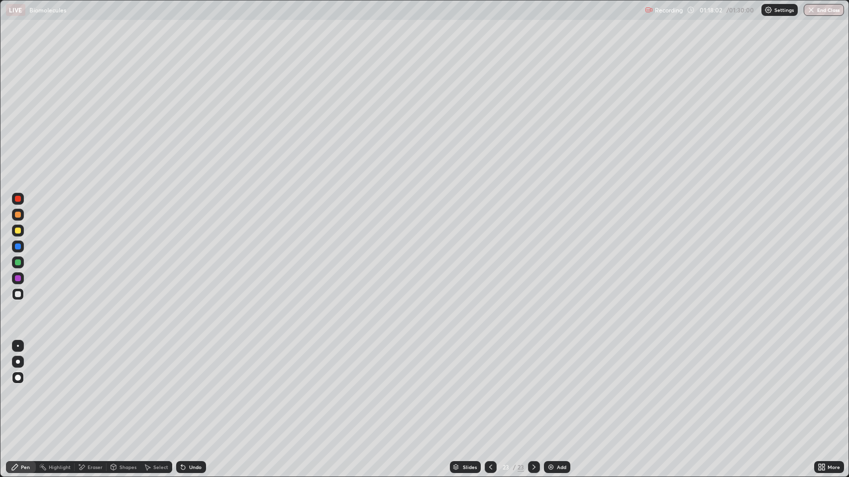
click at [15, 292] on div at bounding box center [18, 294] width 6 height 6
click at [26, 387] on div "Pen" at bounding box center [25, 467] width 9 height 5
click at [95, 387] on div "Eraser" at bounding box center [95, 467] width 15 height 5
click at [128, 387] on div "Shapes" at bounding box center [127, 467] width 17 height 5
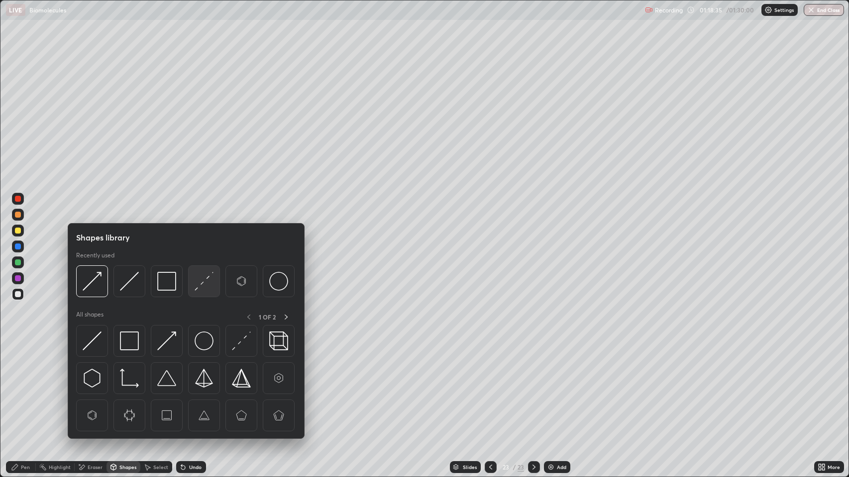
click at [203, 284] on img at bounding box center [203, 281] width 19 height 19
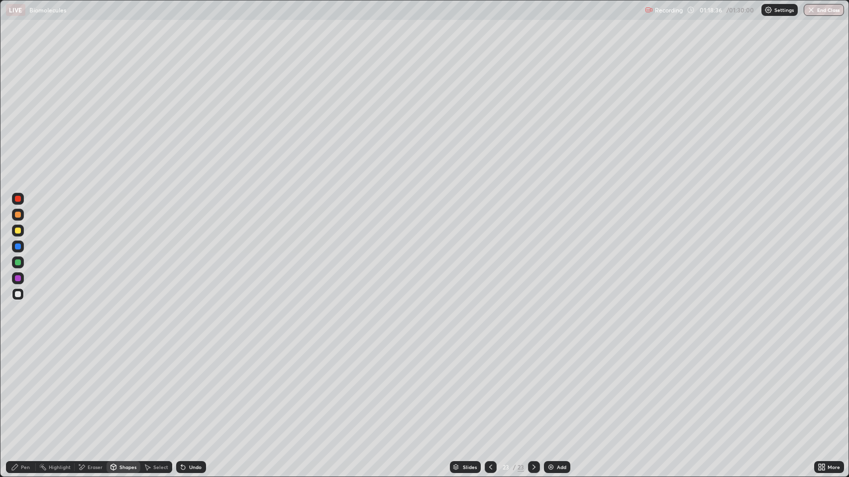
click at [18, 229] on div at bounding box center [18, 231] width 6 height 6
click at [120, 387] on div "Shapes" at bounding box center [127, 467] width 17 height 5
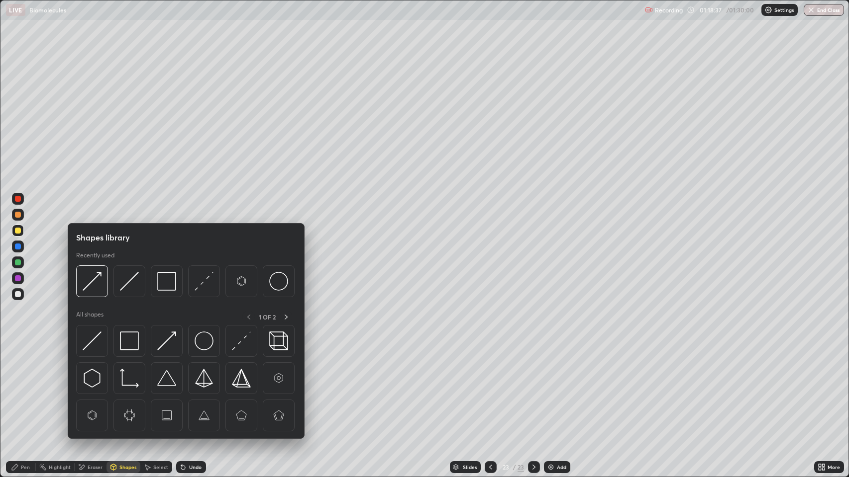
click at [15, 387] on icon at bounding box center [15, 468] width 6 height 6
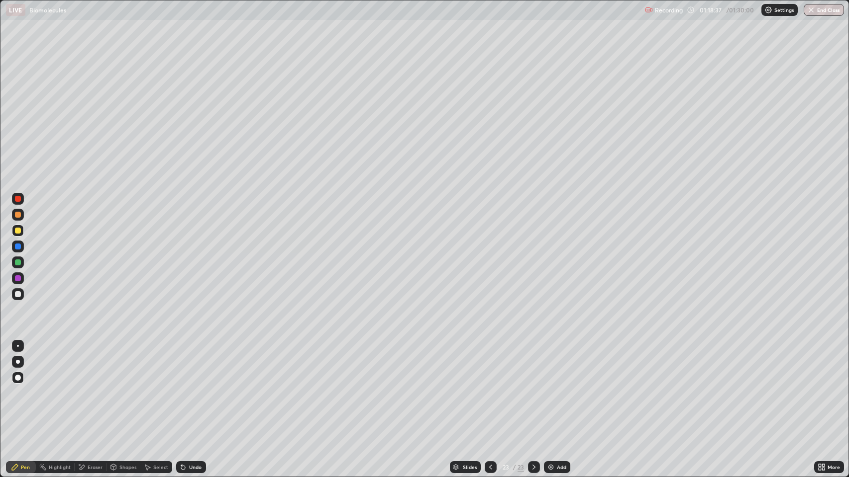
click at [18, 346] on div at bounding box center [18, 346] width 2 height 2
click at [120, 387] on div "Shapes" at bounding box center [123, 468] width 34 height 12
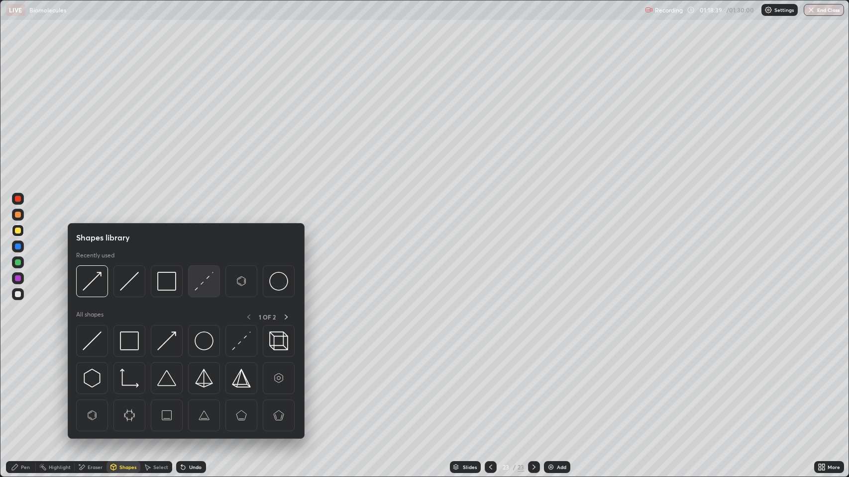
click at [199, 282] on img at bounding box center [203, 281] width 19 height 19
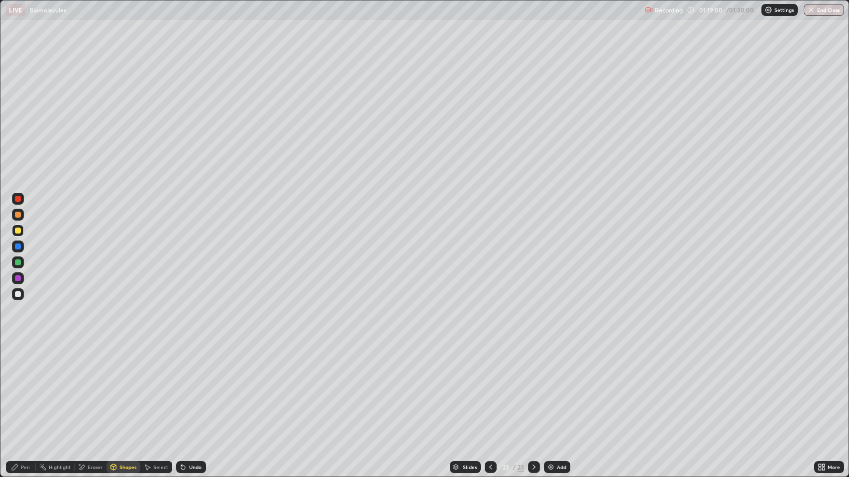
click at [17, 294] on div at bounding box center [18, 294] width 6 height 6
click at [20, 387] on div "Pen" at bounding box center [21, 468] width 30 height 12
click at [18, 378] on div at bounding box center [18, 378] width 6 height 6
click at [193, 387] on div "Undo" at bounding box center [195, 467] width 12 height 5
click at [189, 387] on div "Undo" at bounding box center [195, 467] width 12 height 5
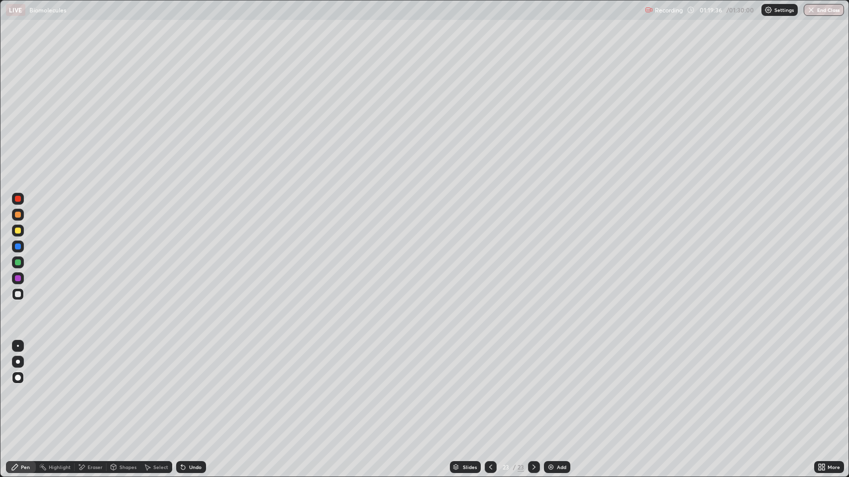
click at [94, 387] on div "Eraser" at bounding box center [95, 467] width 15 height 5
click at [189, 387] on div "Undo" at bounding box center [195, 467] width 12 height 5
click at [20, 387] on div "Pen" at bounding box center [21, 468] width 30 height 12
click at [17, 201] on div at bounding box center [18, 199] width 6 height 6
click at [19, 292] on div at bounding box center [18, 294] width 6 height 6
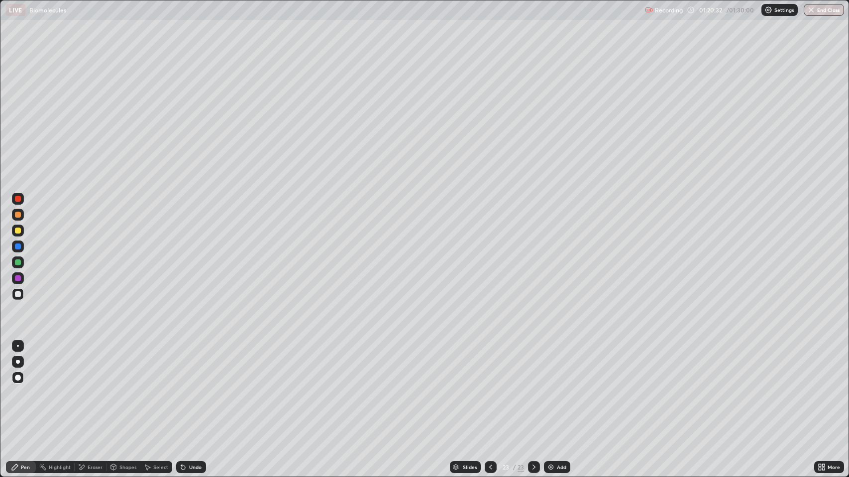
click at [17, 247] on div at bounding box center [18, 247] width 6 height 6
click at [22, 387] on div "Pen" at bounding box center [25, 467] width 9 height 5
click at [18, 278] on div at bounding box center [18, 279] width 6 height 6
click at [21, 294] on div at bounding box center [18, 294] width 12 height 12
click at [553, 387] on img at bounding box center [551, 468] width 8 height 8
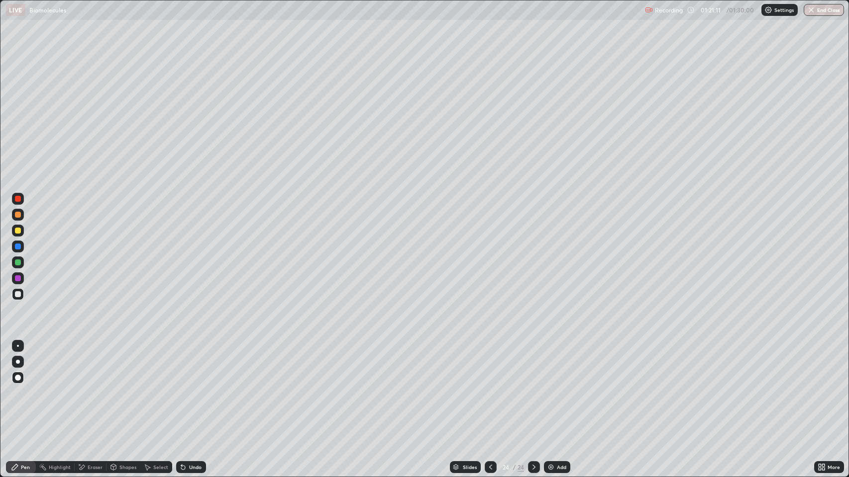
click at [127, 387] on div "Shapes" at bounding box center [127, 467] width 17 height 5
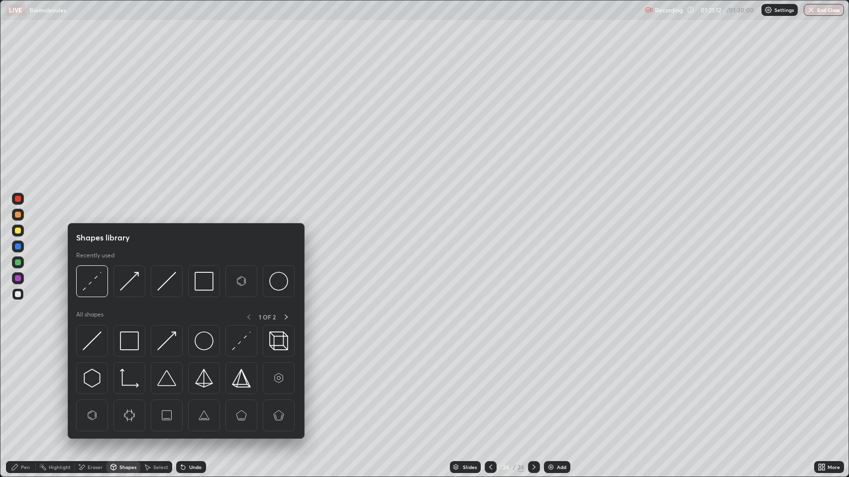
click at [92, 340] on img at bounding box center [92, 341] width 19 height 19
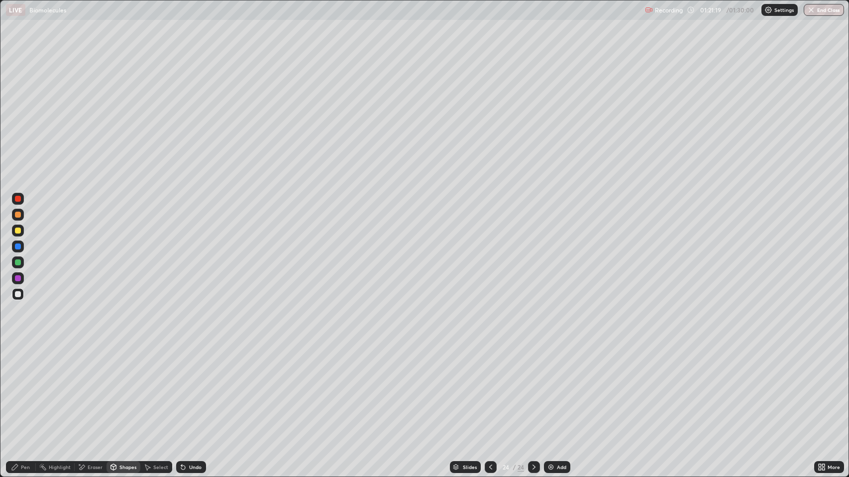
click at [24, 387] on div "Pen" at bounding box center [25, 467] width 9 height 5
click at [489, 387] on div at bounding box center [490, 468] width 12 height 12
click at [533, 387] on icon at bounding box center [534, 468] width 8 height 8
click at [491, 387] on div at bounding box center [490, 468] width 12 height 12
click at [20, 263] on div at bounding box center [18, 263] width 6 height 6
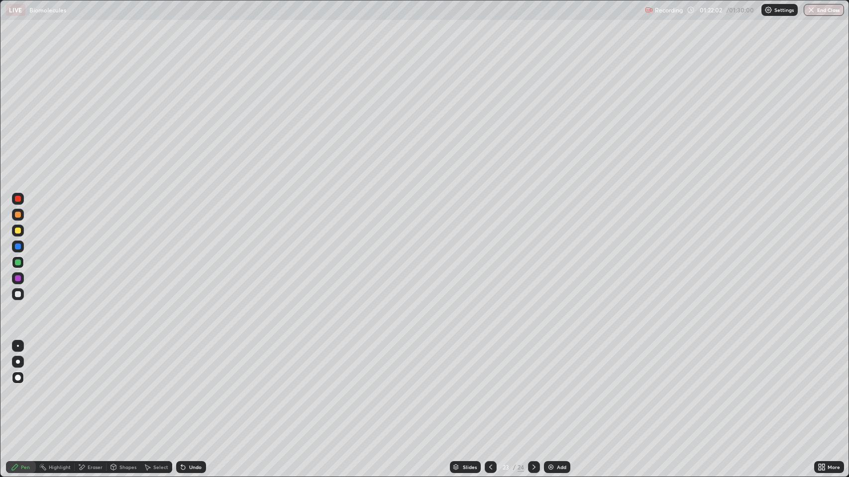
click at [531, 387] on icon at bounding box center [534, 468] width 8 height 8
click at [492, 387] on icon at bounding box center [490, 468] width 8 height 8
click at [533, 387] on icon at bounding box center [534, 468] width 8 height 8
click at [492, 387] on icon at bounding box center [490, 468] width 8 height 8
click at [533, 387] on icon at bounding box center [534, 468] width 8 height 8
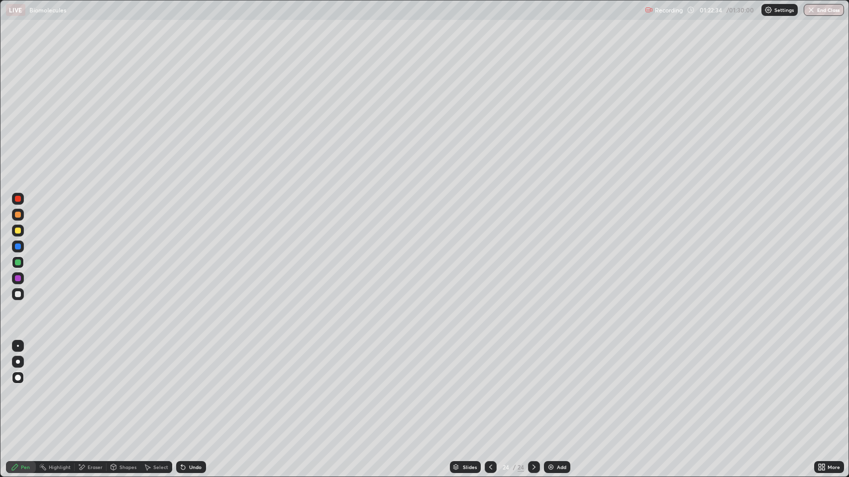
click at [16, 296] on div at bounding box center [18, 294] width 6 height 6
click at [126, 387] on div "Shapes" at bounding box center [127, 467] width 17 height 5
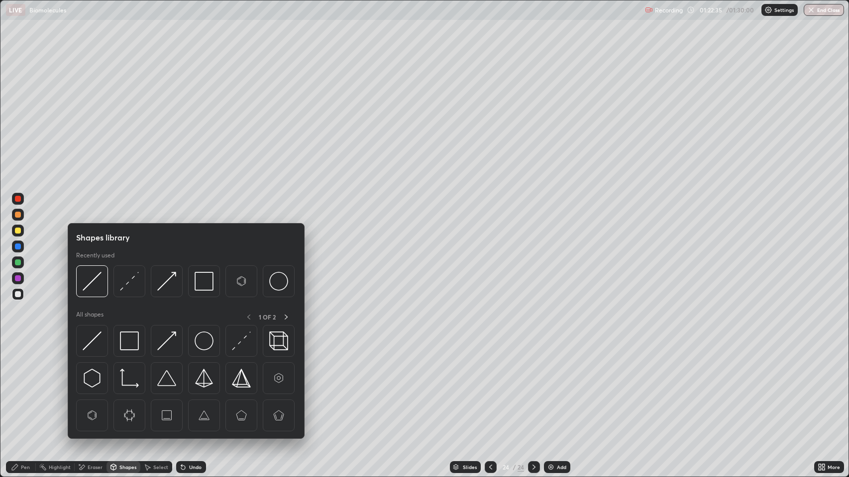
click at [94, 334] on img at bounding box center [92, 341] width 19 height 19
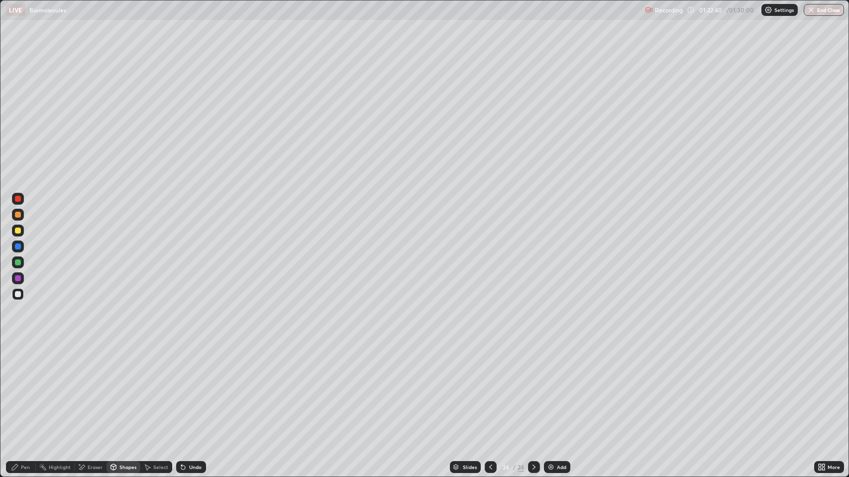
click at [25, 387] on div "Pen" at bounding box center [25, 467] width 9 height 5
click at [488, 387] on icon at bounding box center [490, 468] width 8 height 8
click at [534, 387] on icon at bounding box center [534, 468] width 8 height 8
click at [487, 387] on icon at bounding box center [490, 468] width 8 height 8
click at [824, 11] on button "End Class" at bounding box center [823, 10] width 39 height 12
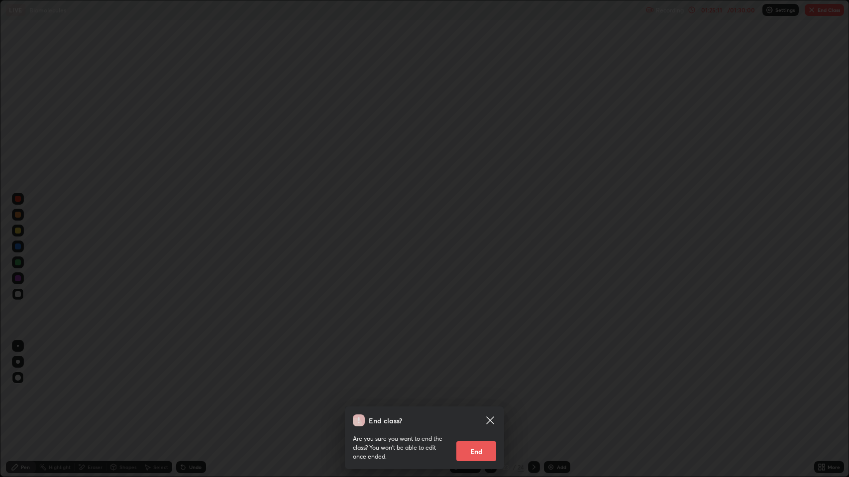
click at [481, 387] on button "End" at bounding box center [476, 452] width 40 height 20
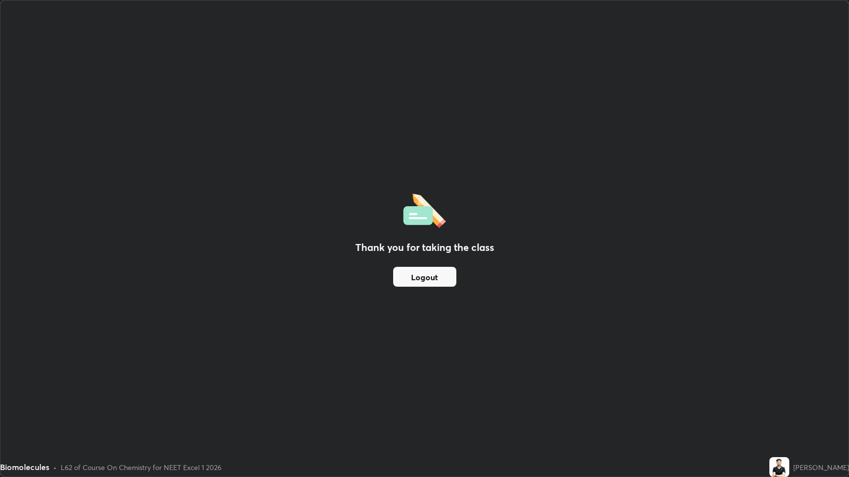
click at [427, 283] on button "Logout" at bounding box center [424, 277] width 63 height 20
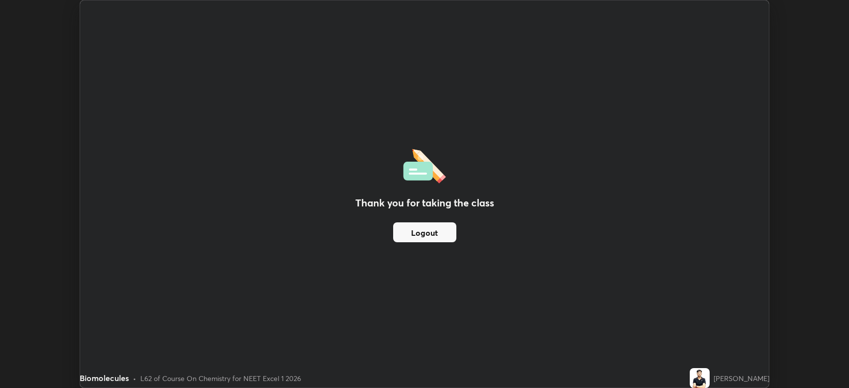
scroll to position [49350, 48889]
